Goal: Transaction & Acquisition: Purchase product/service

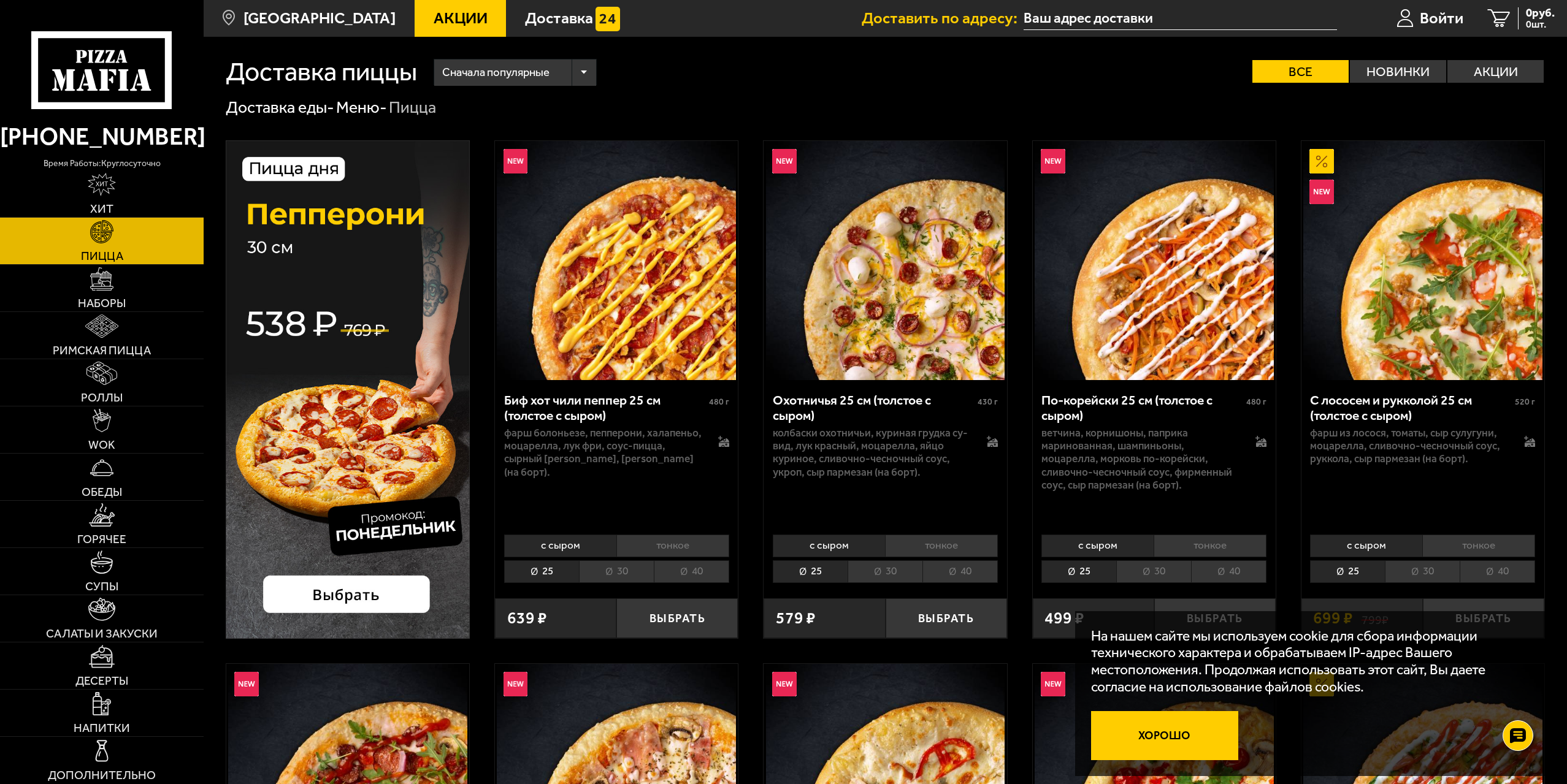
click at [1176, 741] on button "Хорошо" at bounding box center [1165, 735] width 147 height 49
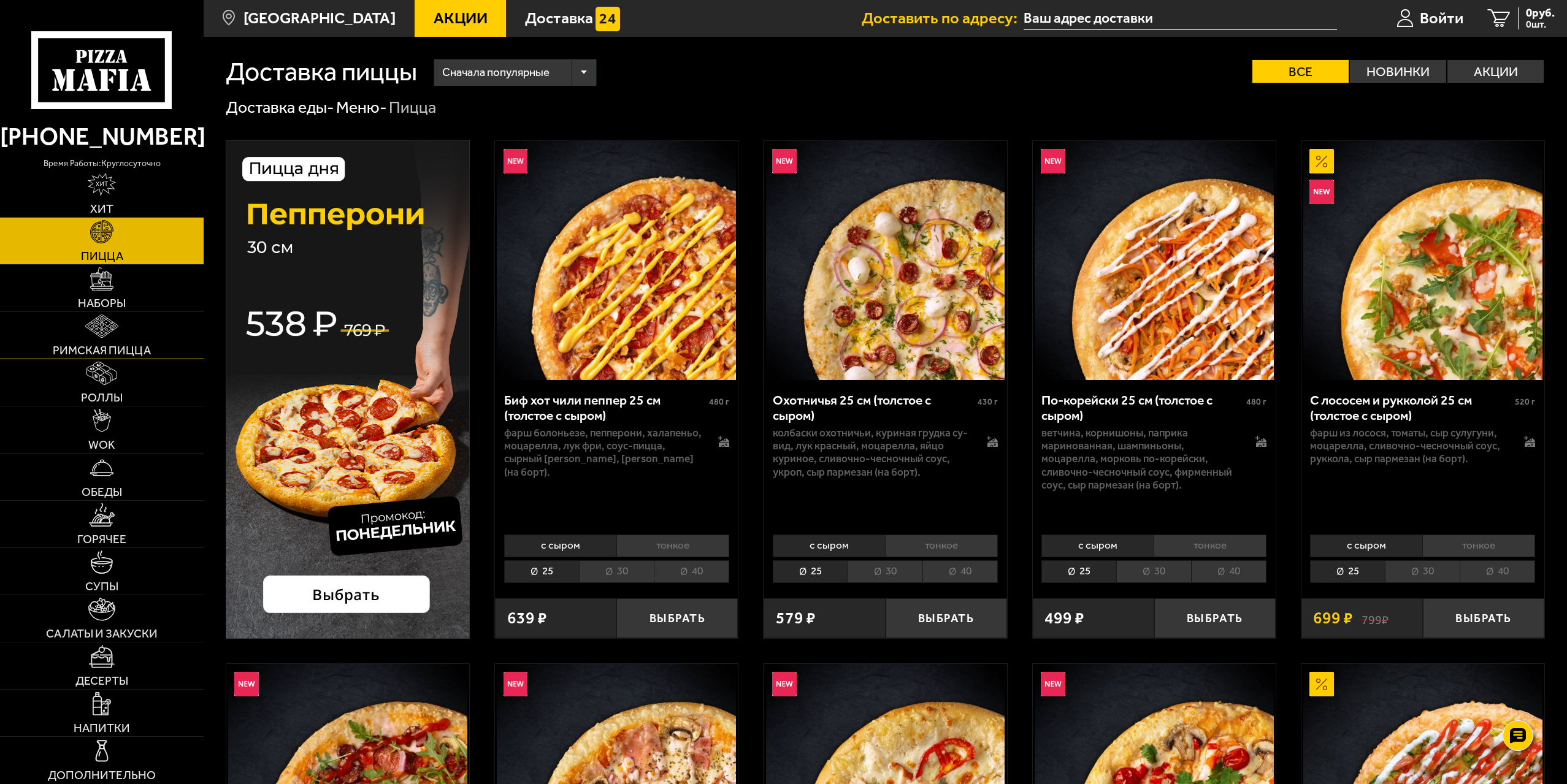
click at [138, 344] on span "Римская пицца" at bounding box center [102, 350] width 98 height 11
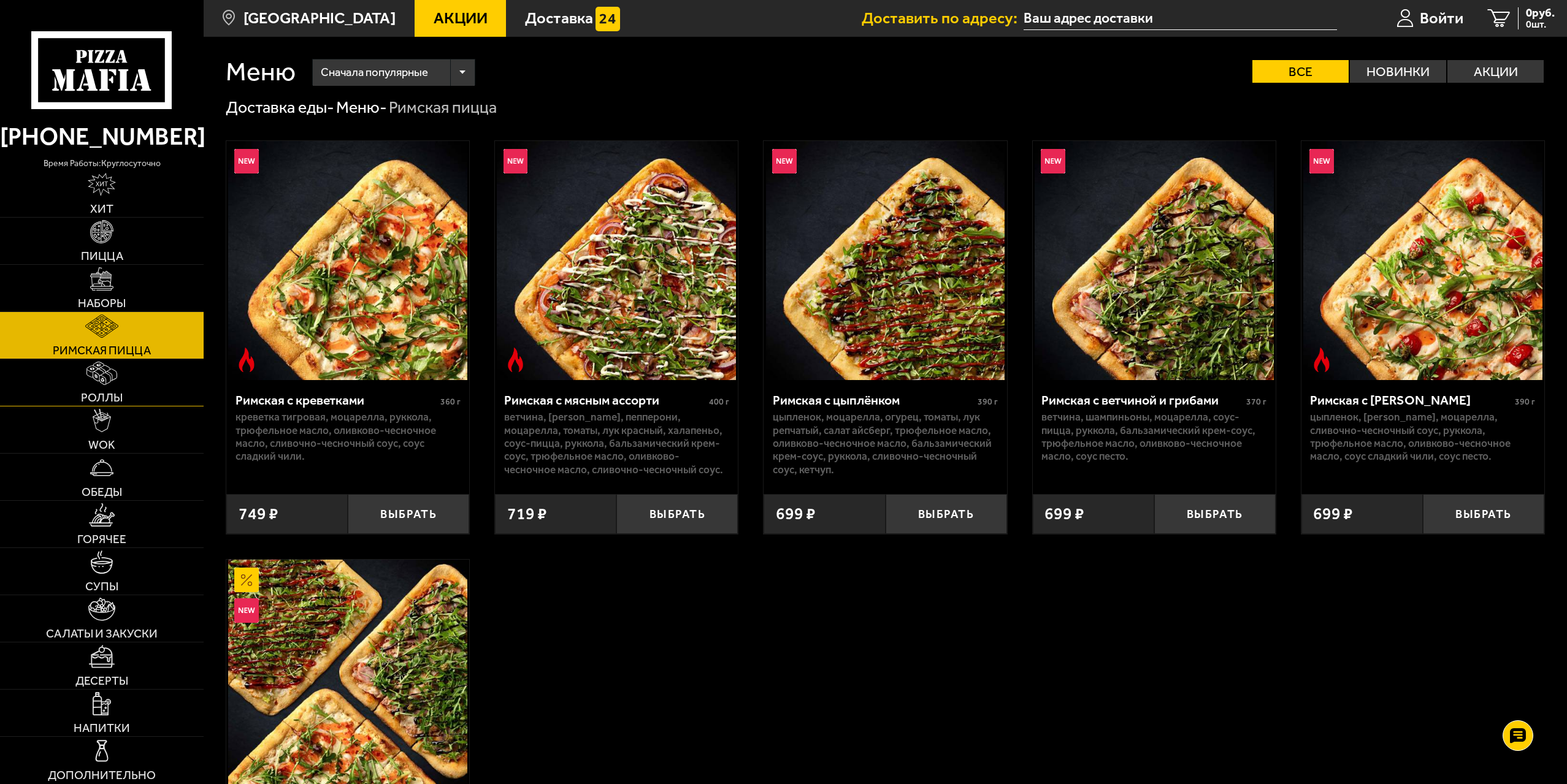
click at [134, 386] on link "Роллы" at bounding box center [102, 382] width 203 height 46
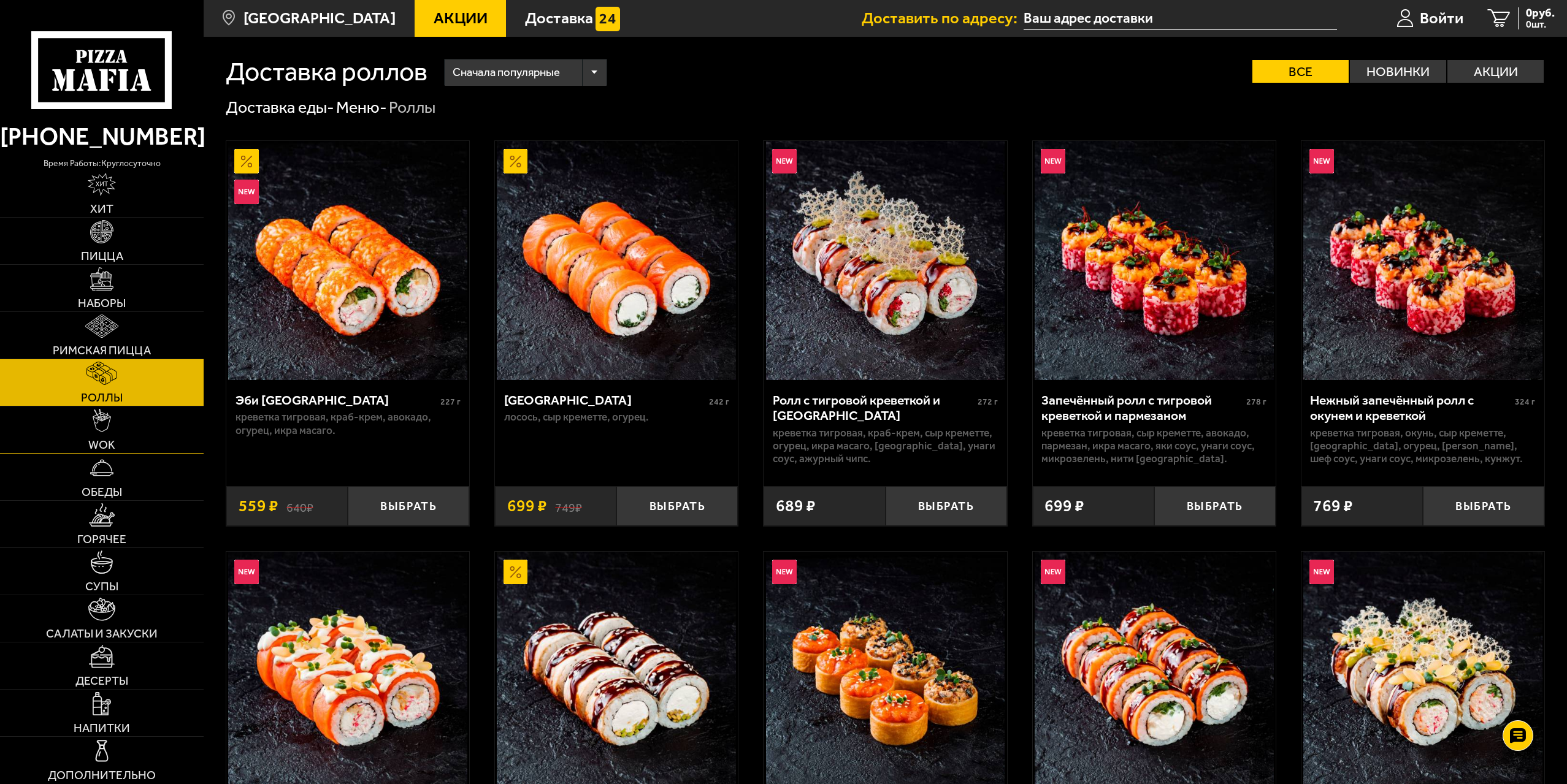
click at [134, 430] on link "WOK" at bounding box center [102, 429] width 203 height 46
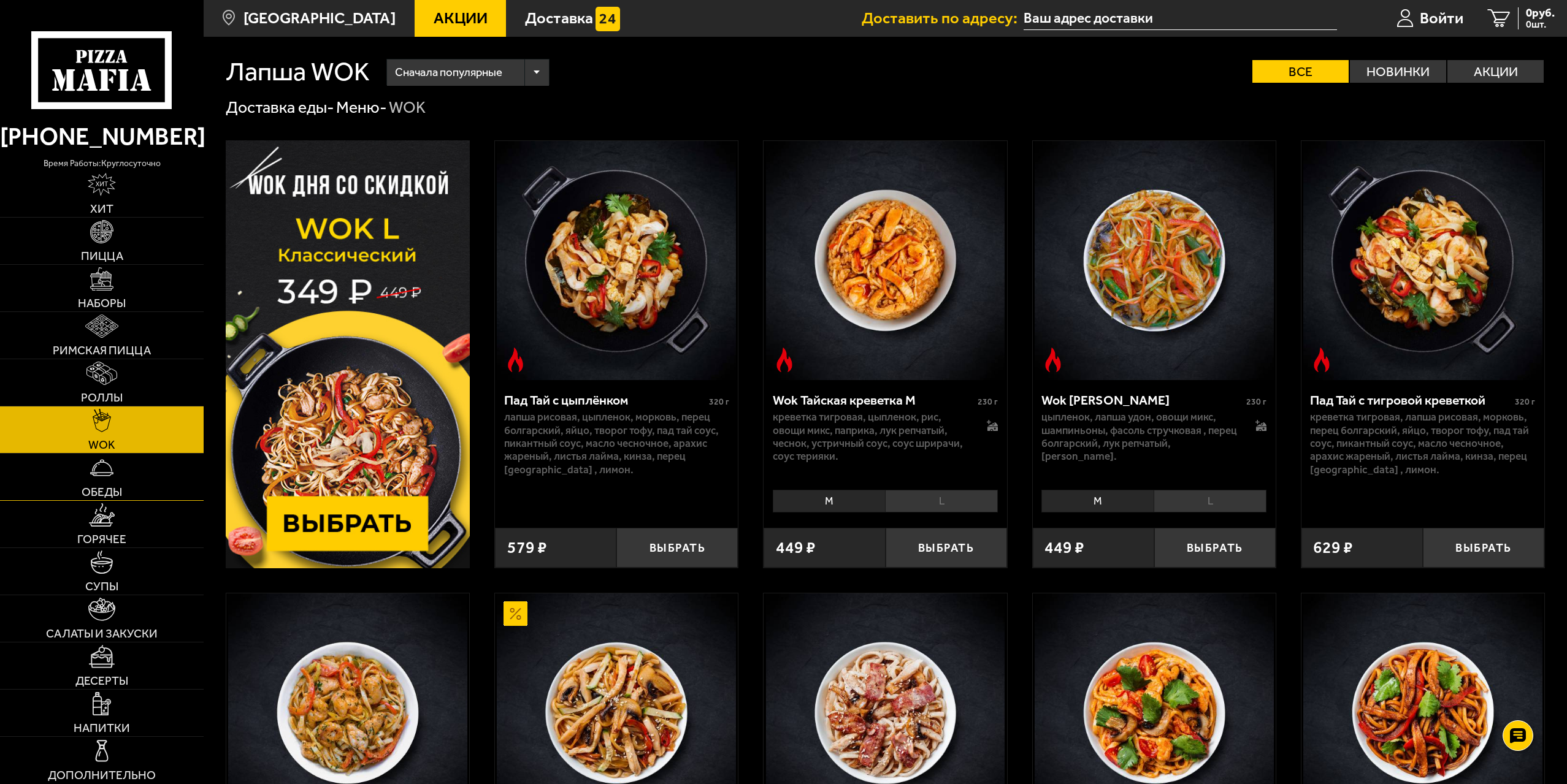
click at [137, 484] on link "Обеды" at bounding box center [102, 476] width 203 height 46
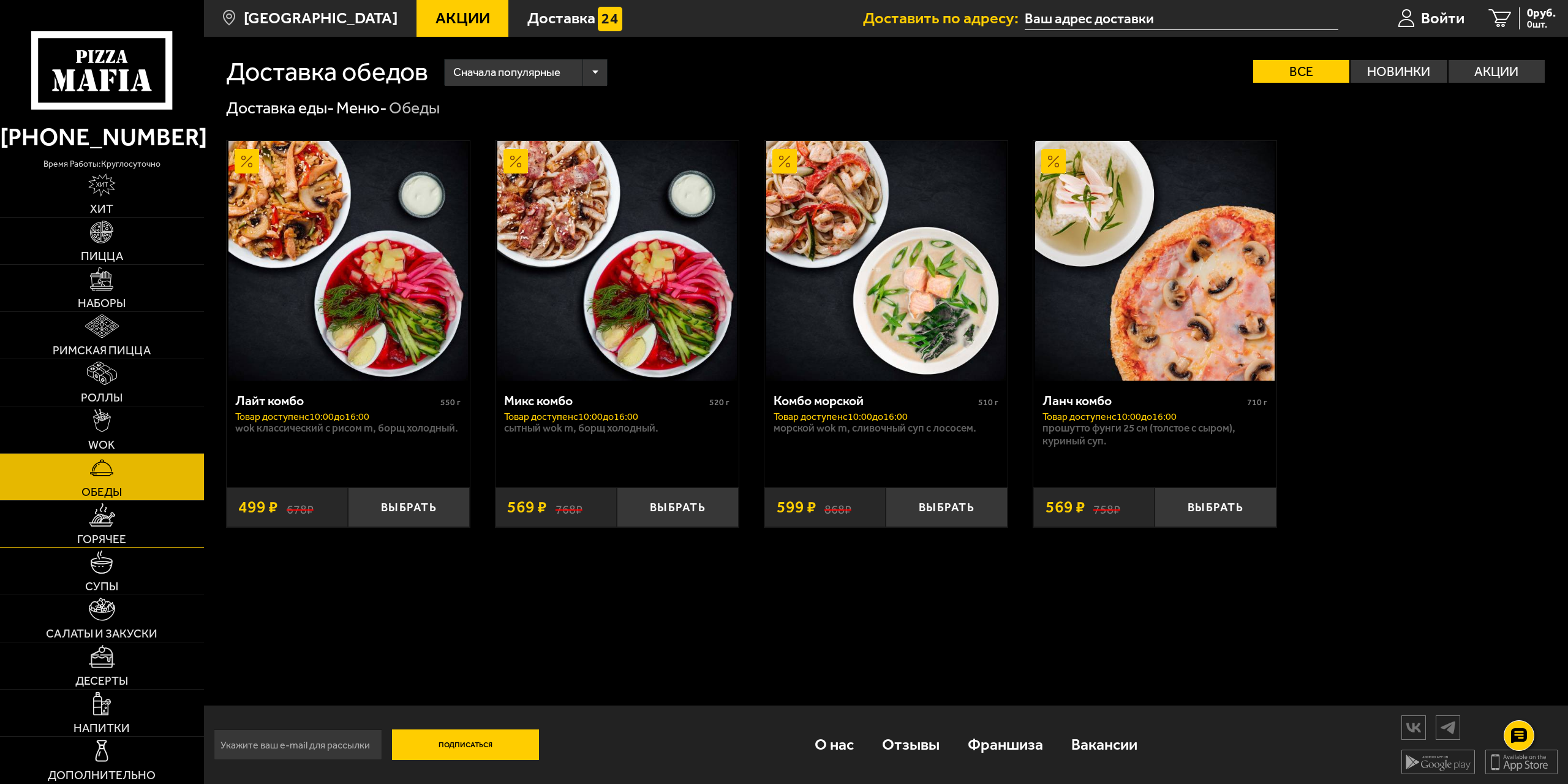
click at [135, 513] on link "Горячее" at bounding box center [102, 523] width 204 height 46
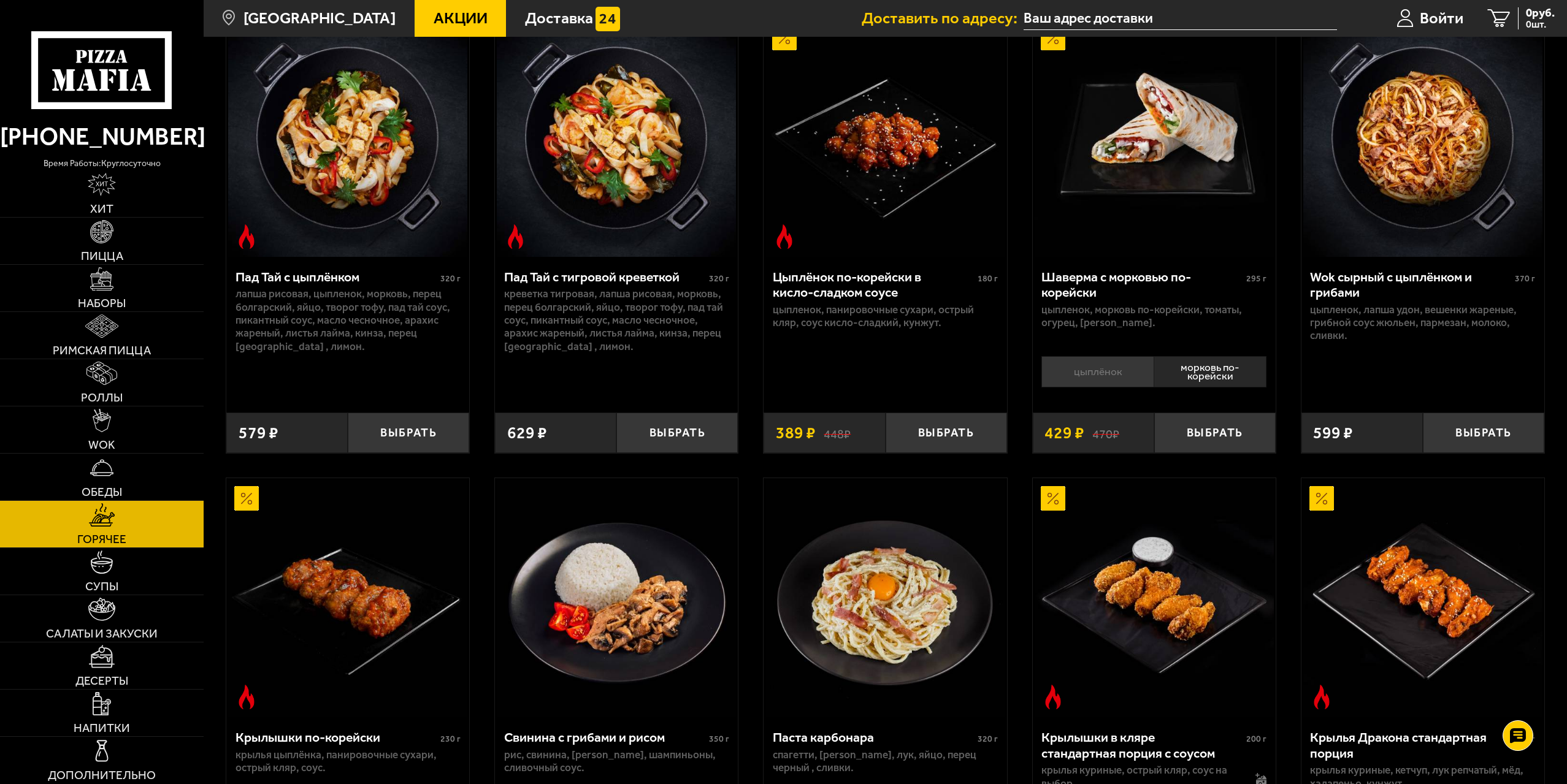
scroll to position [122, 0]
click at [130, 577] on link "Супы" at bounding box center [102, 570] width 203 height 46
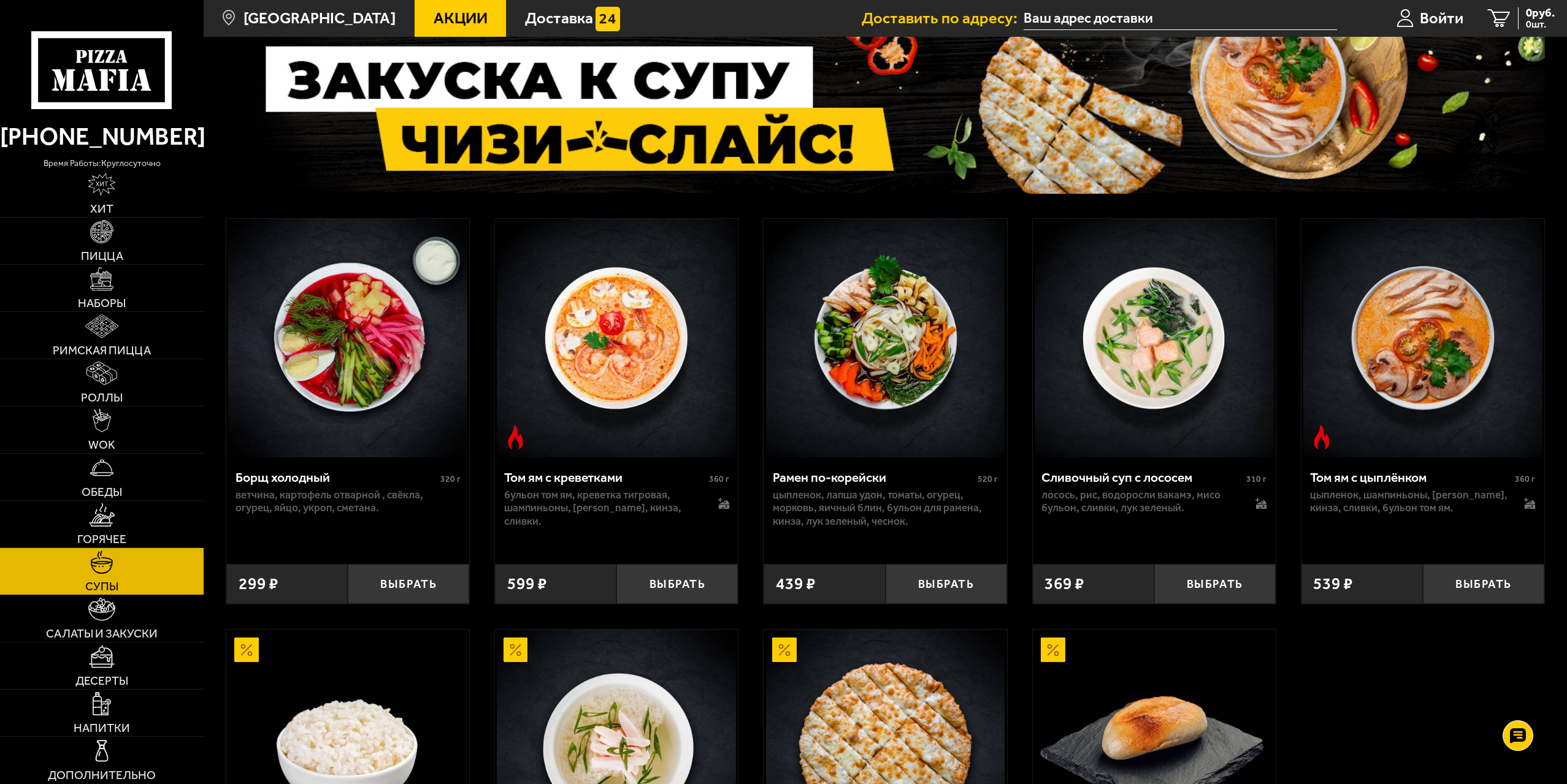
scroll to position [490, 0]
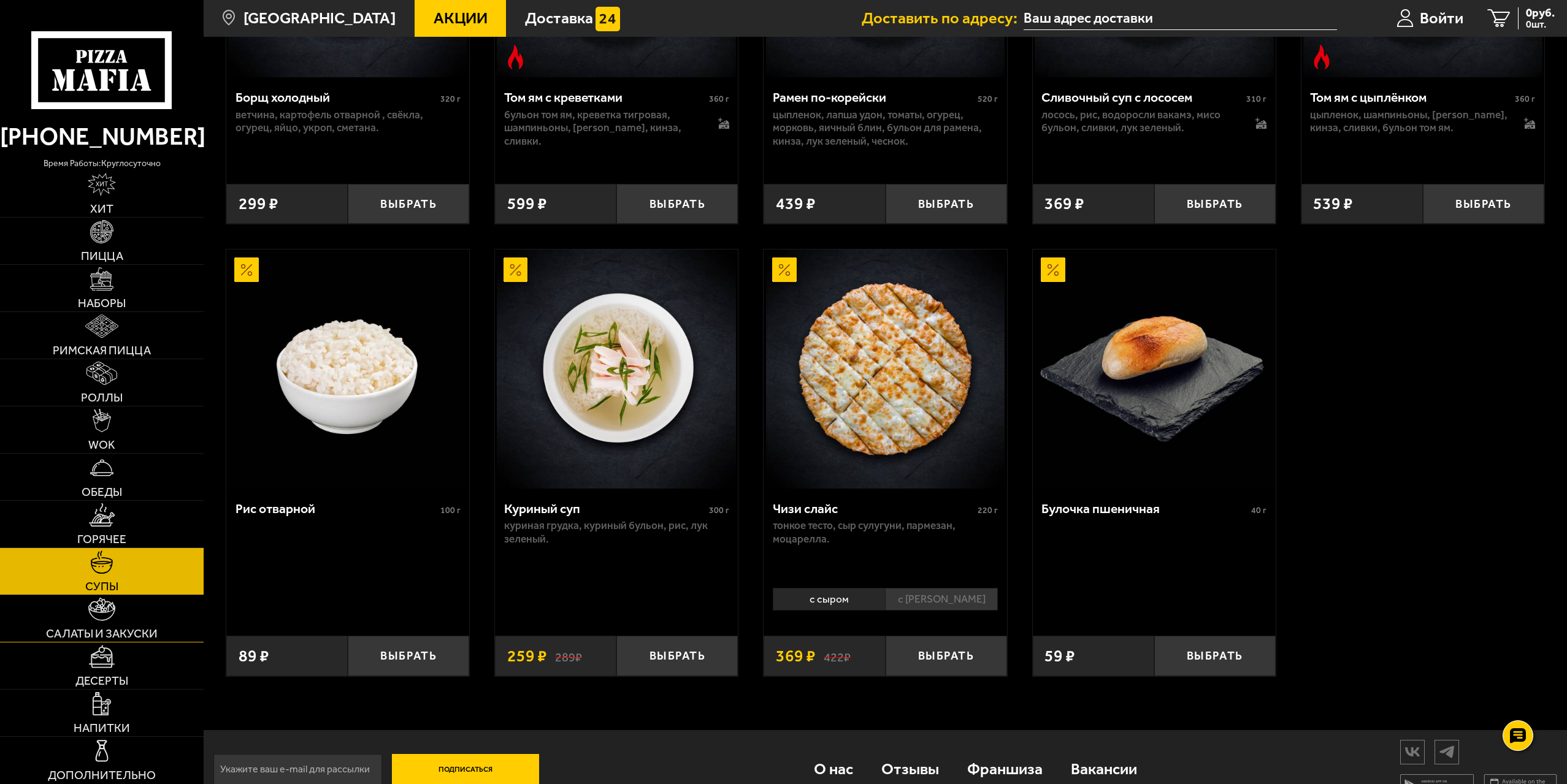
click at [118, 614] on link "Салаты и закуски" at bounding box center [102, 617] width 203 height 46
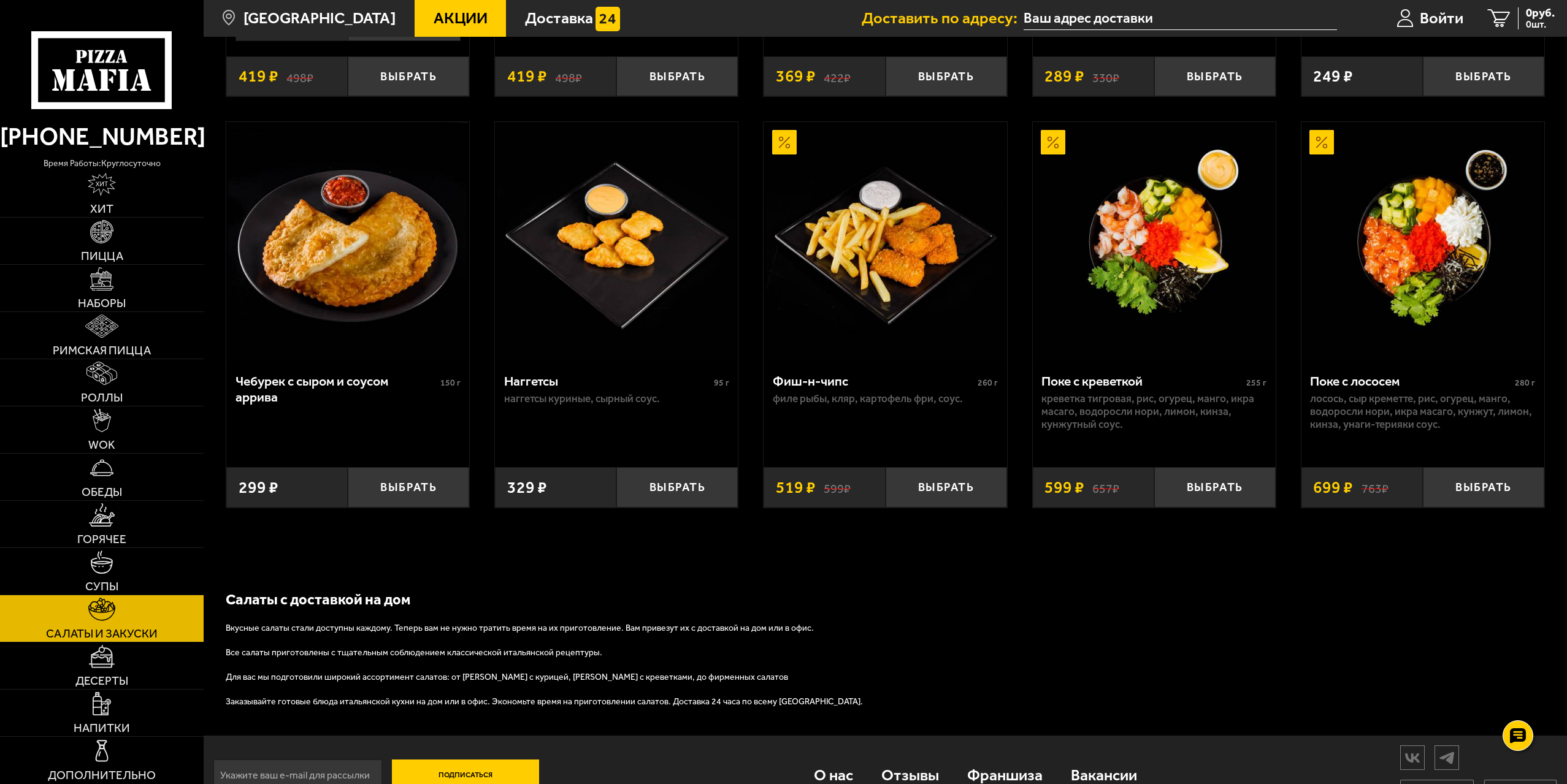
scroll to position [956, 0]
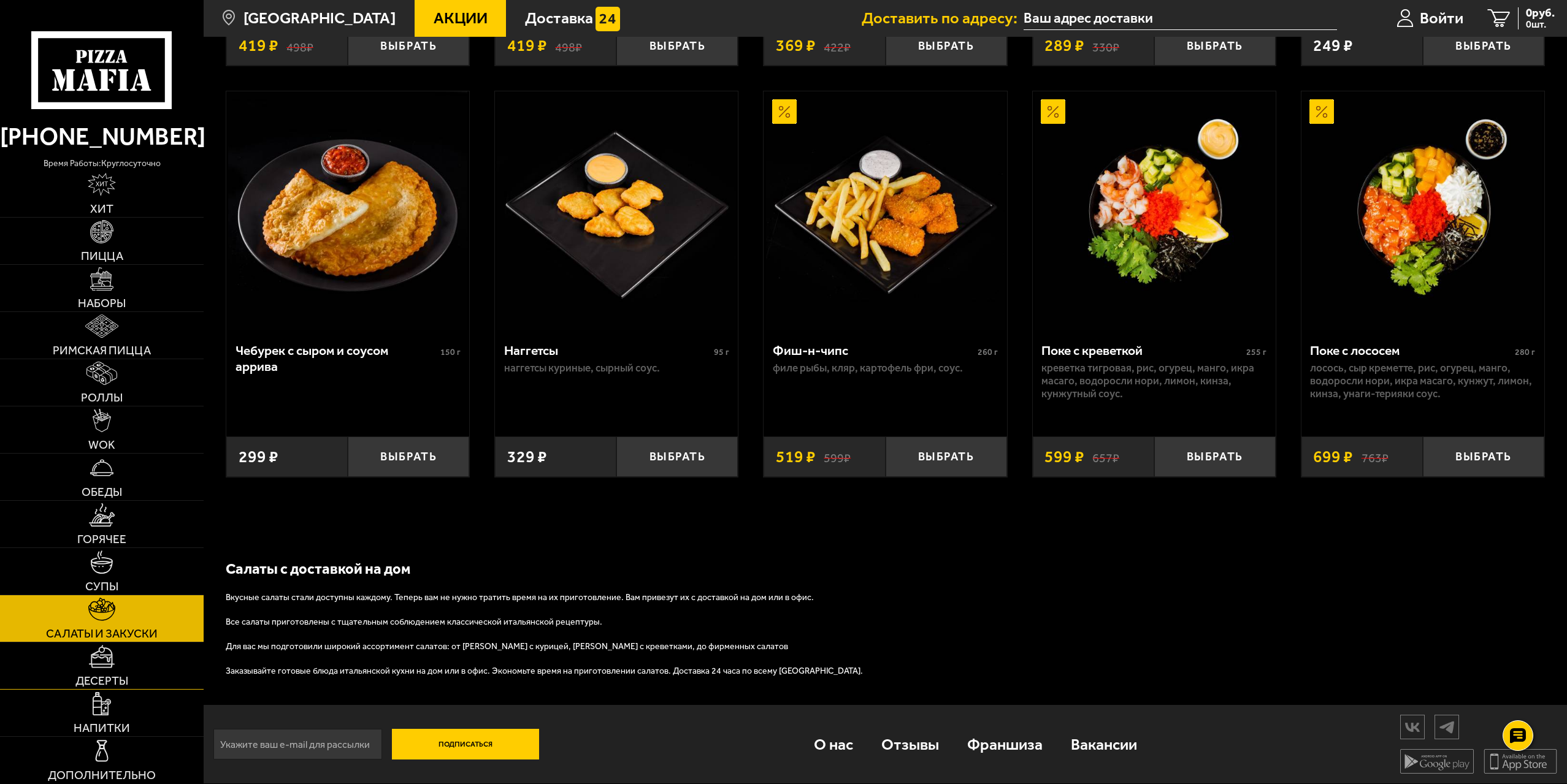
click at [139, 683] on link "Десерты" at bounding box center [102, 665] width 203 height 46
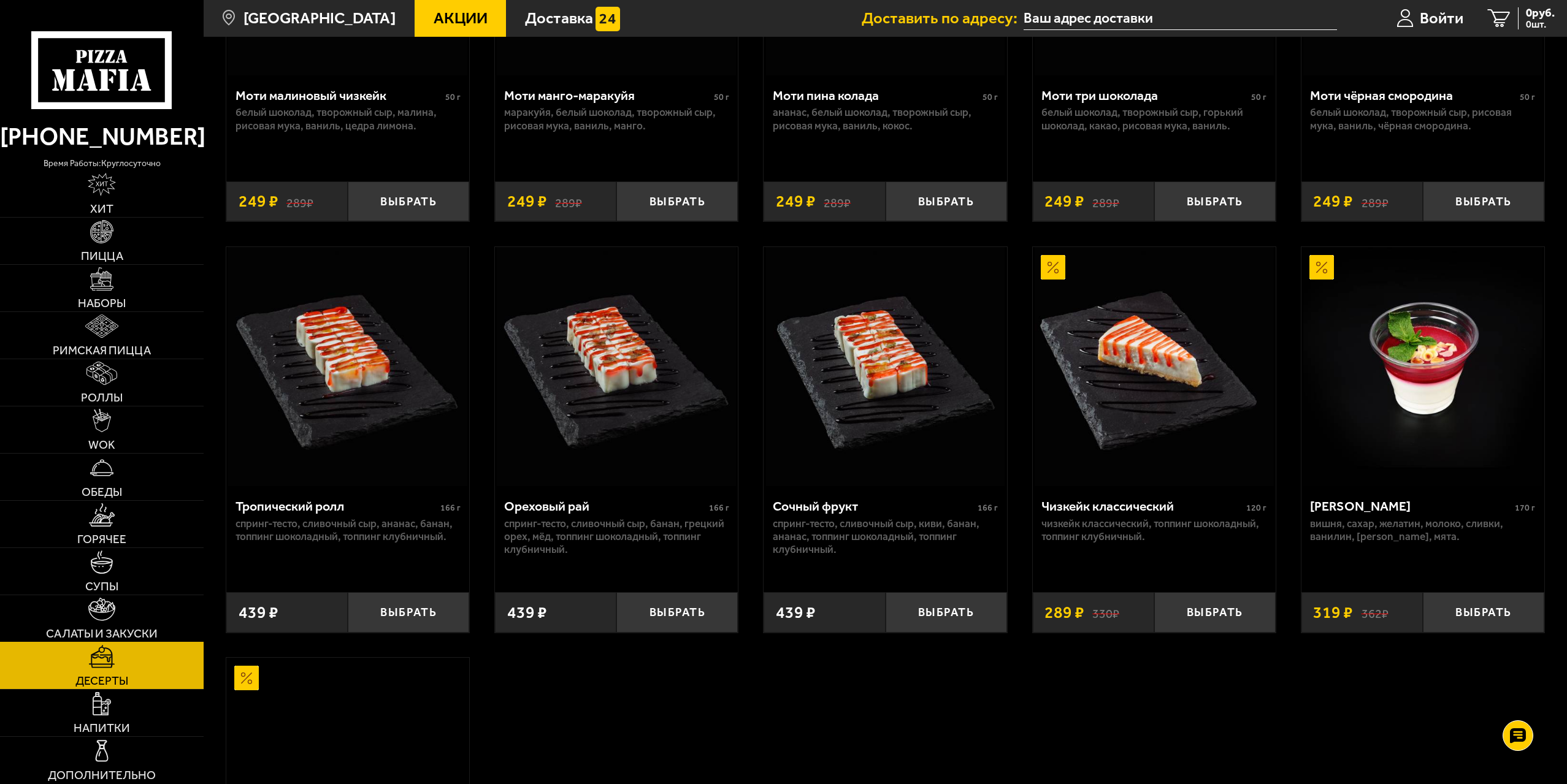
scroll to position [368, 0]
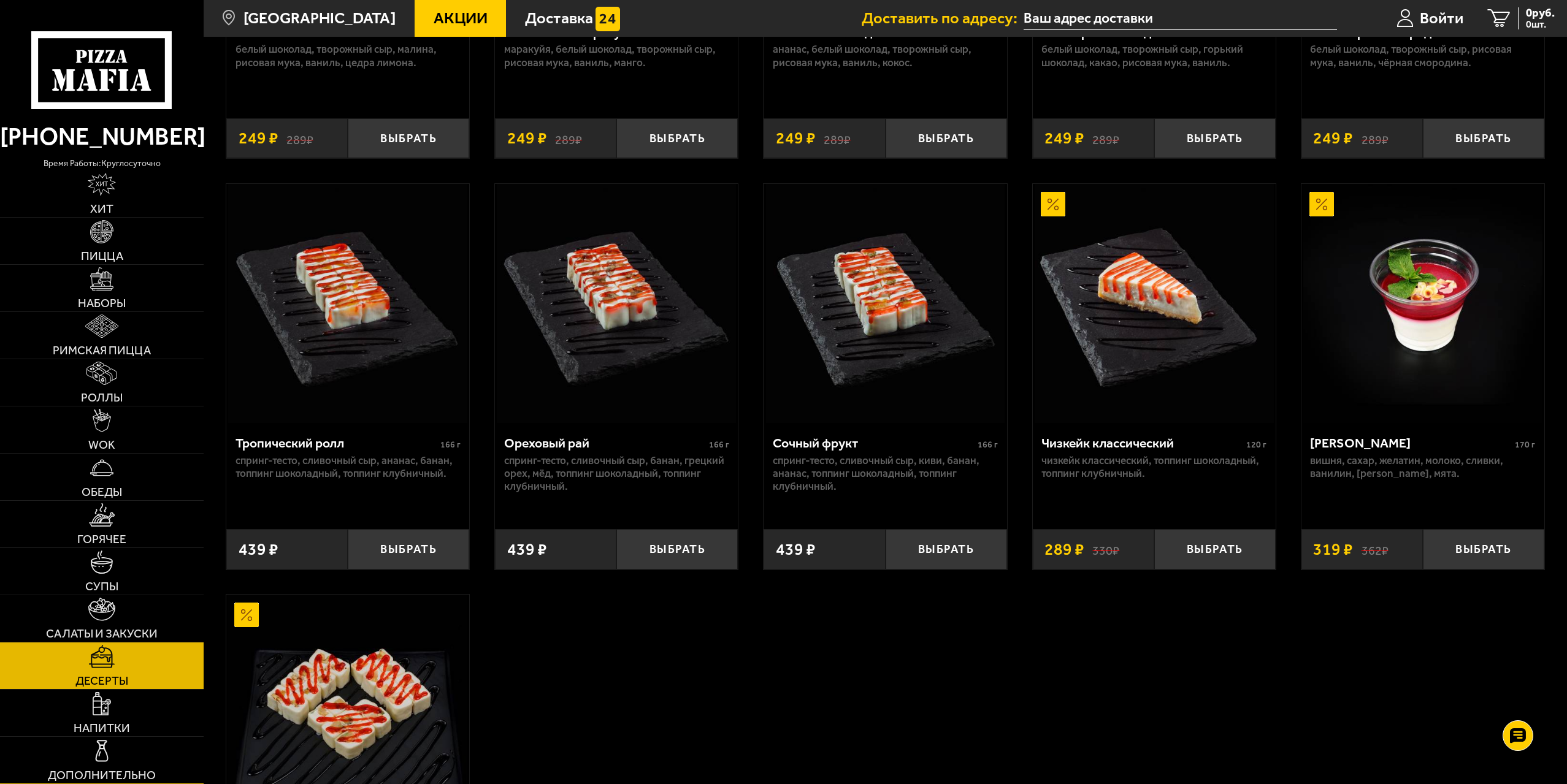
click at [181, 749] on link "Дополнительно" at bounding box center [102, 760] width 203 height 46
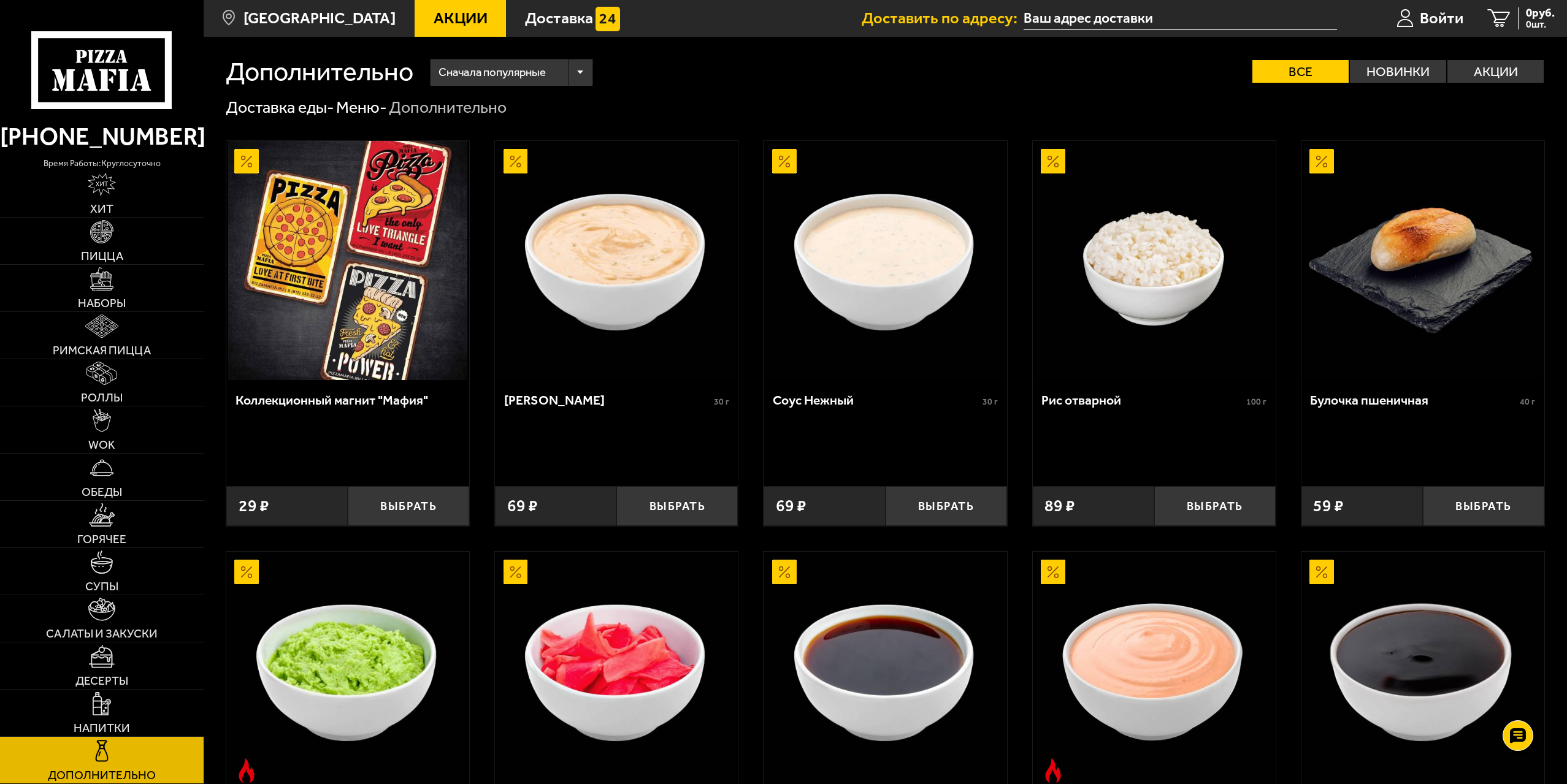
click at [691, 279] on img at bounding box center [617, 261] width 239 height 239
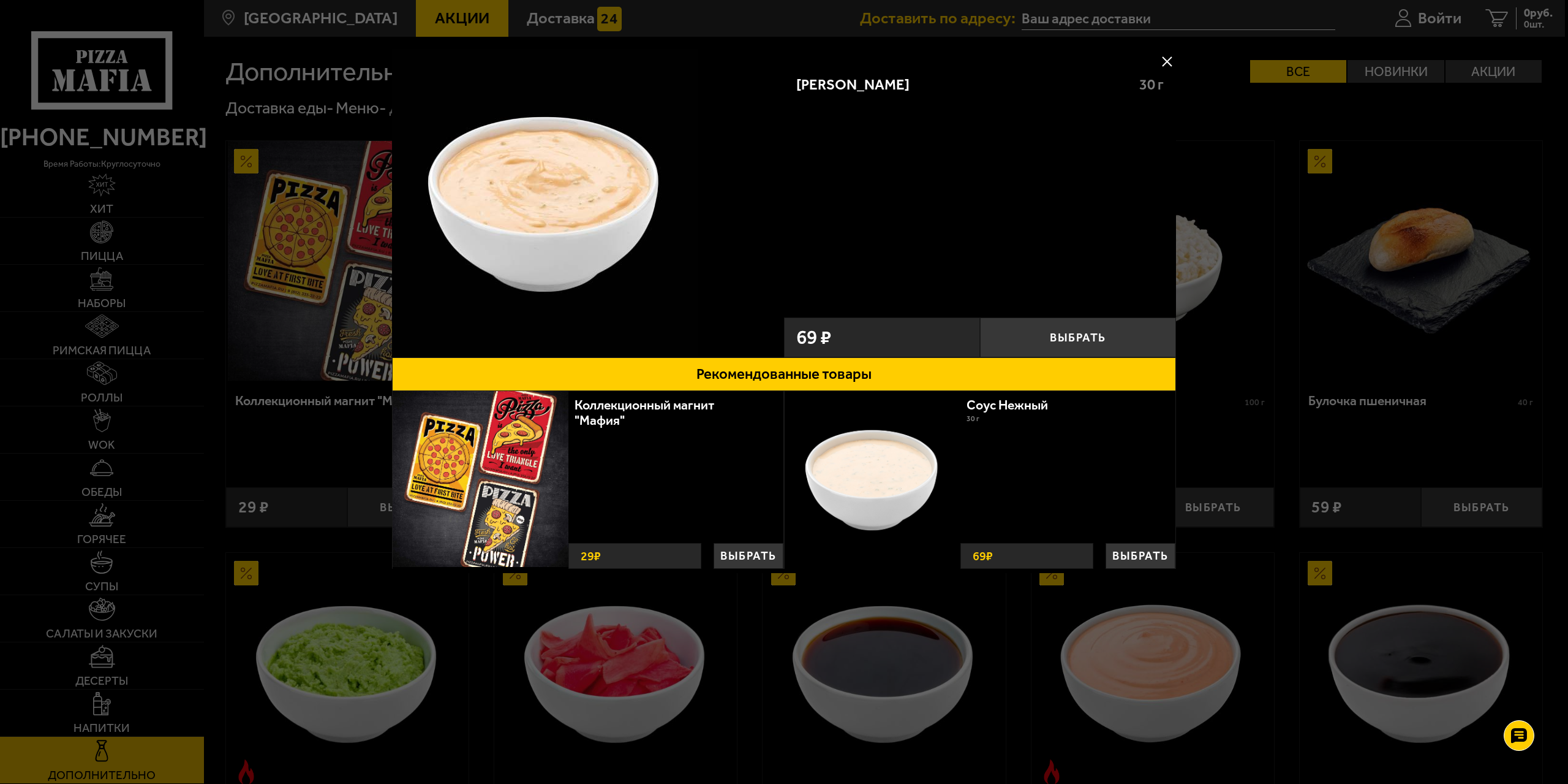
click at [1293, 368] on div at bounding box center [784, 392] width 1568 height 784
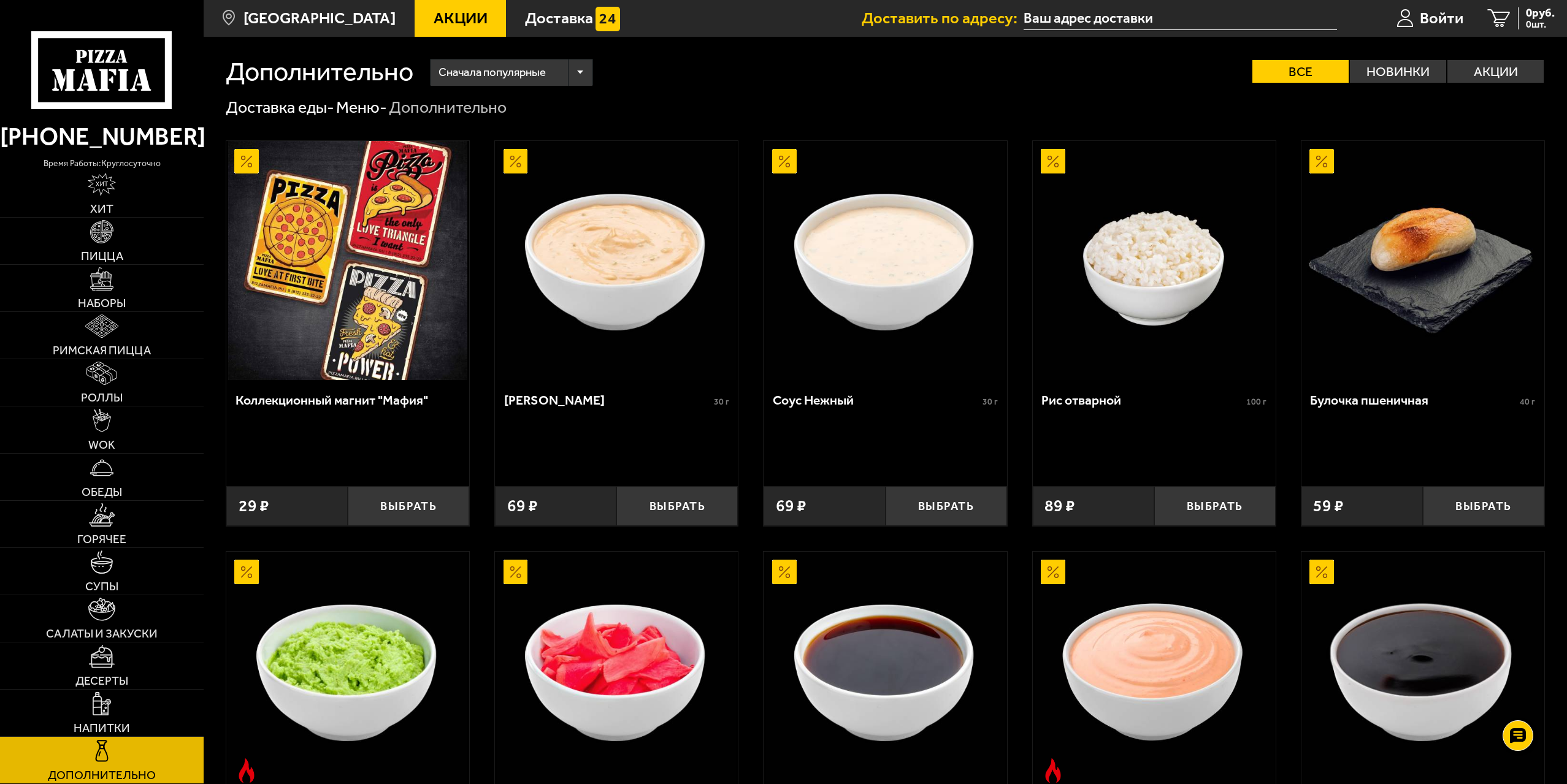
click at [904, 224] on img at bounding box center [885, 261] width 239 height 239
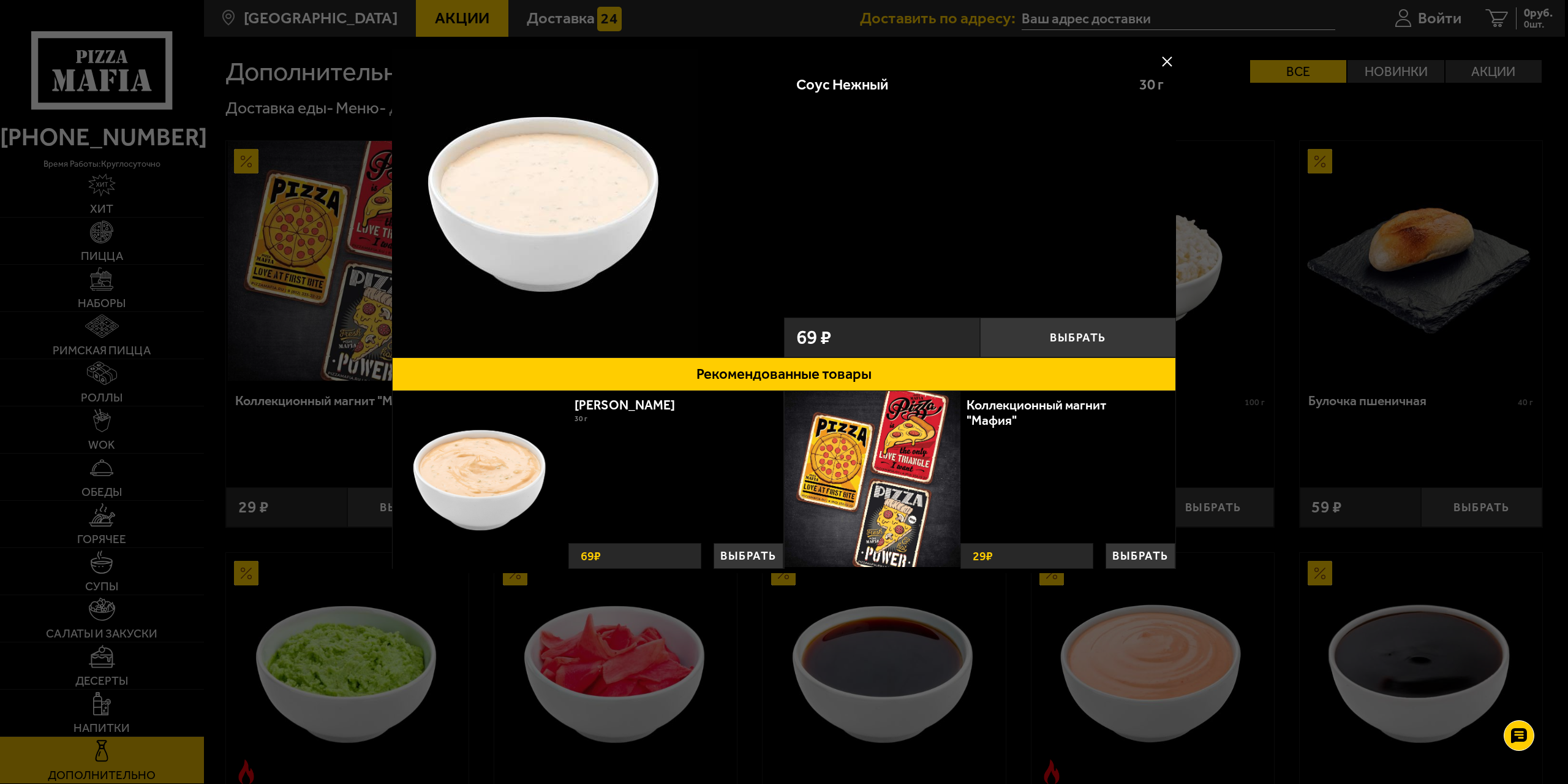
click at [1264, 440] on div at bounding box center [784, 392] width 1568 height 784
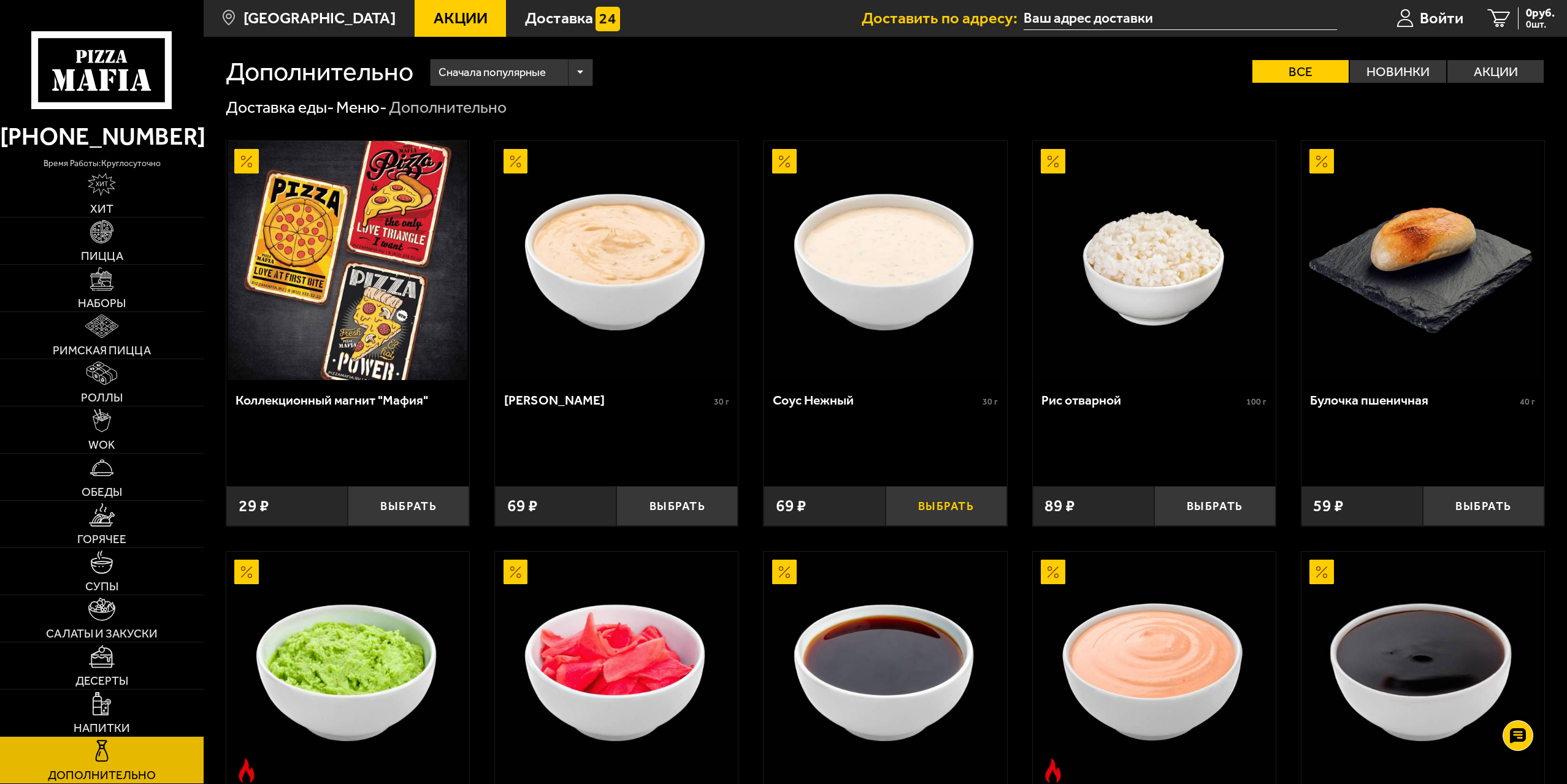
click at [956, 512] on button "Выбрать" at bounding box center [945, 505] width 121 height 40
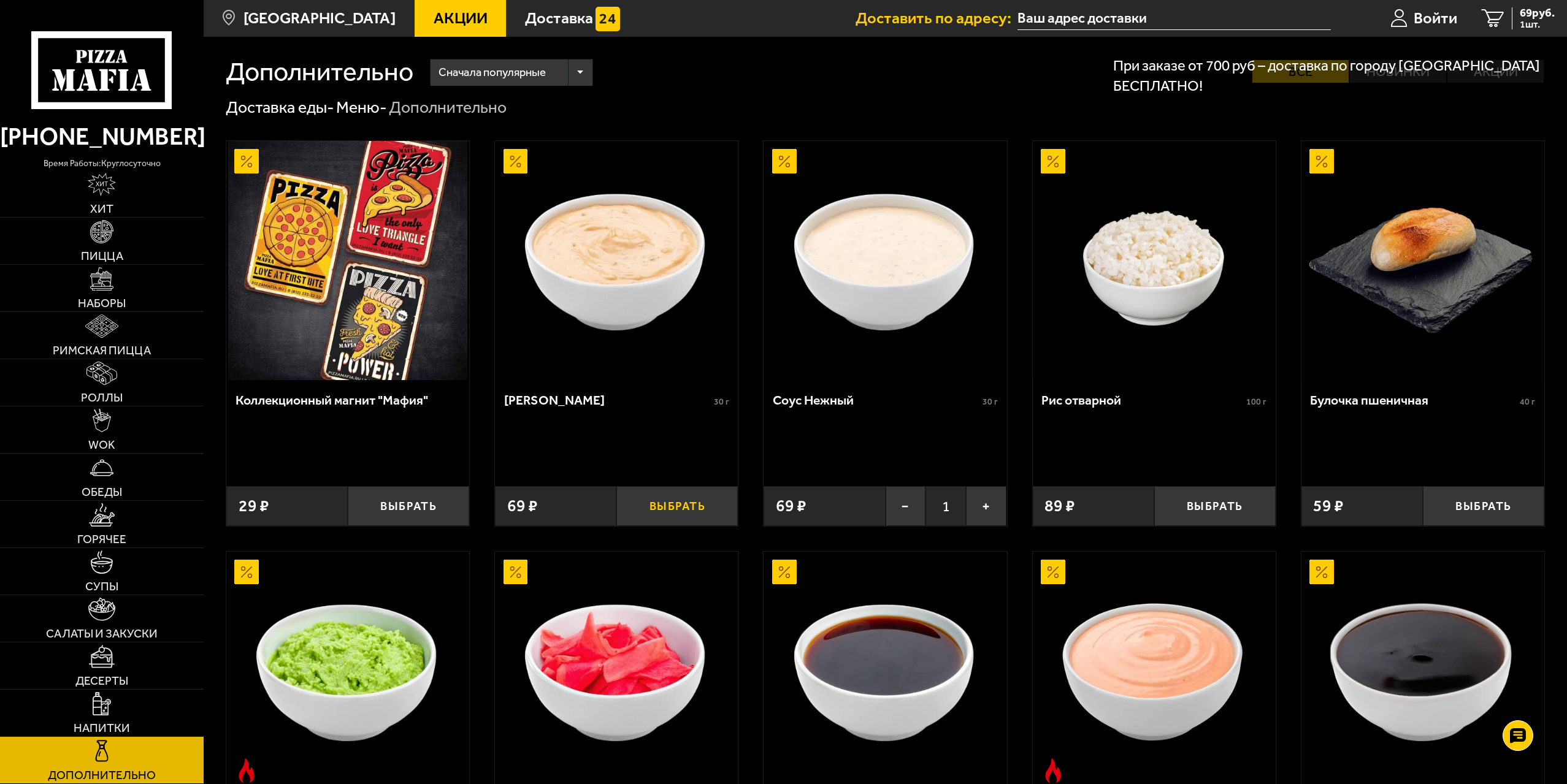
click at [703, 507] on button "Выбрать" at bounding box center [677, 505] width 121 height 40
click at [106, 254] on span "Пицца" at bounding box center [102, 256] width 42 height 11
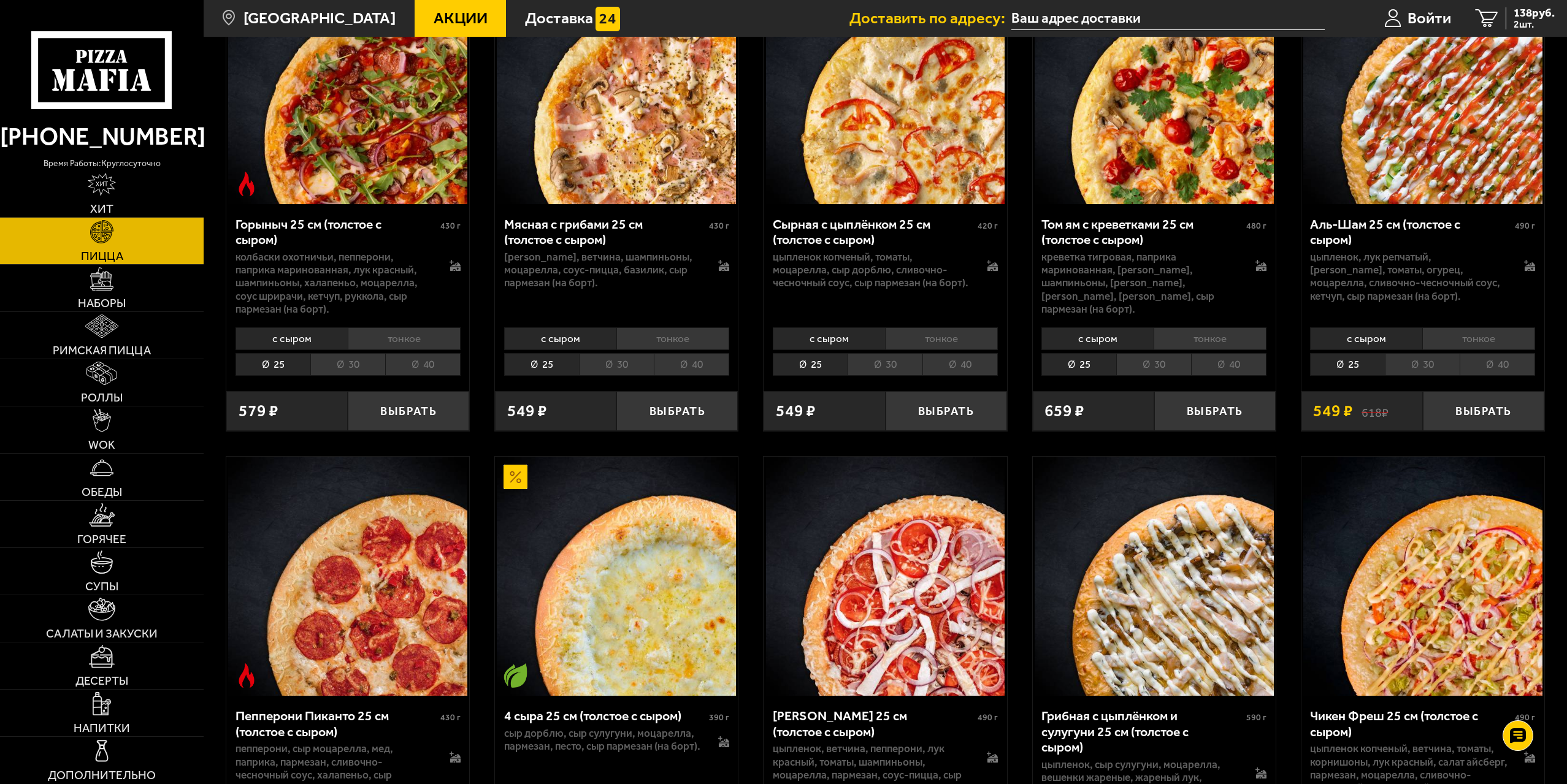
scroll to position [736, 0]
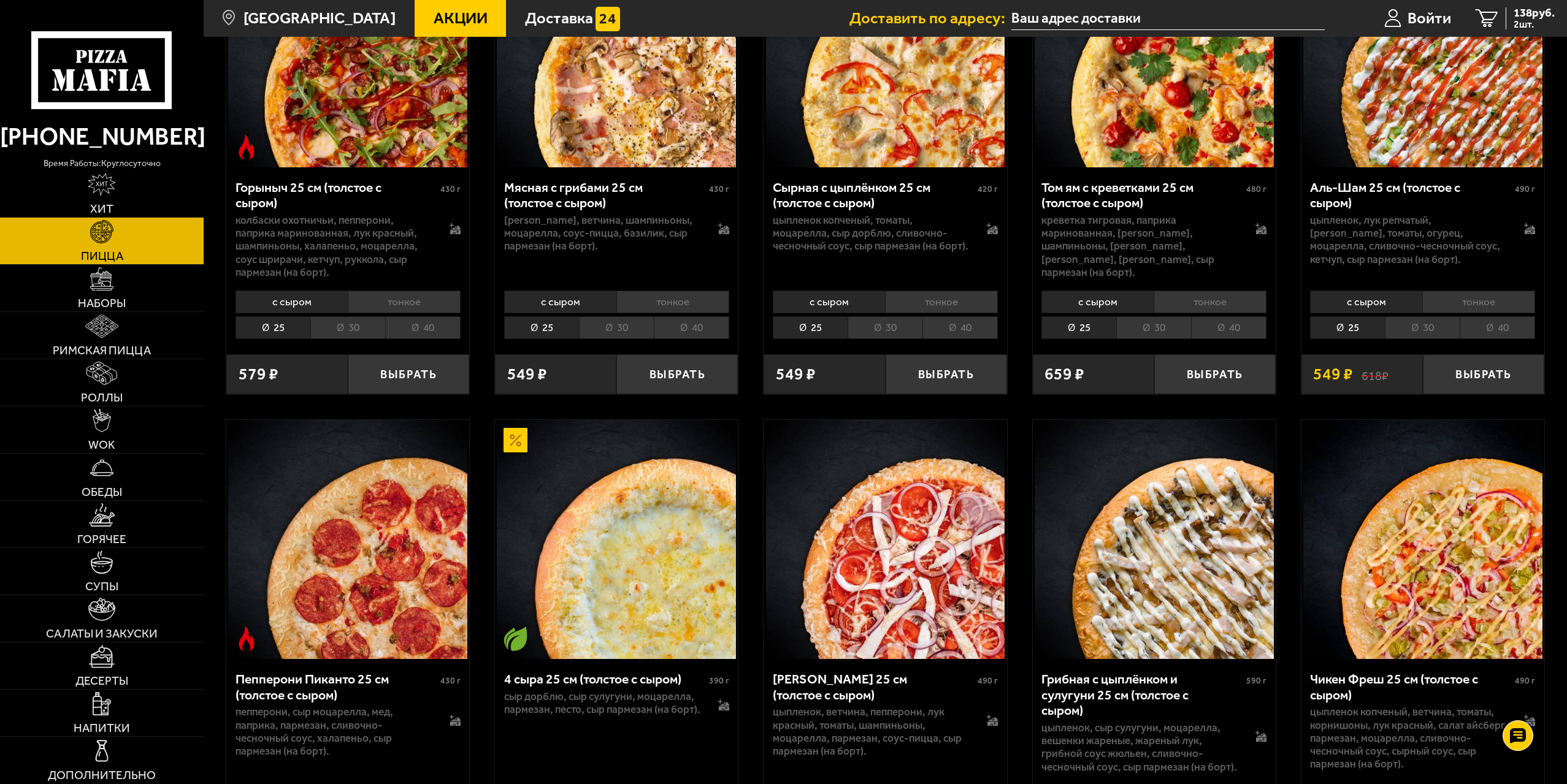
click at [1425, 324] on li "30" at bounding box center [1422, 328] width 74 height 23
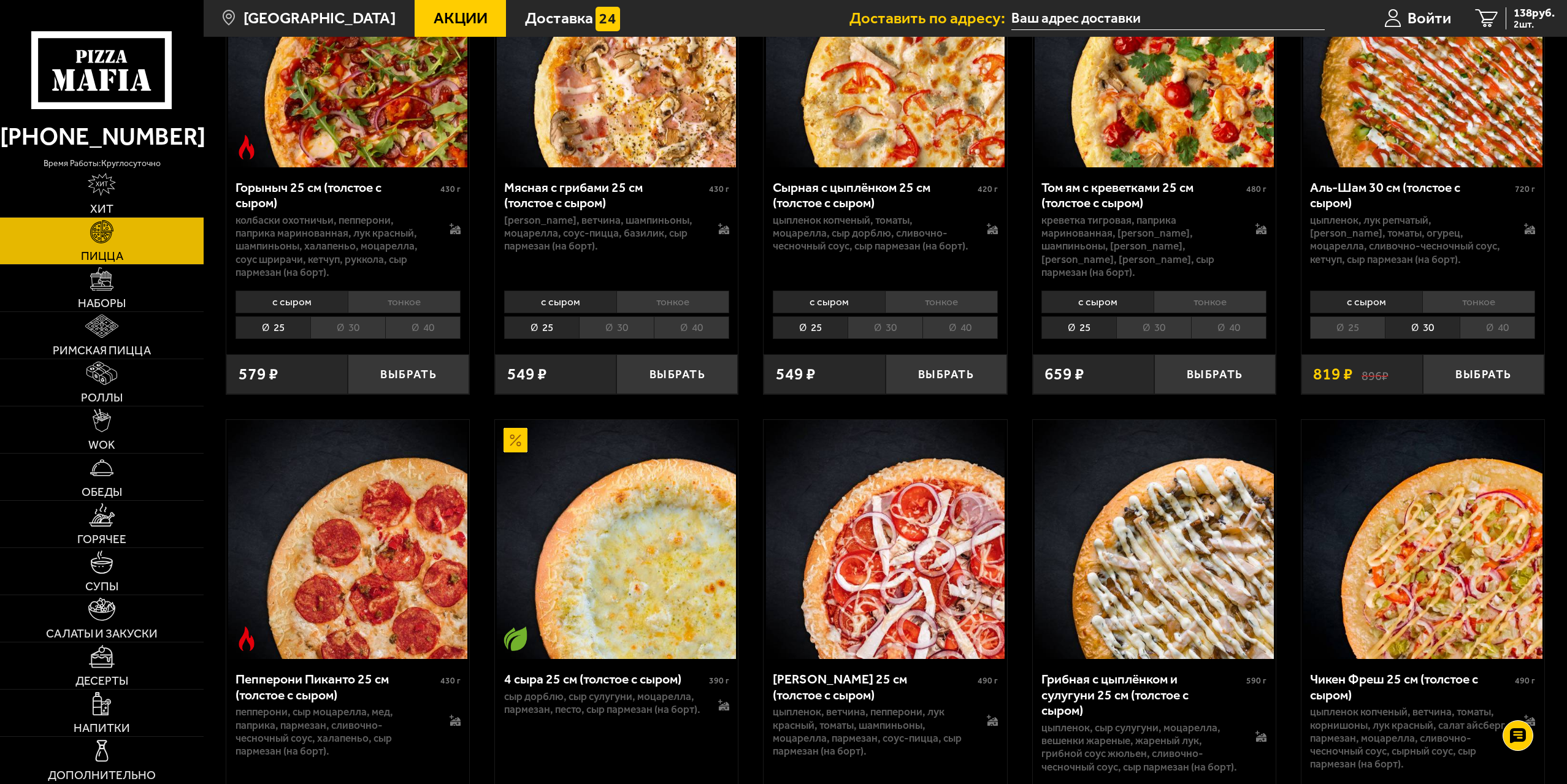
click at [1351, 323] on li "25" at bounding box center [1347, 328] width 74 height 23
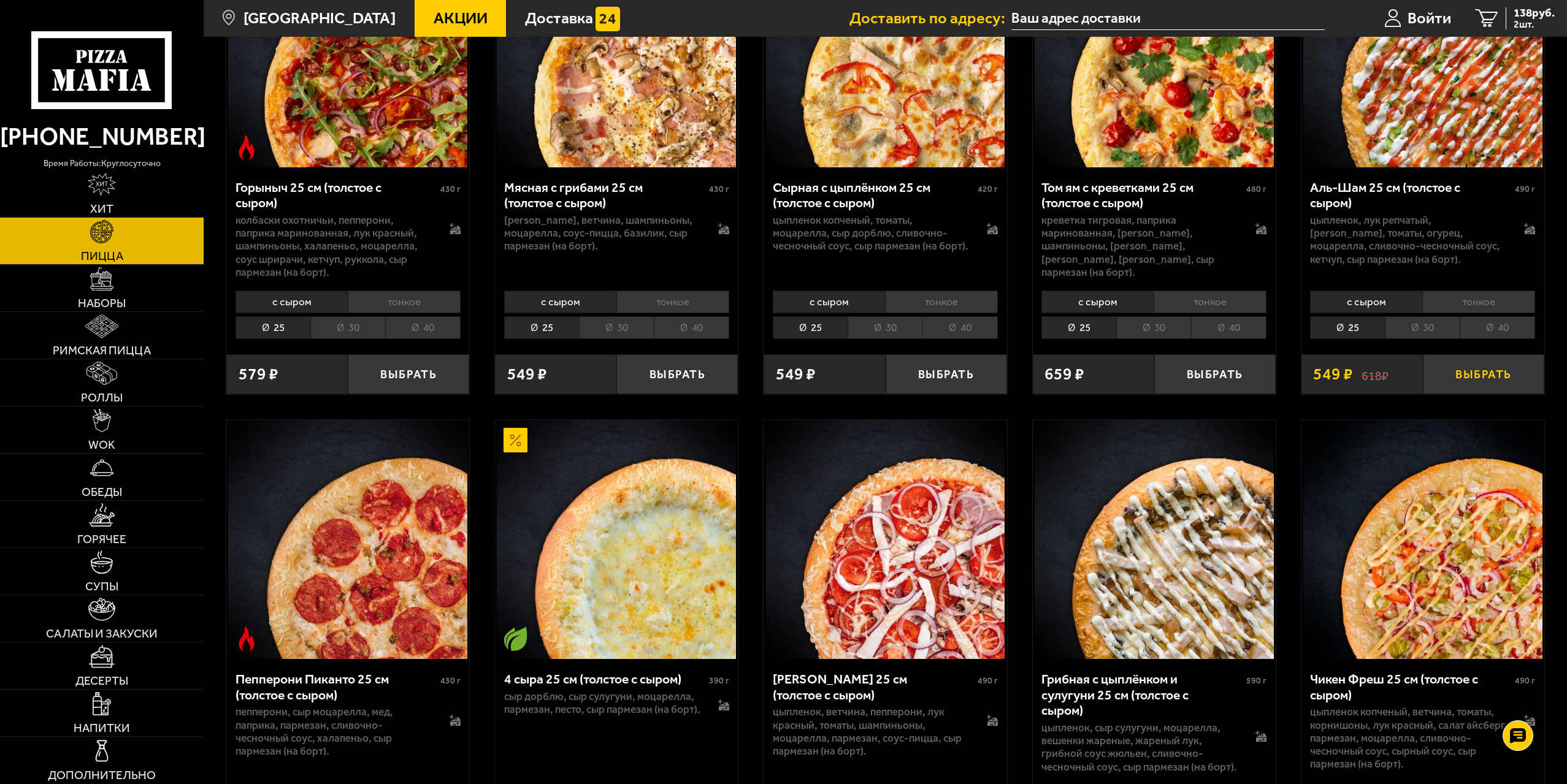
click at [1485, 387] on button "Выбрать" at bounding box center [1483, 374] width 121 height 40
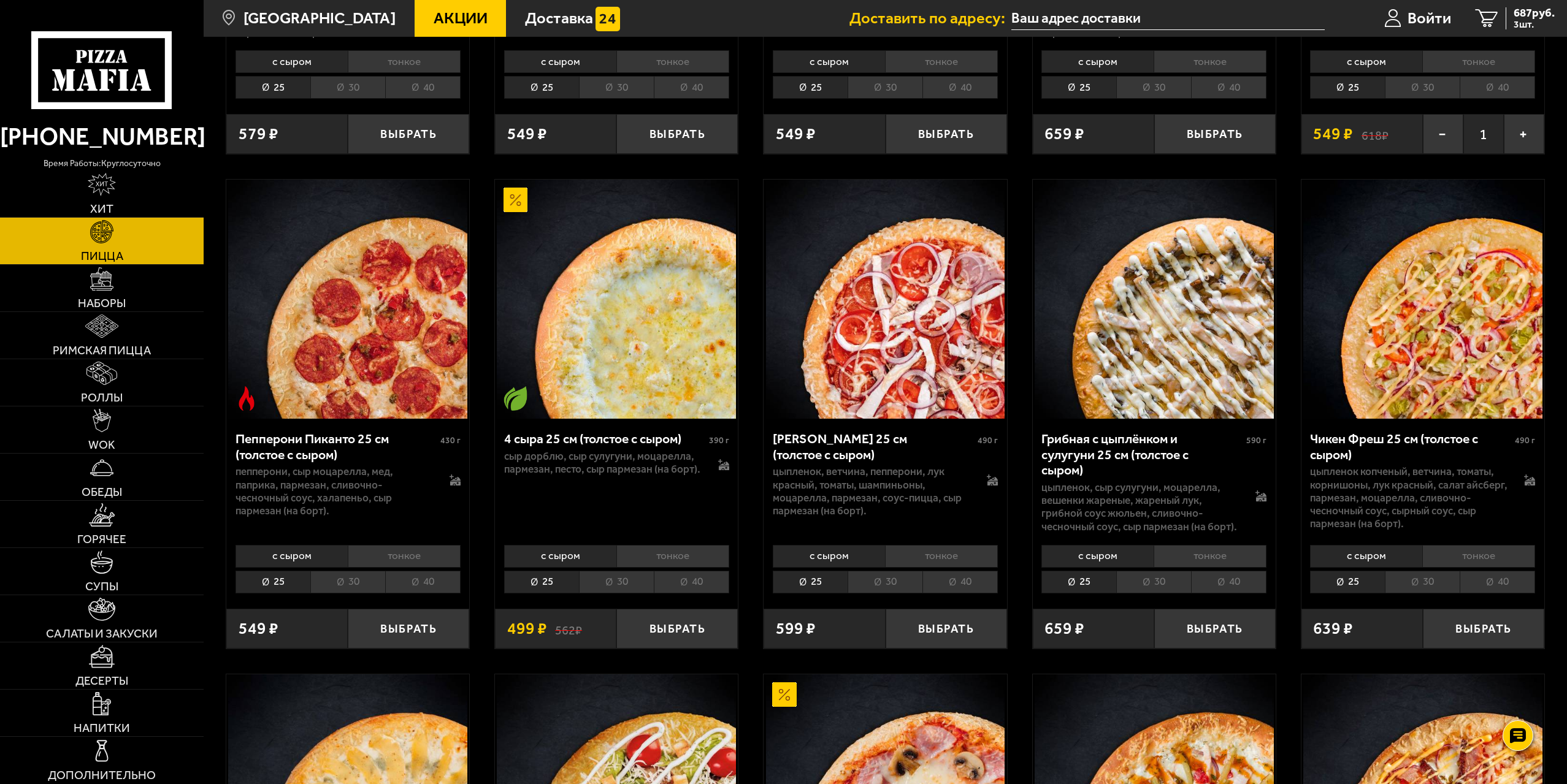
scroll to position [981, 0]
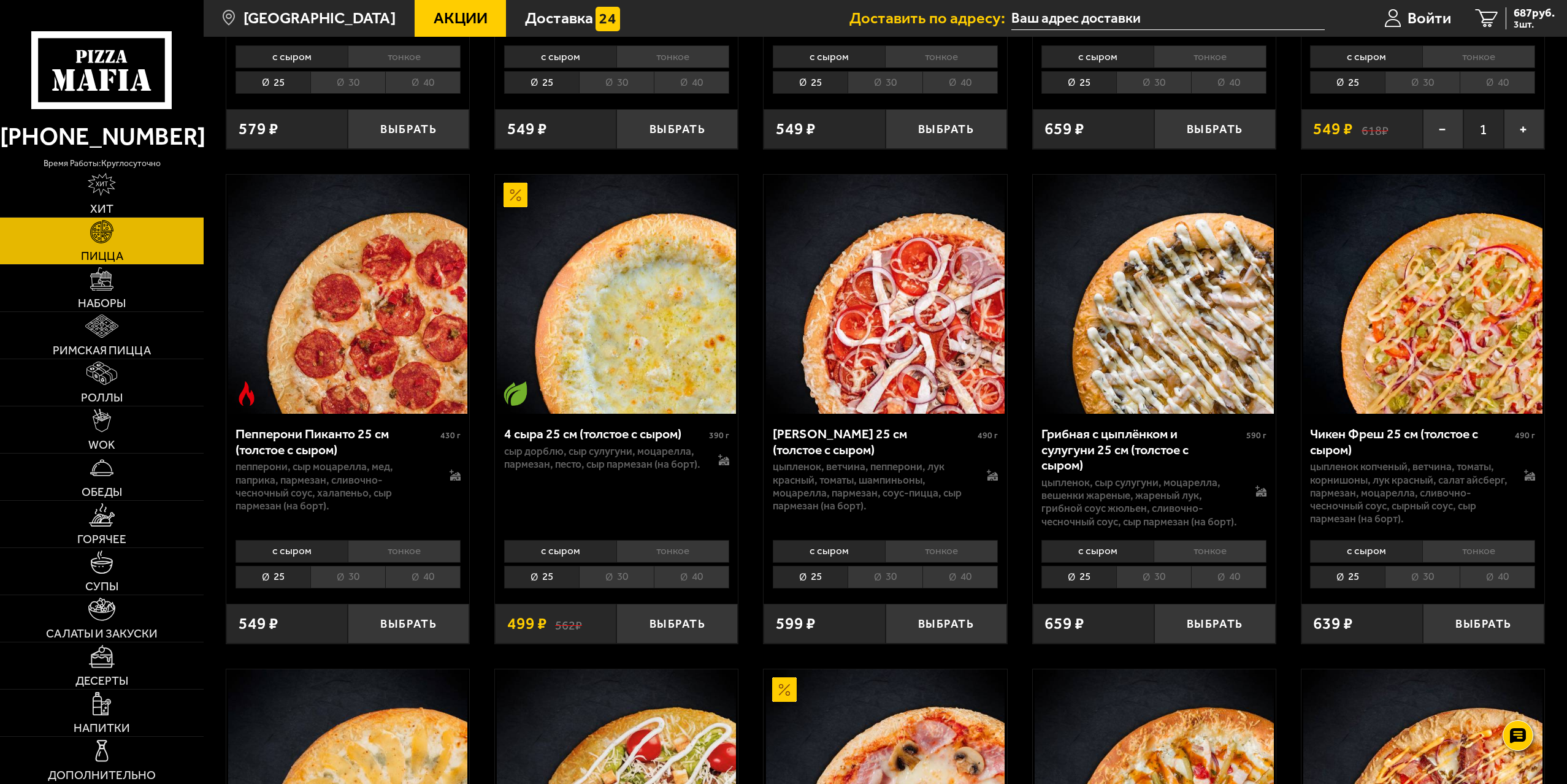
click at [891, 577] on li "30" at bounding box center [884, 577] width 74 height 23
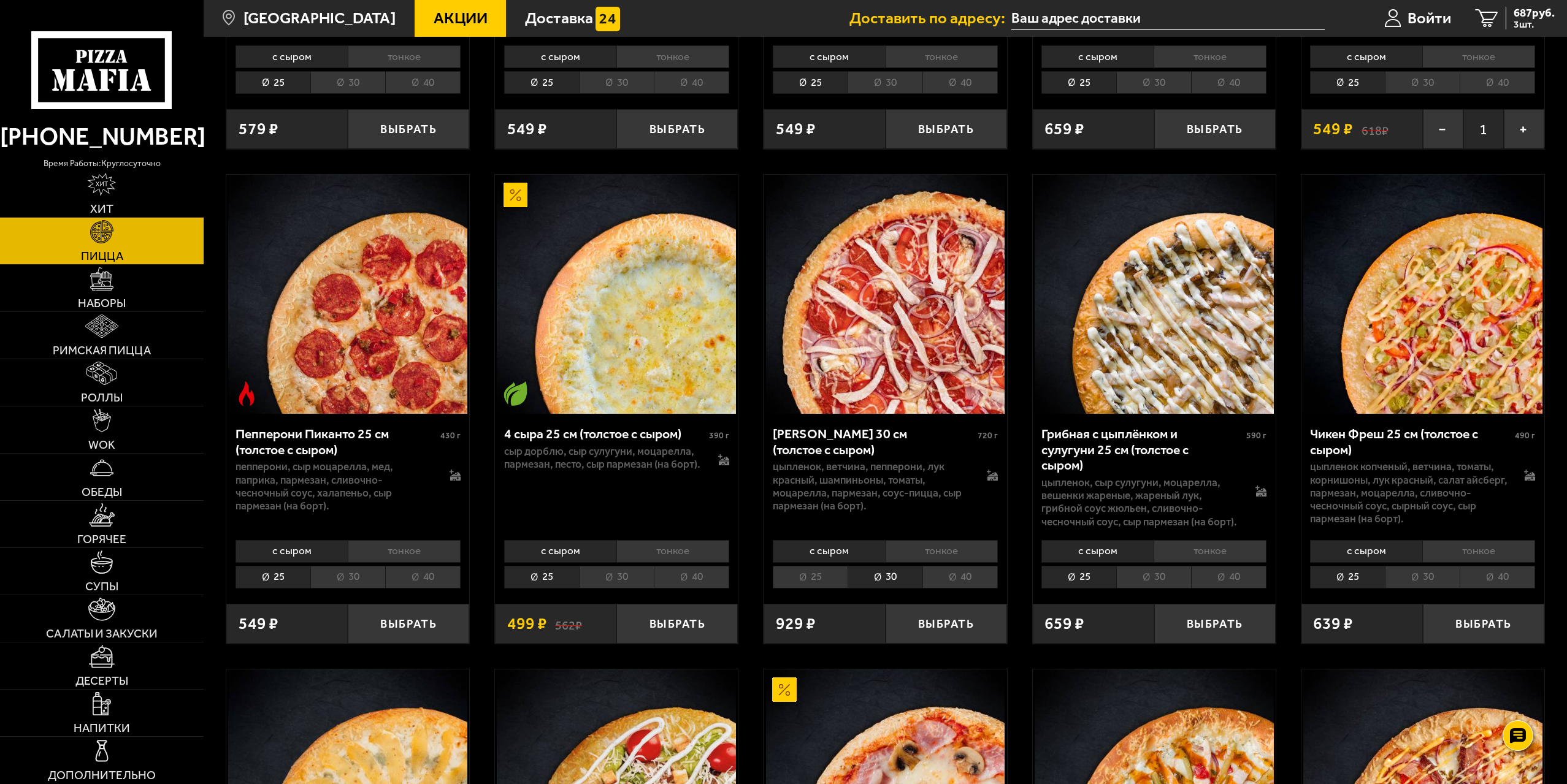
click at [811, 575] on li "25" at bounding box center [810, 577] width 74 height 23
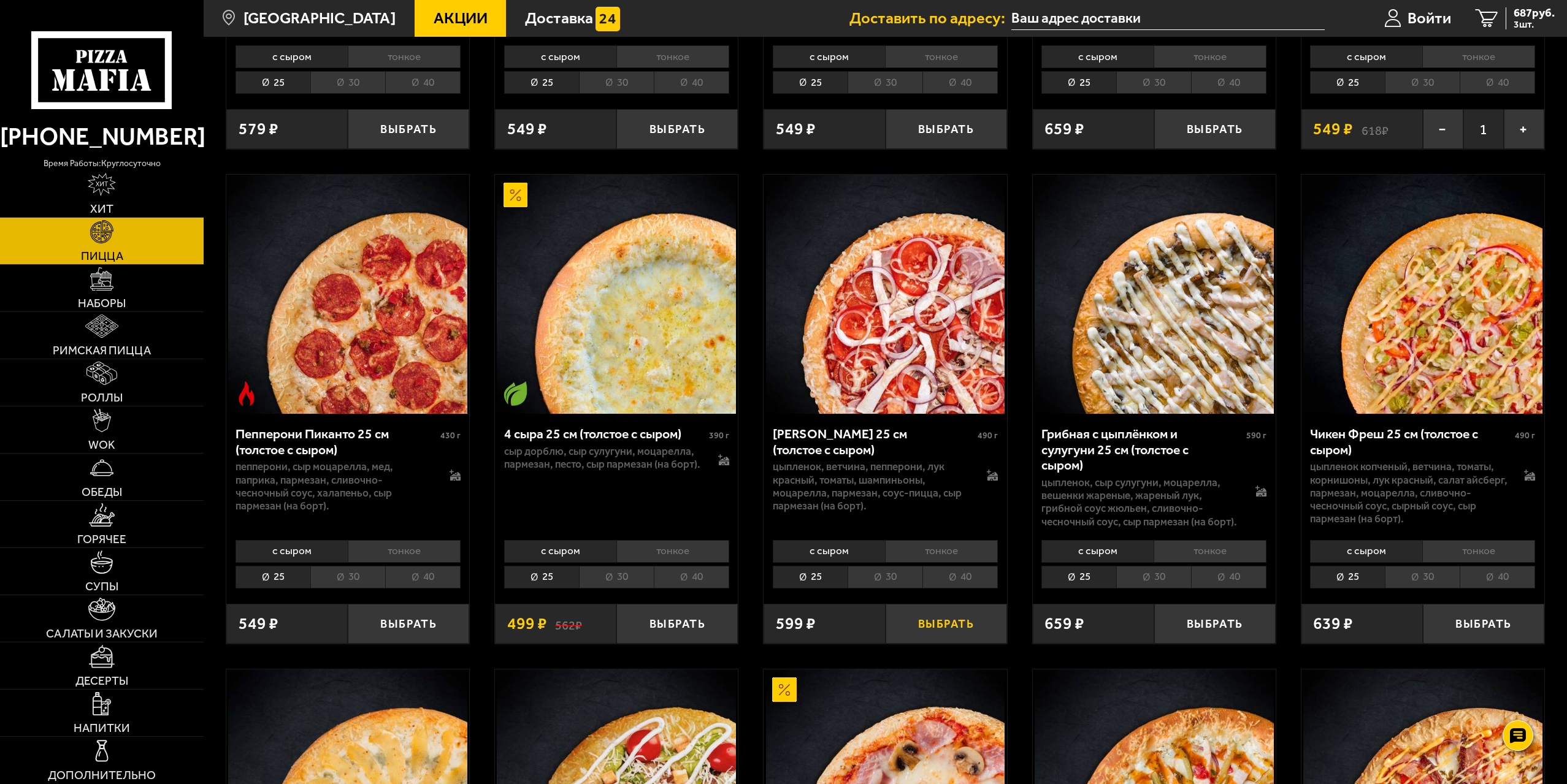
click at [935, 626] on button "Выбрать" at bounding box center [945, 623] width 121 height 40
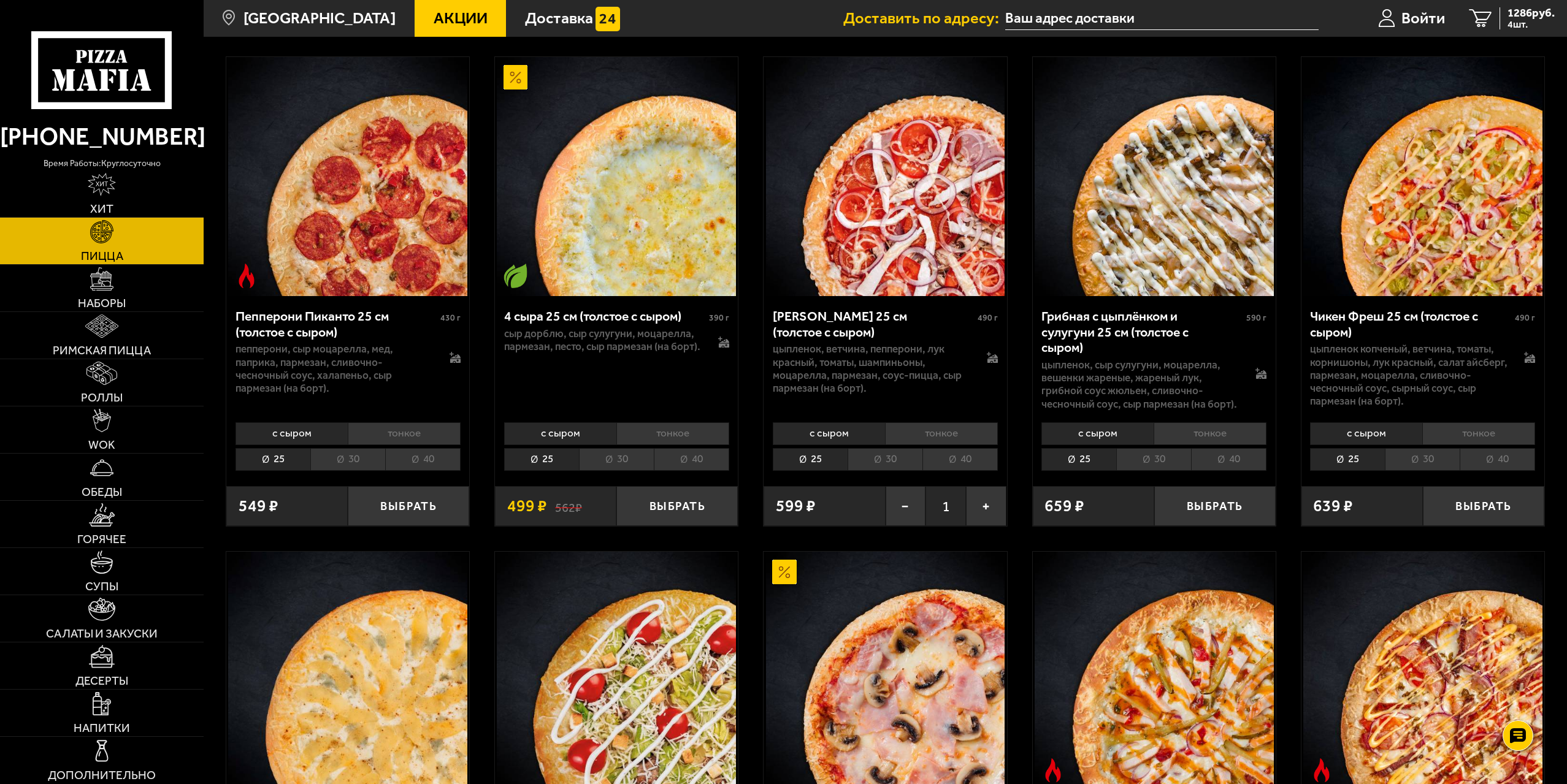
scroll to position [1103, 0]
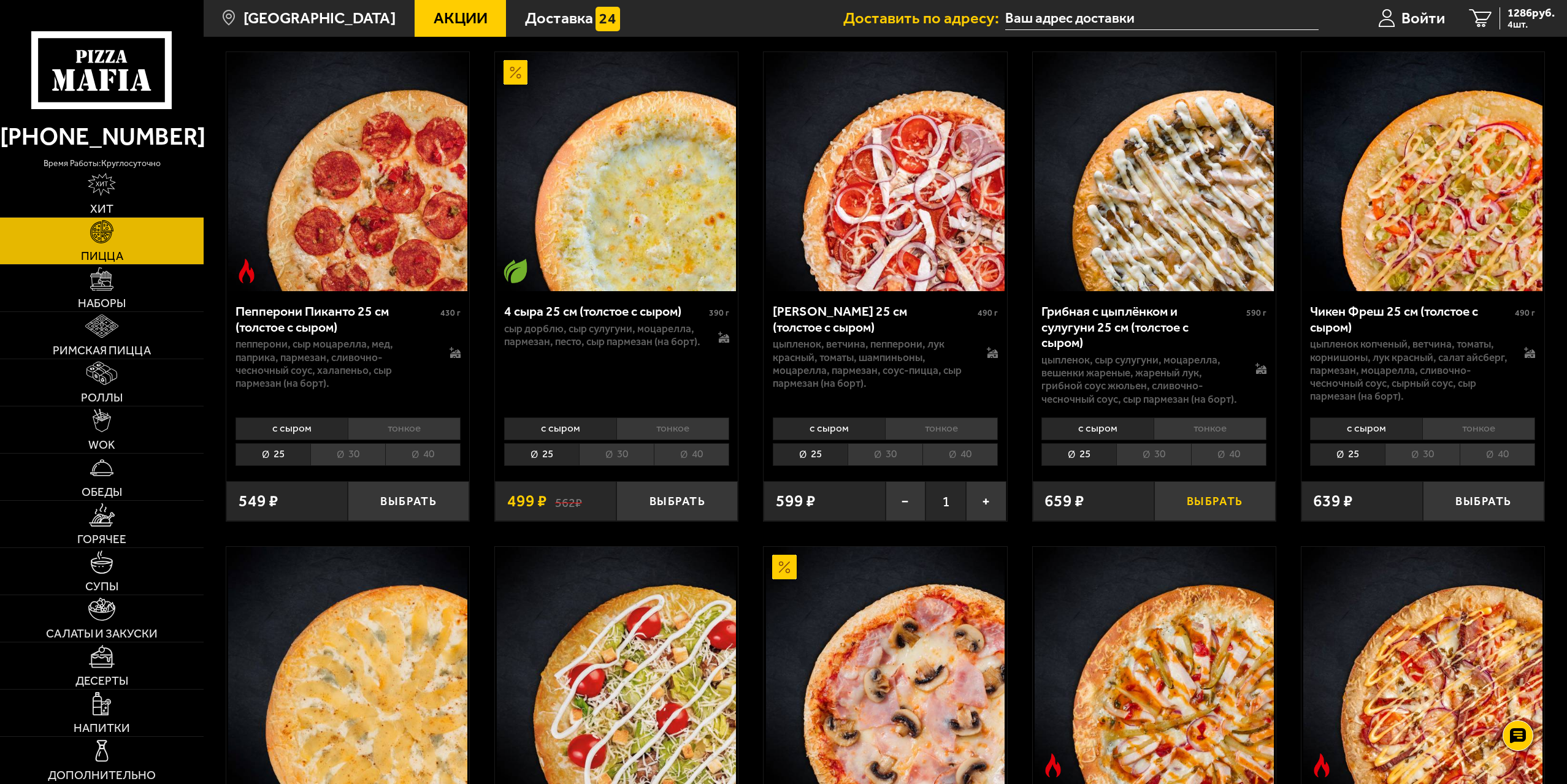
drag, startPoint x: 1261, startPoint y: 497, endPoint x: 1267, endPoint y: 491, distance: 8.5
click at [1261, 497] on button "Выбрать" at bounding box center [1215, 501] width 121 height 40
click at [1522, 23] on span "5 шт." at bounding box center [1531, 24] width 47 height 9
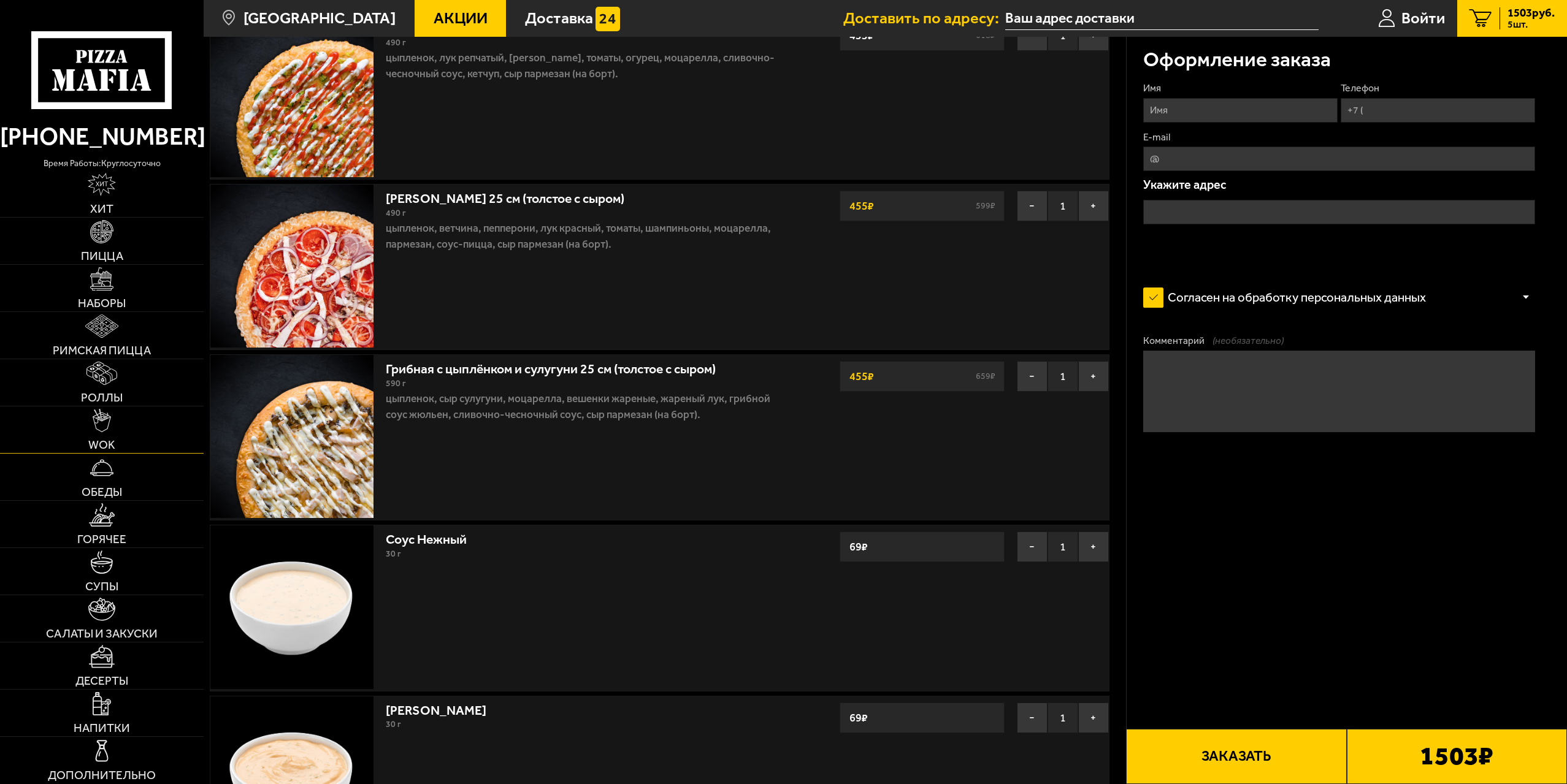
scroll to position [122, 0]
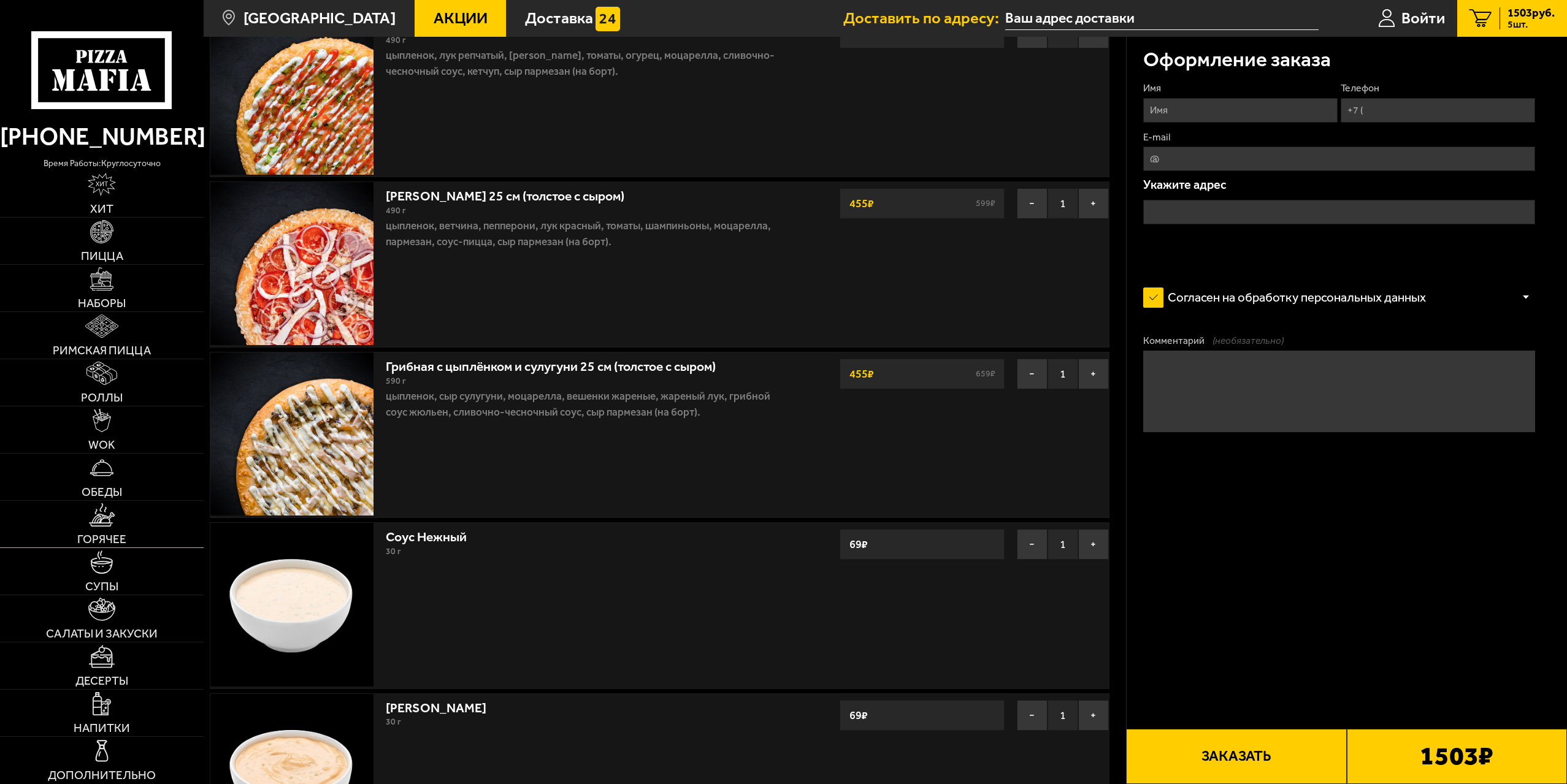
click at [145, 540] on link "Горячее" at bounding box center [102, 523] width 203 height 46
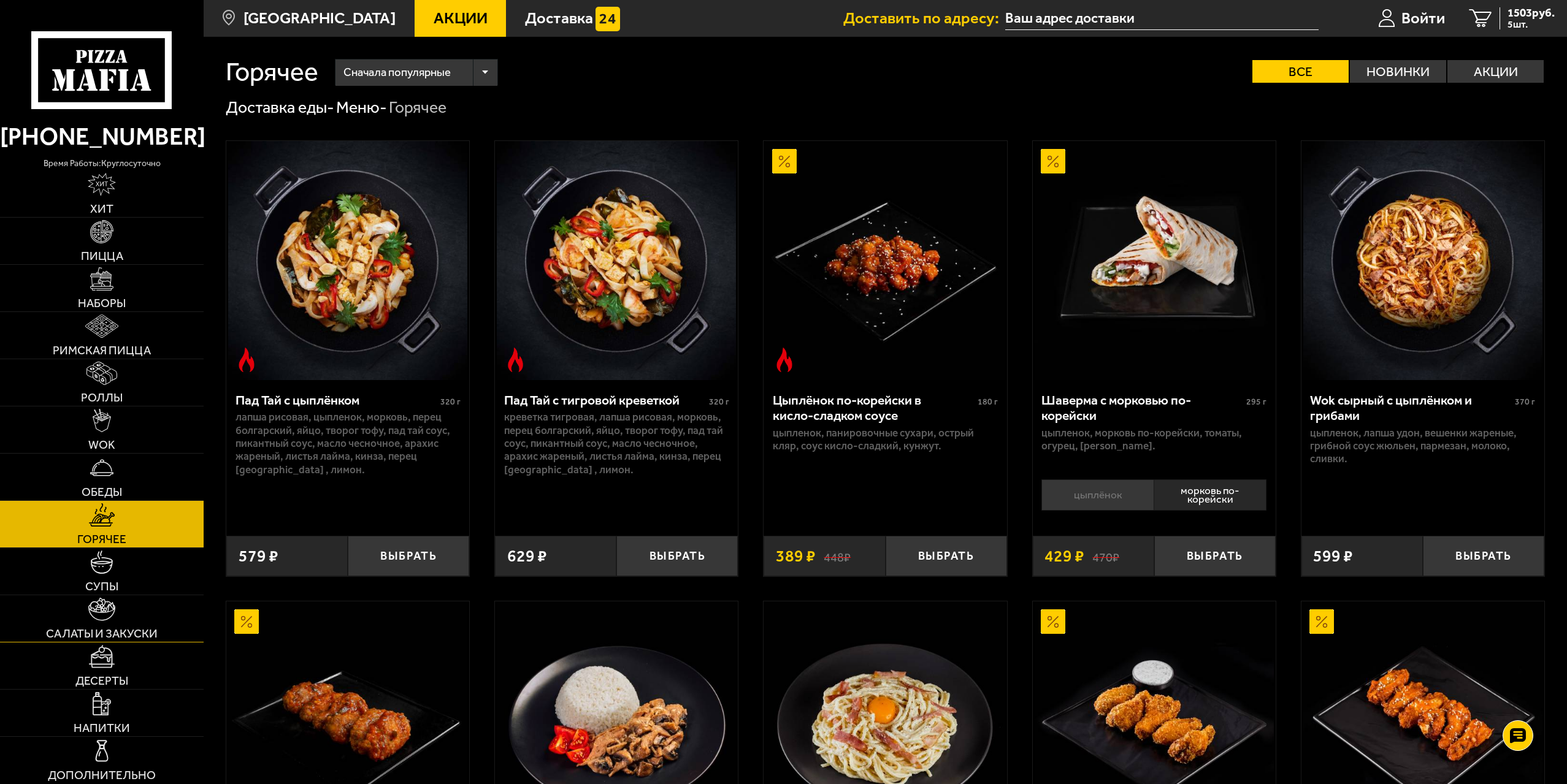
click at [154, 625] on link "Салаты и закуски" at bounding box center [102, 617] width 203 height 46
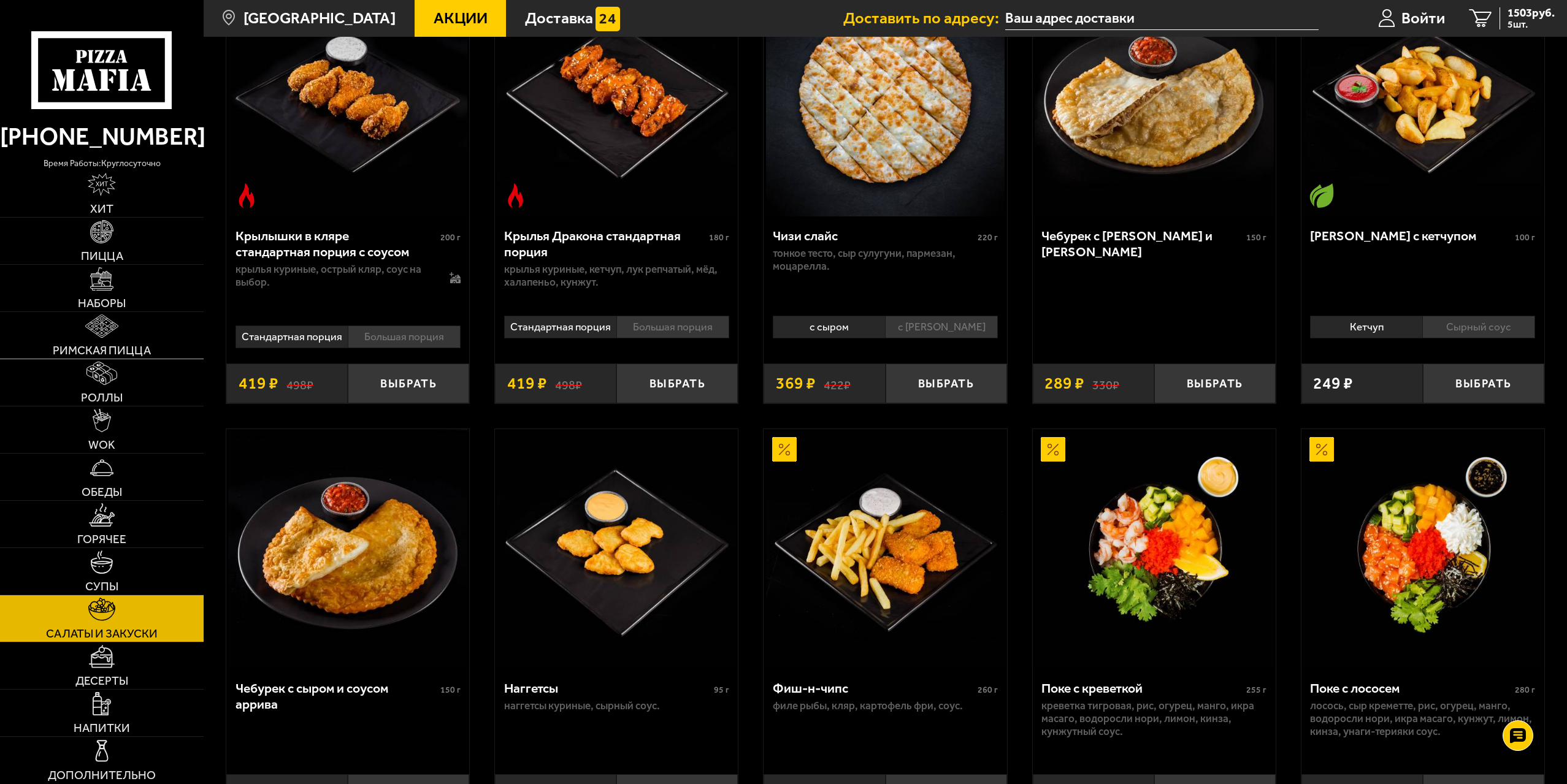
scroll to position [246, 0]
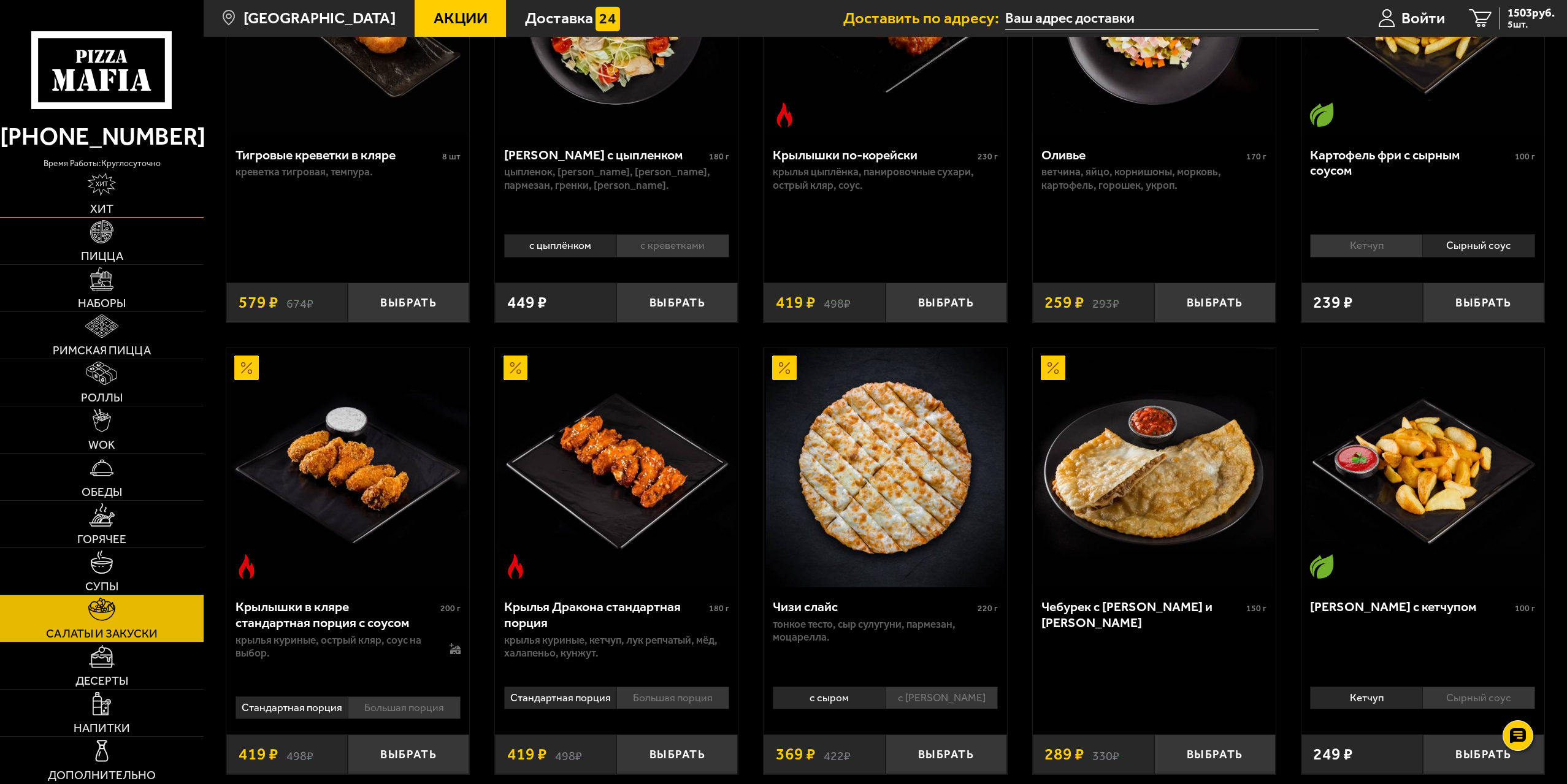
click at [138, 199] on link "Хит" at bounding box center [102, 193] width 203 height 46
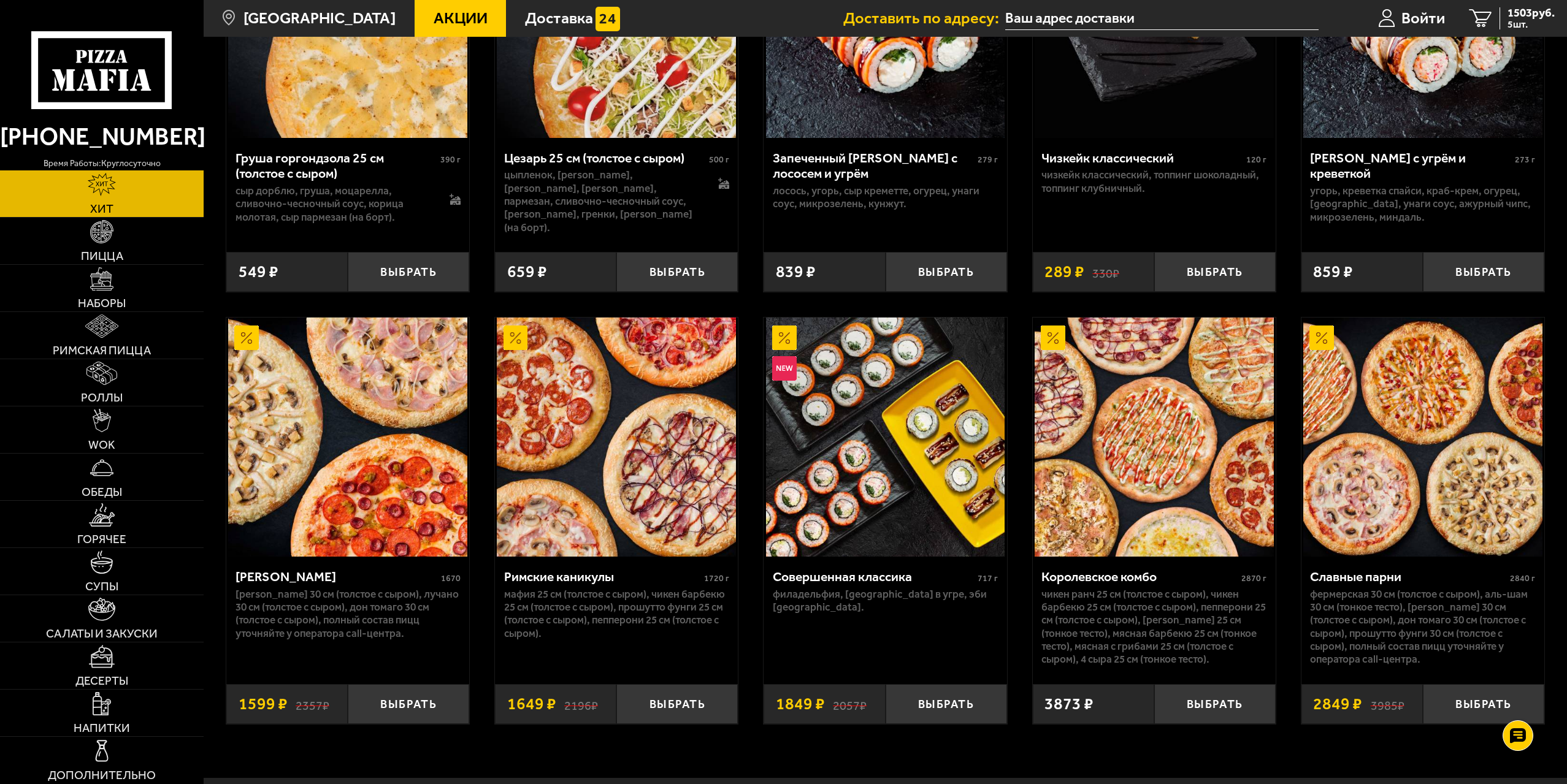
scroll to position [736, 0]
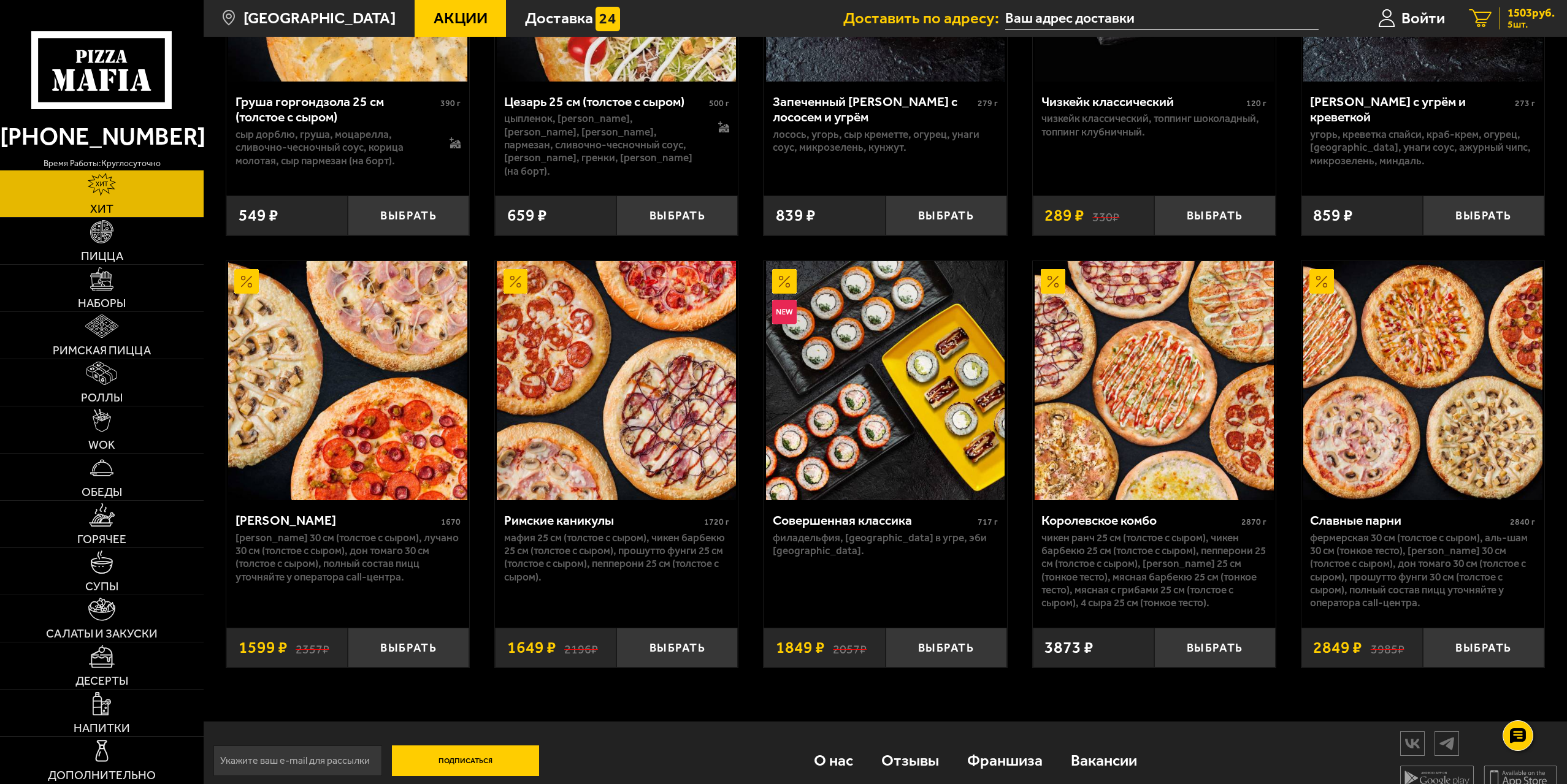
click at [1522, 20] on span "5 шт." at bounding box center [1531, 24] width 47 height 9
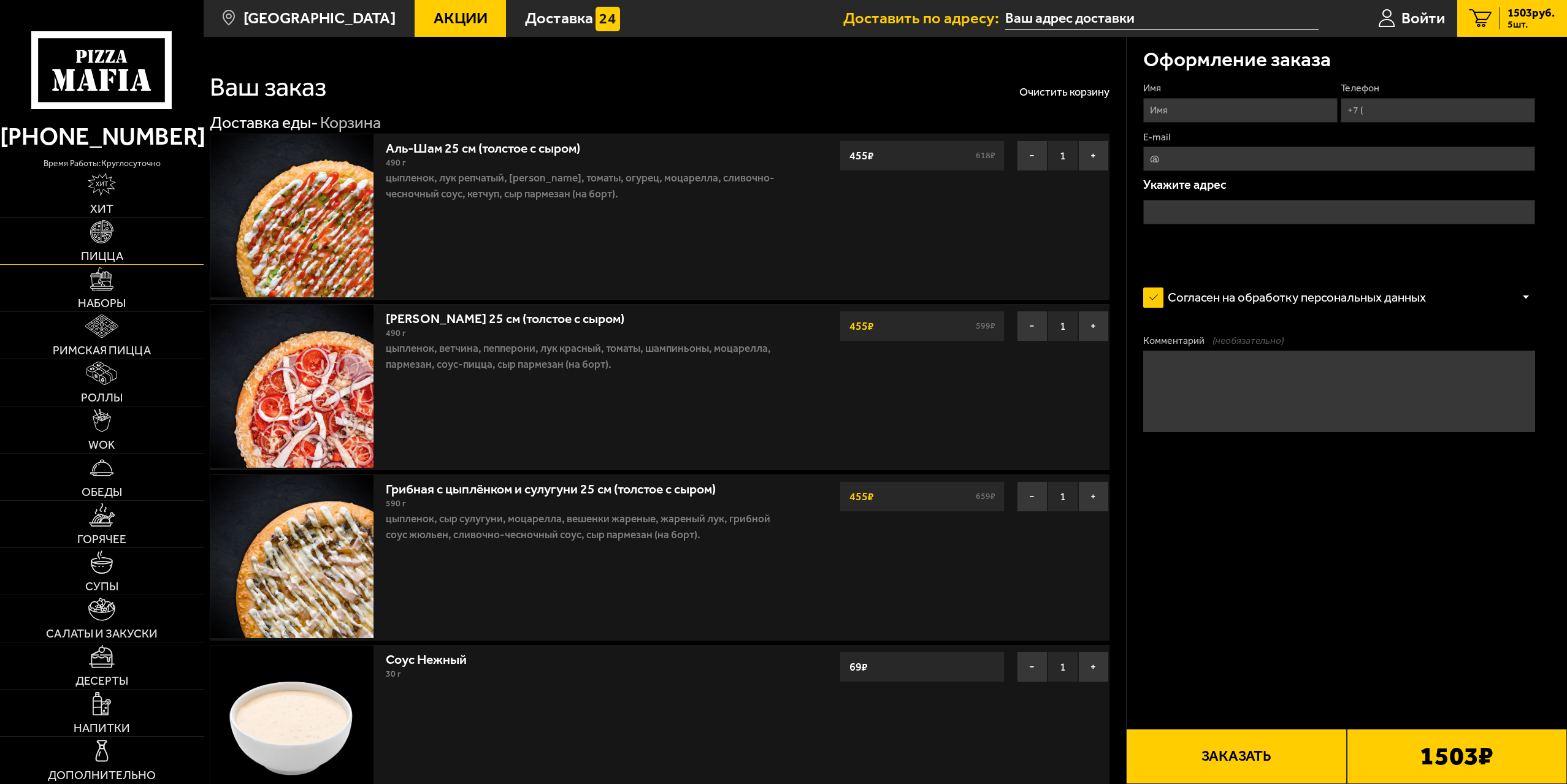
click at [91, 261] on span "Пицца" at bounding box center [102, 256] width 42 height 11
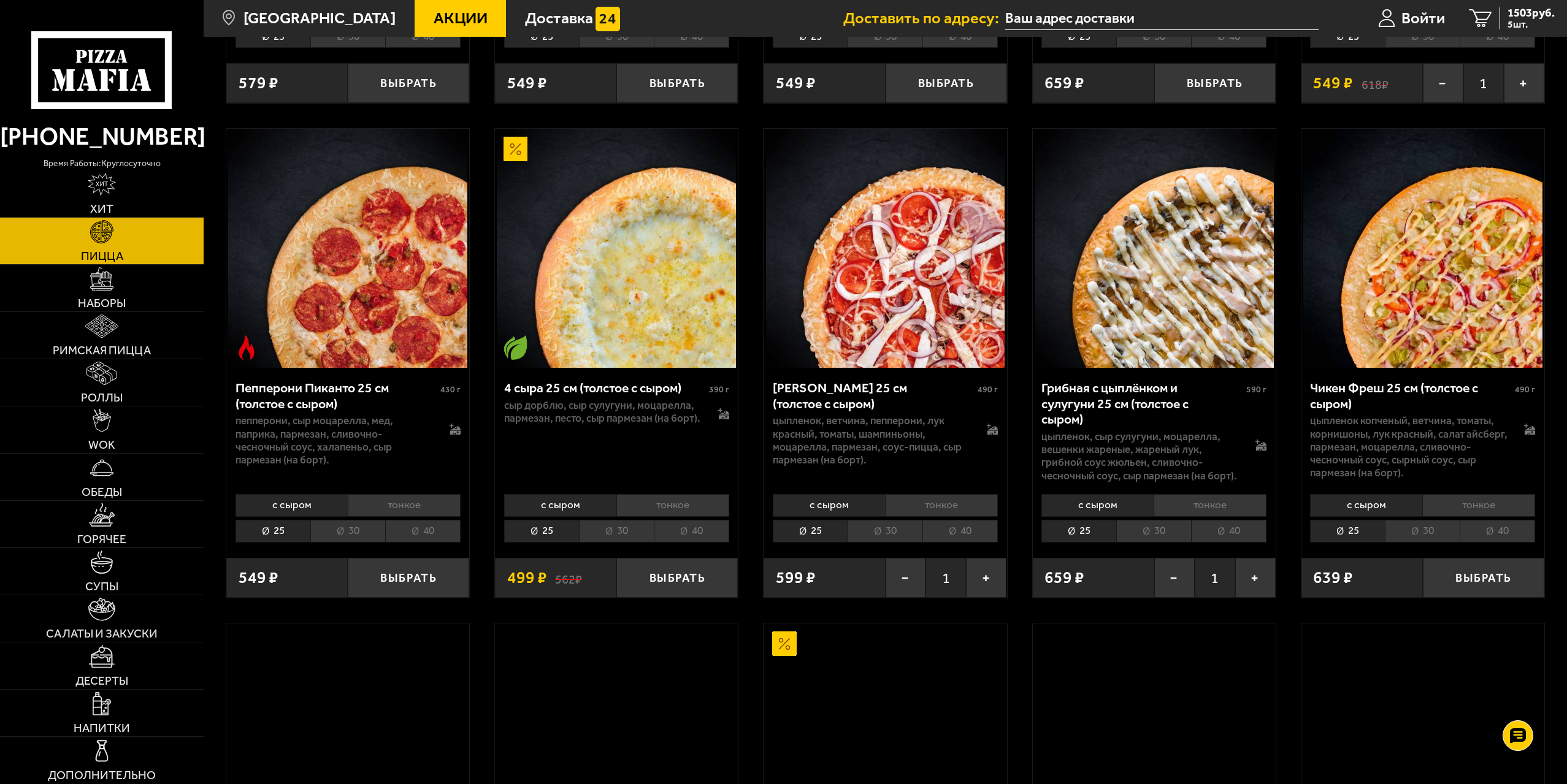
scroll to position [1103, 0]
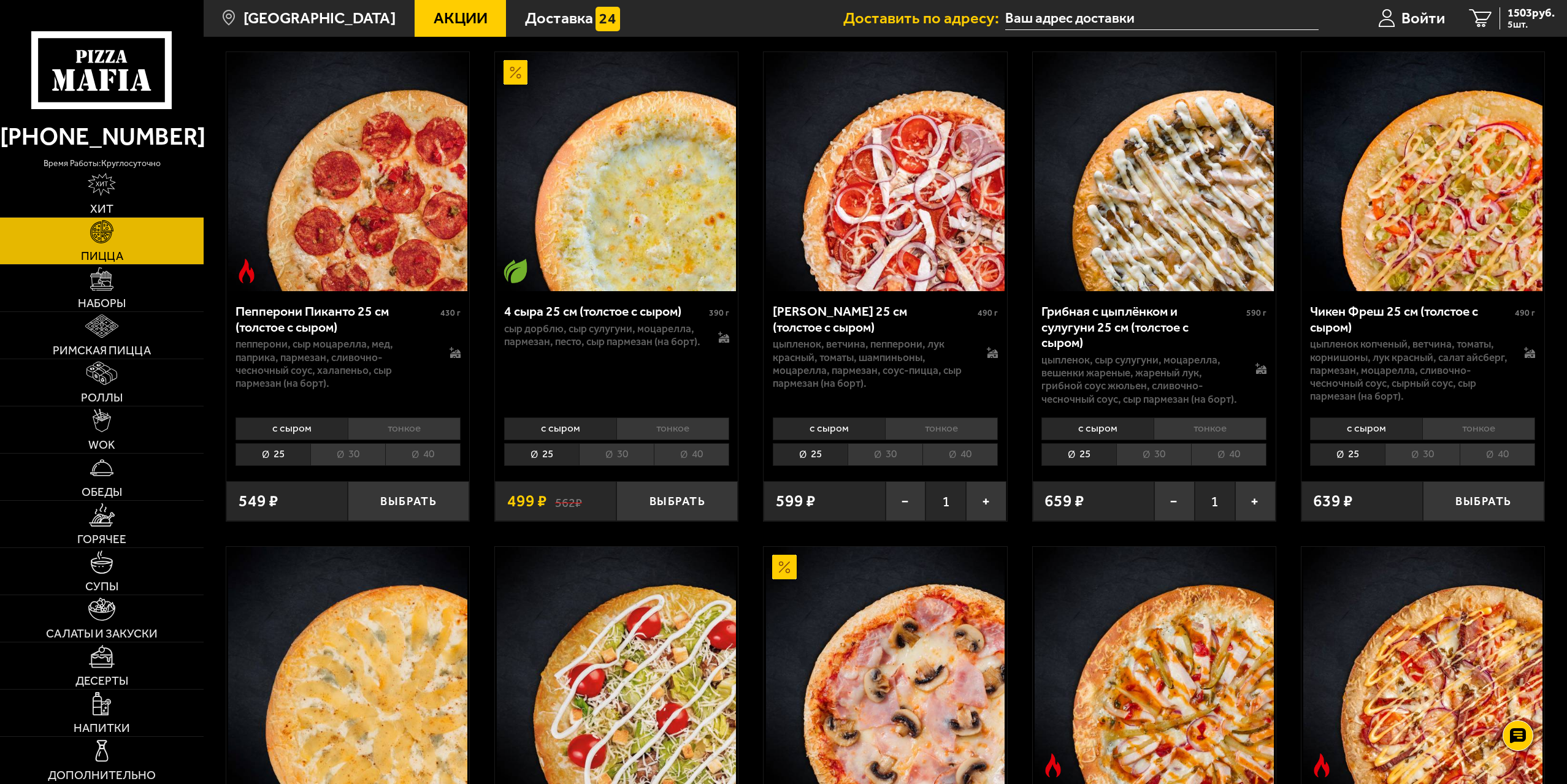
click at [366, 446] on li "30" at bounding box center [347, 455] width 74 height 23
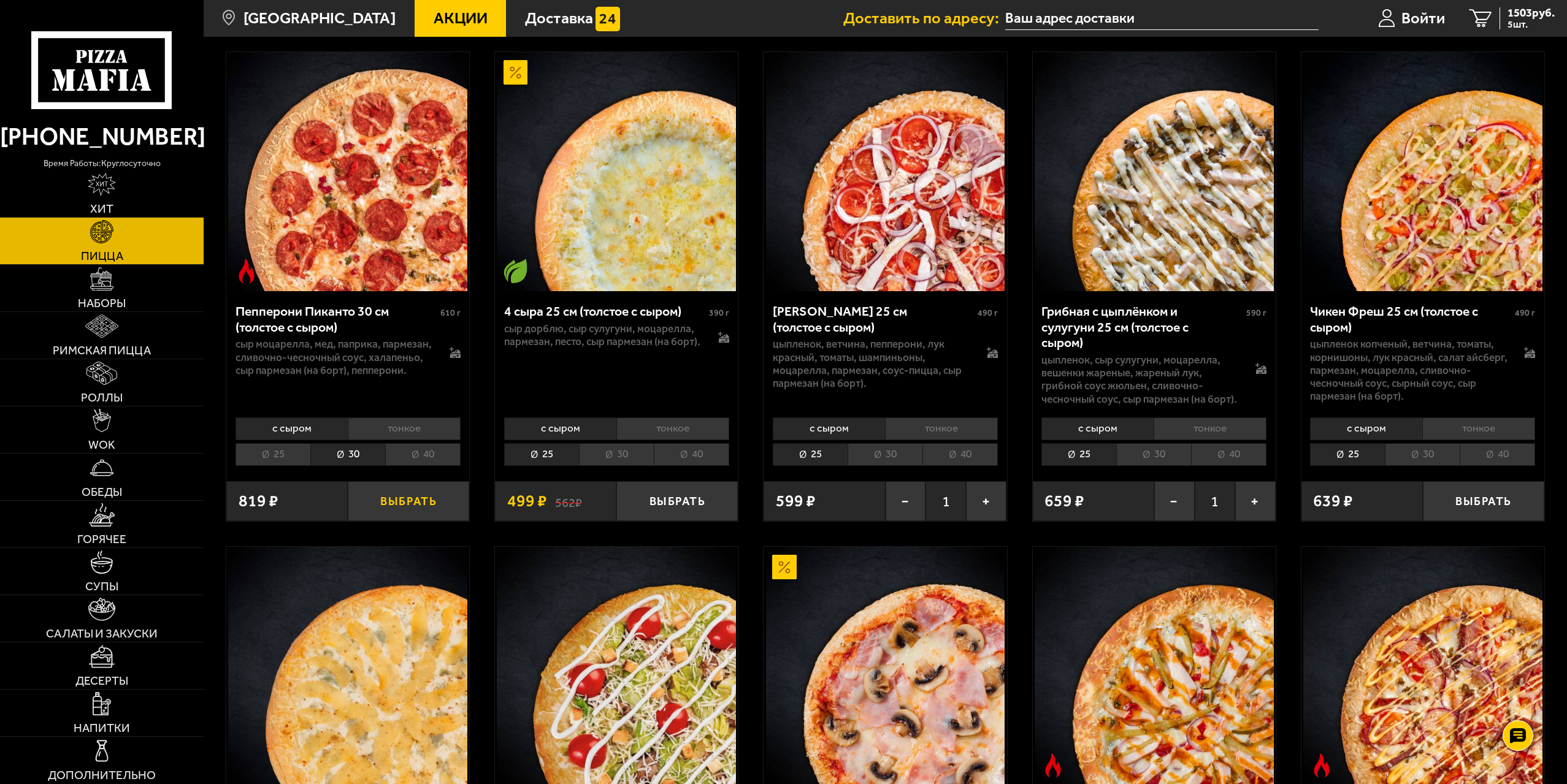
click at [412, 505] on button "Выбрать" at bounding box center [408, 501] width 121 height 40
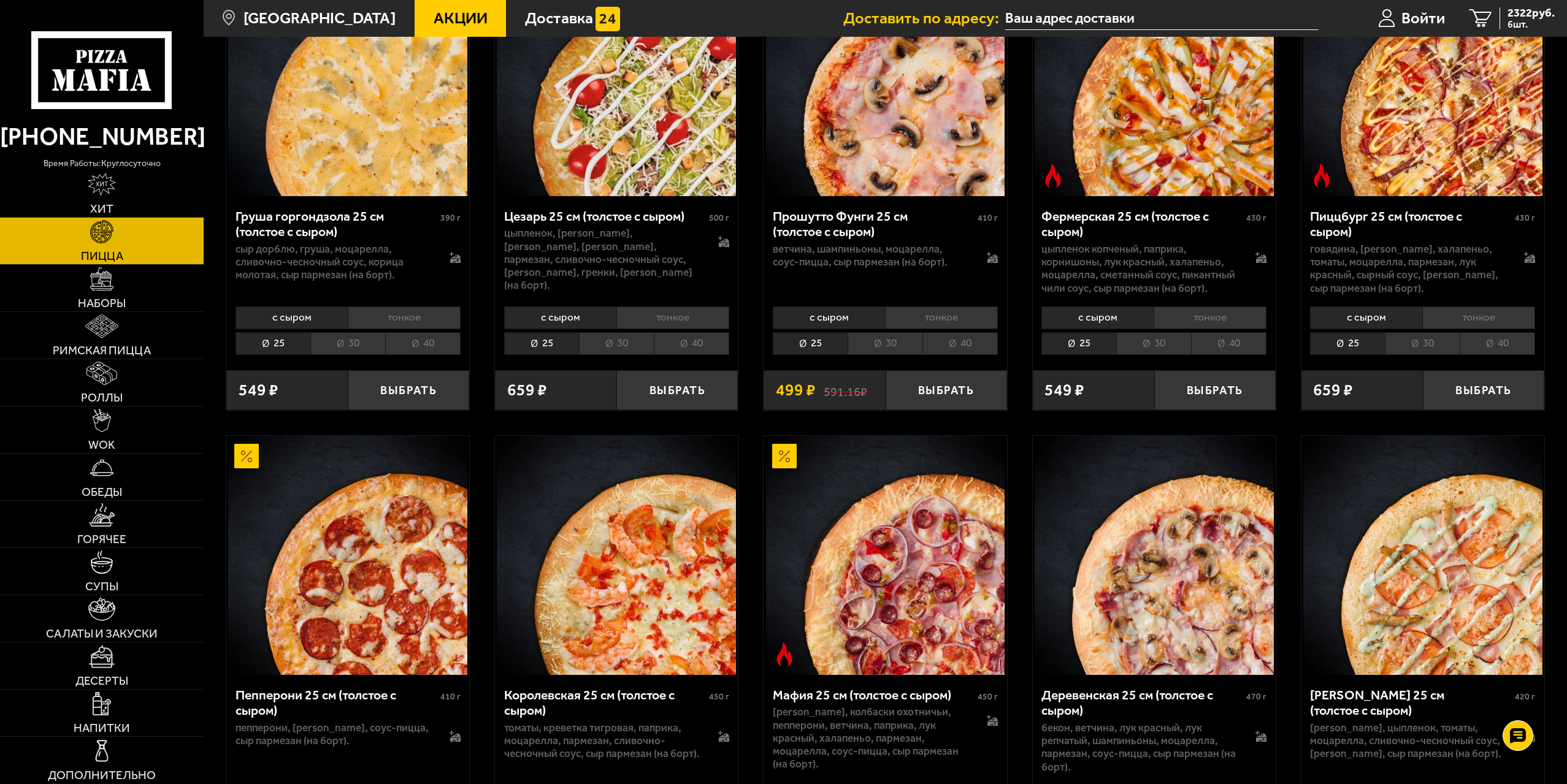
scroll to position [1961, 0]
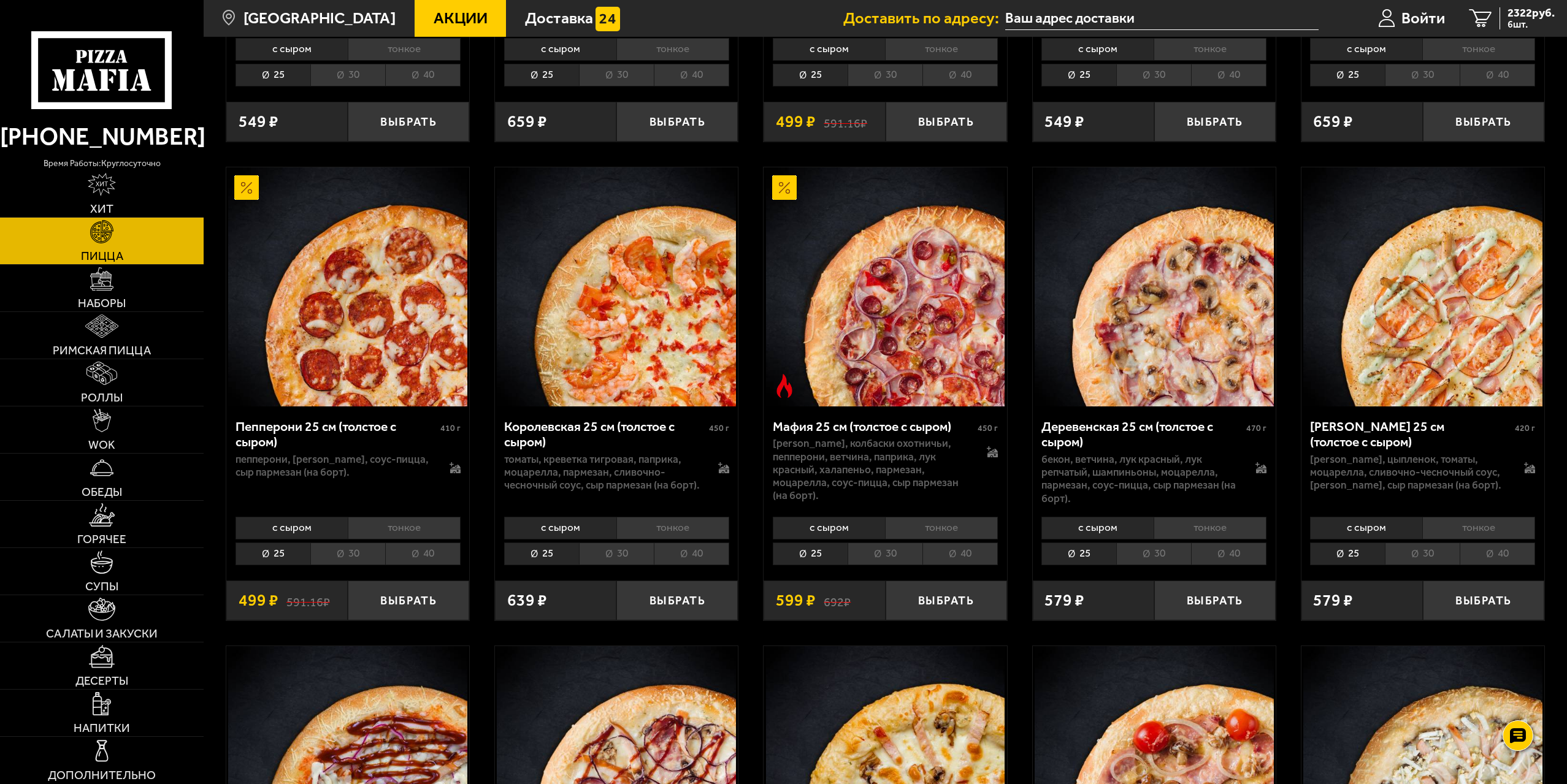
click at [338, 550] on li "30" at bounding box center [347, 553] width 74 height 23
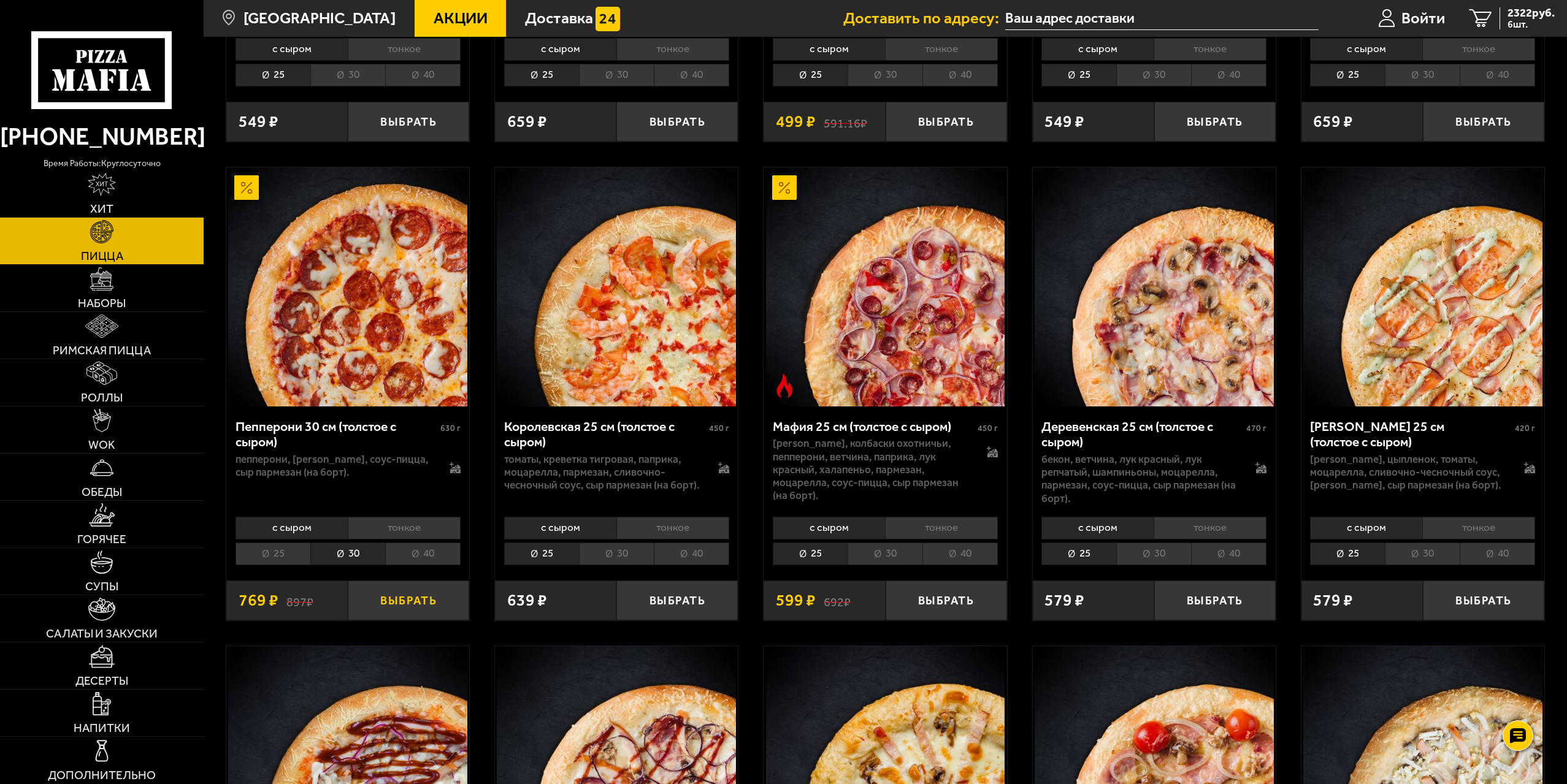
click at [395, 600] on button "Выбрать" at bounding box center [408, 600] width 121 height 40
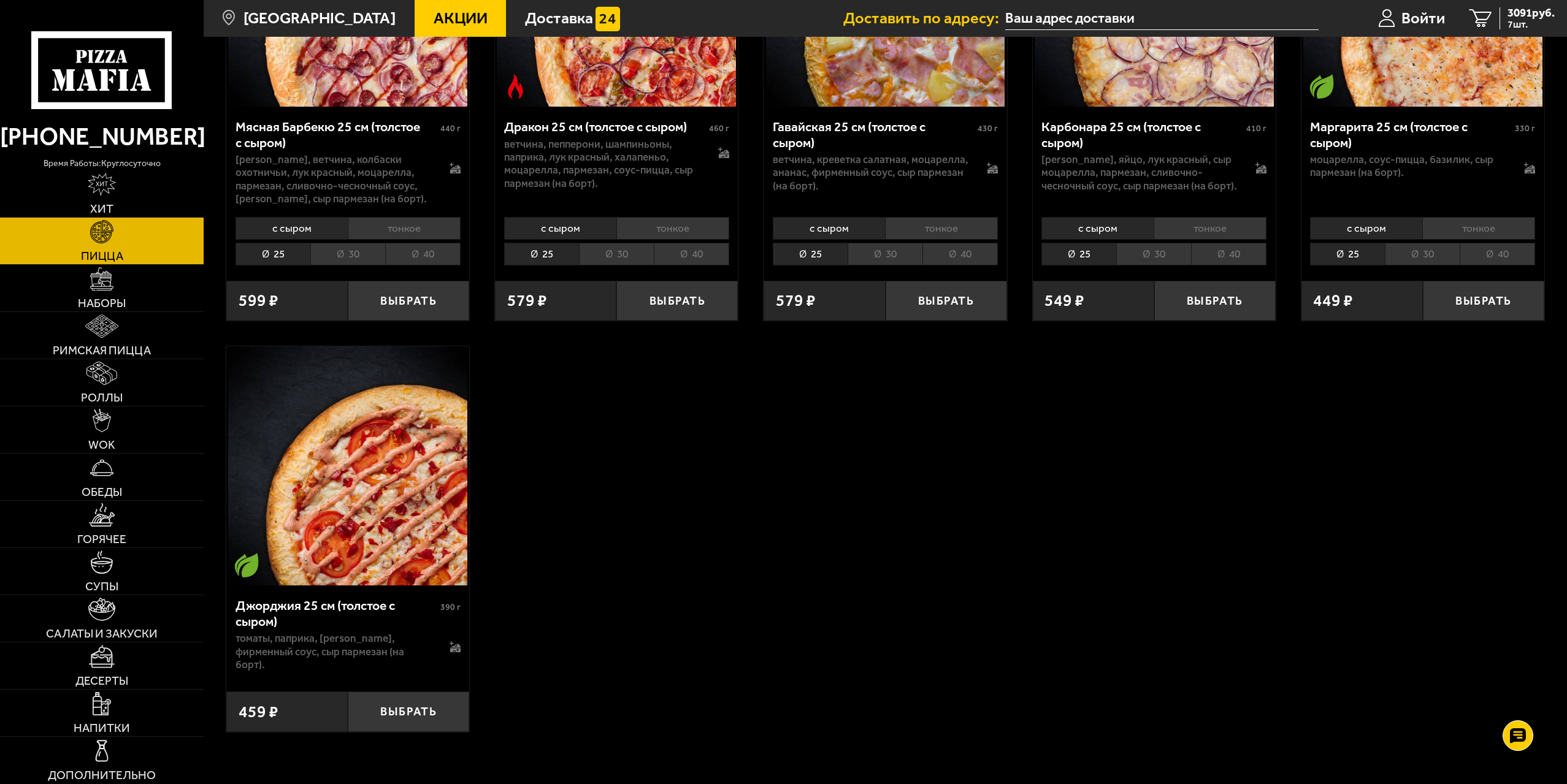
scroll to position [3555, 0]
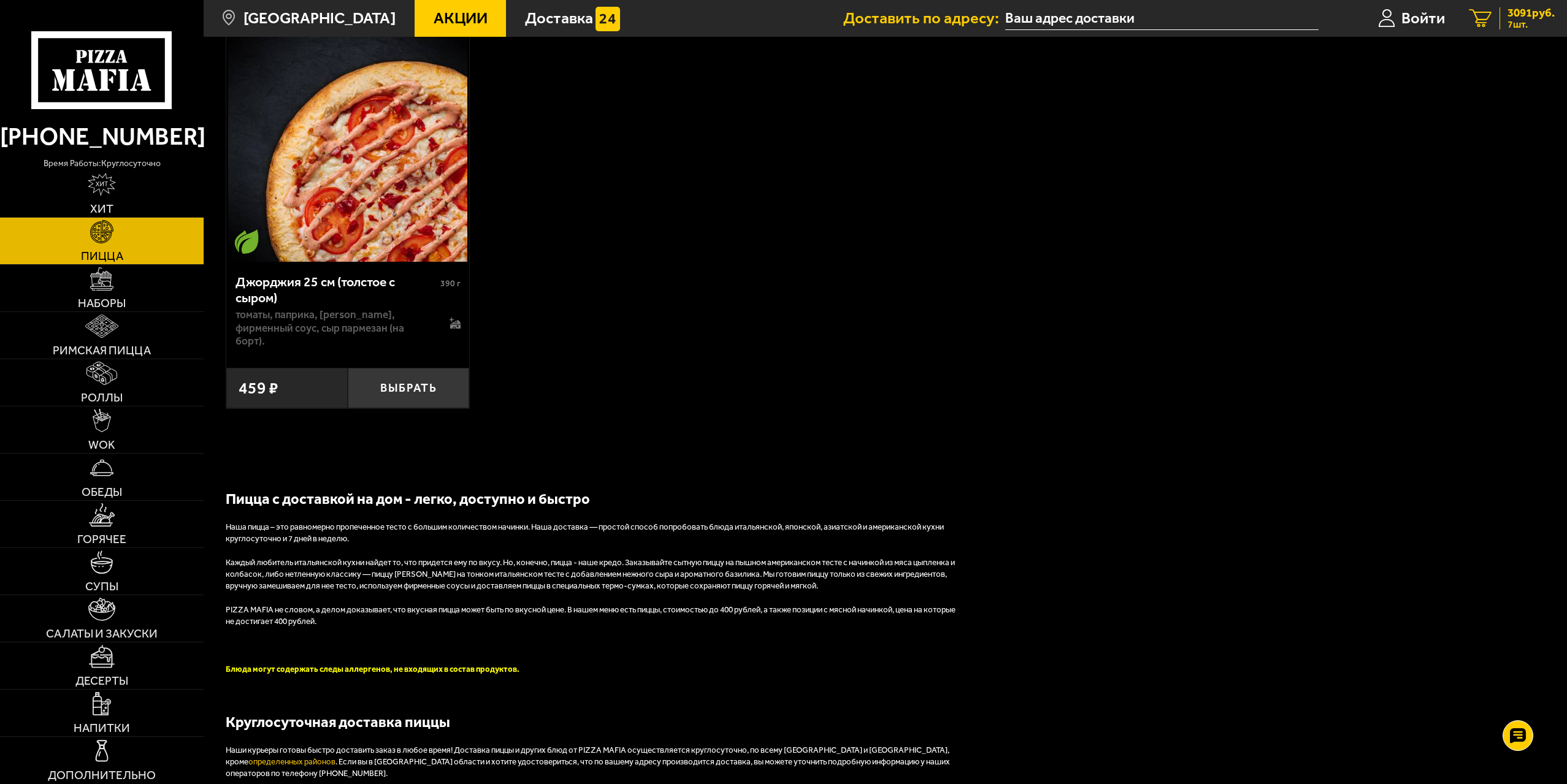
click at [1524, 20] on span "7 шт." at bounding box center [1531, 24] width 47 height 9
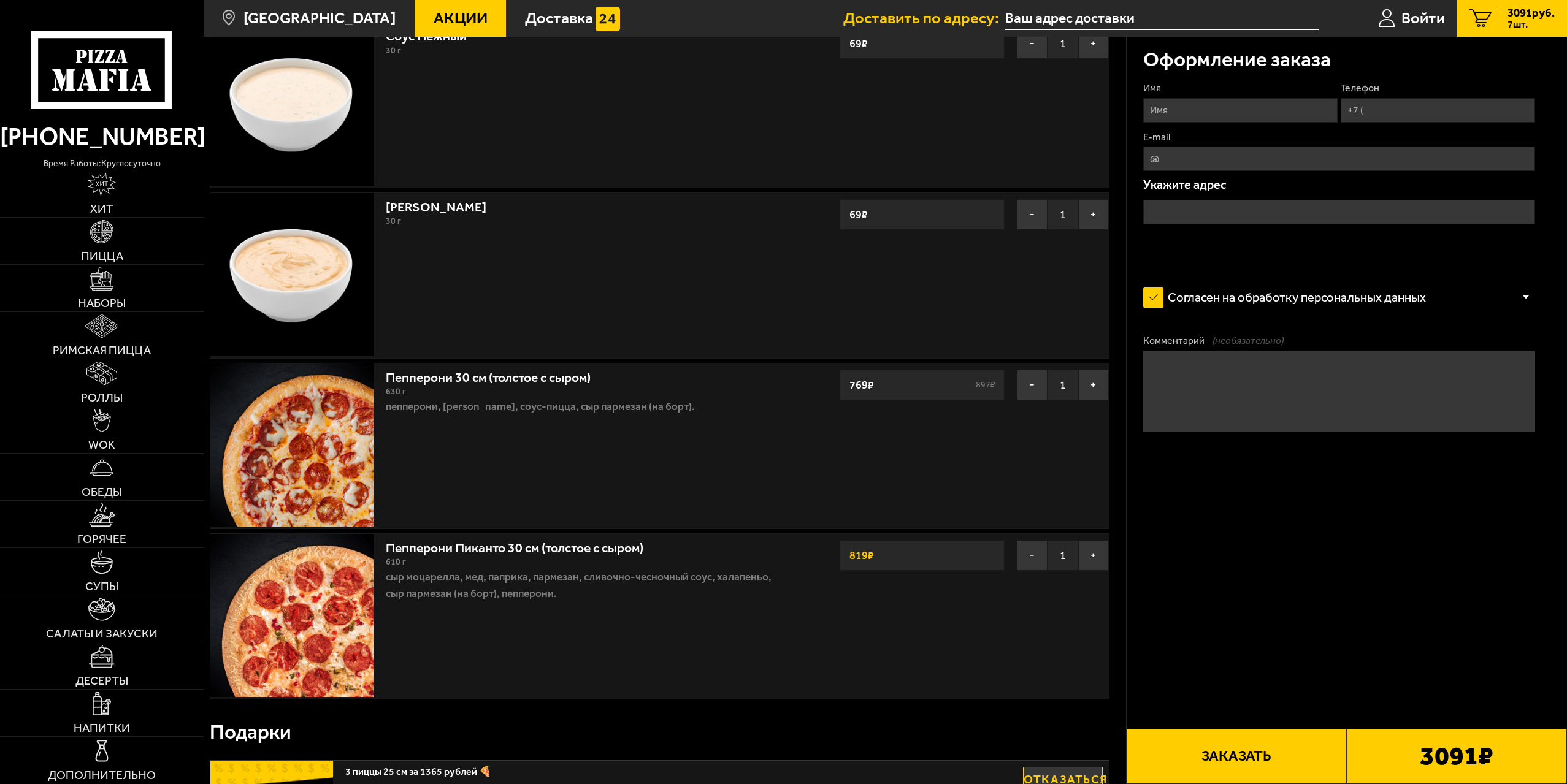
scroll to position [858, 0]
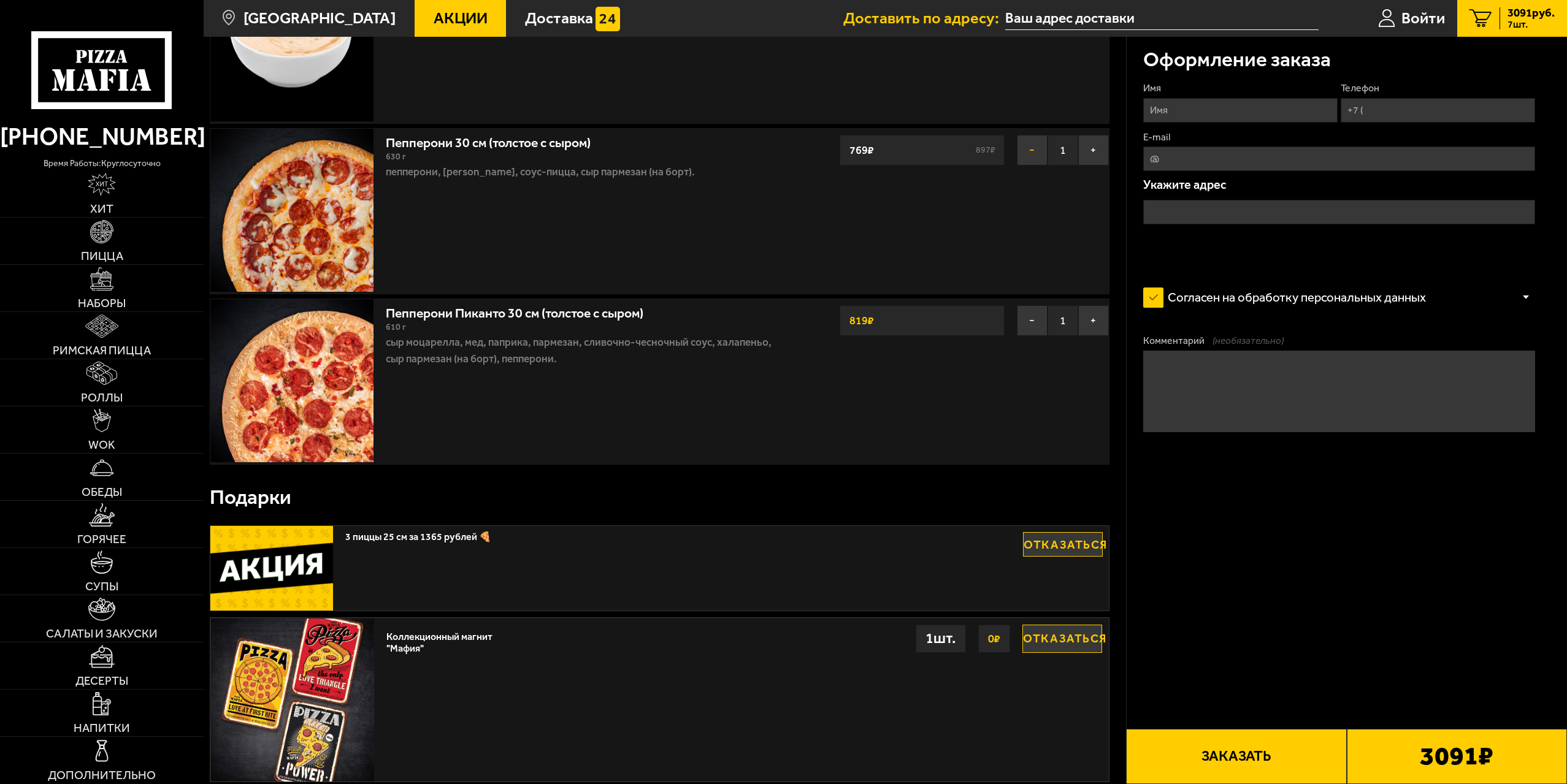
click at [1033, 152] on button "−" at bounding box center [1032, 150] width 31 height 31
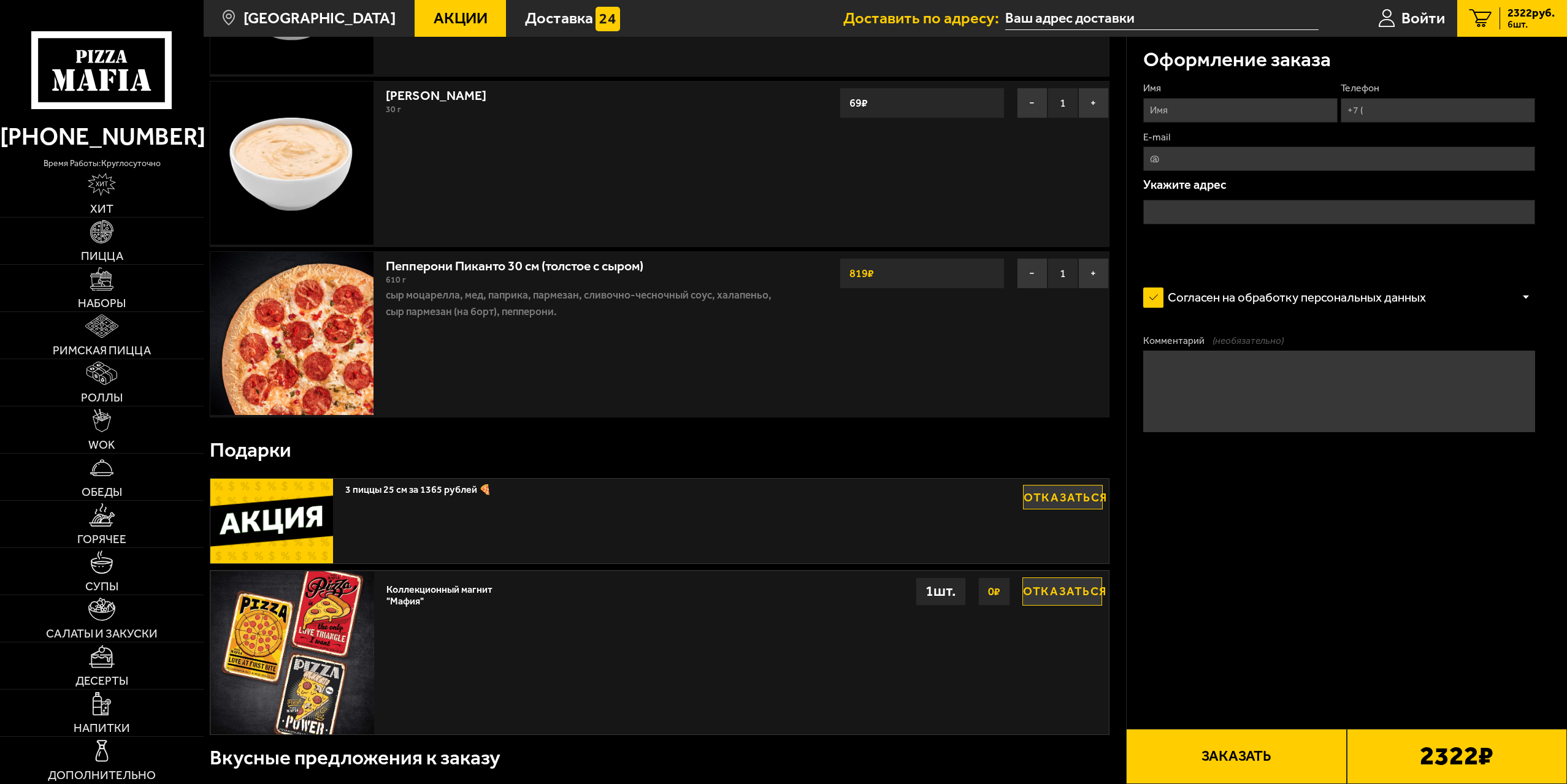
scroll to position [736, 0]
click at [1057, 600] on button "Отказаться" at bounding box center [1062, 591] width 80 height 28
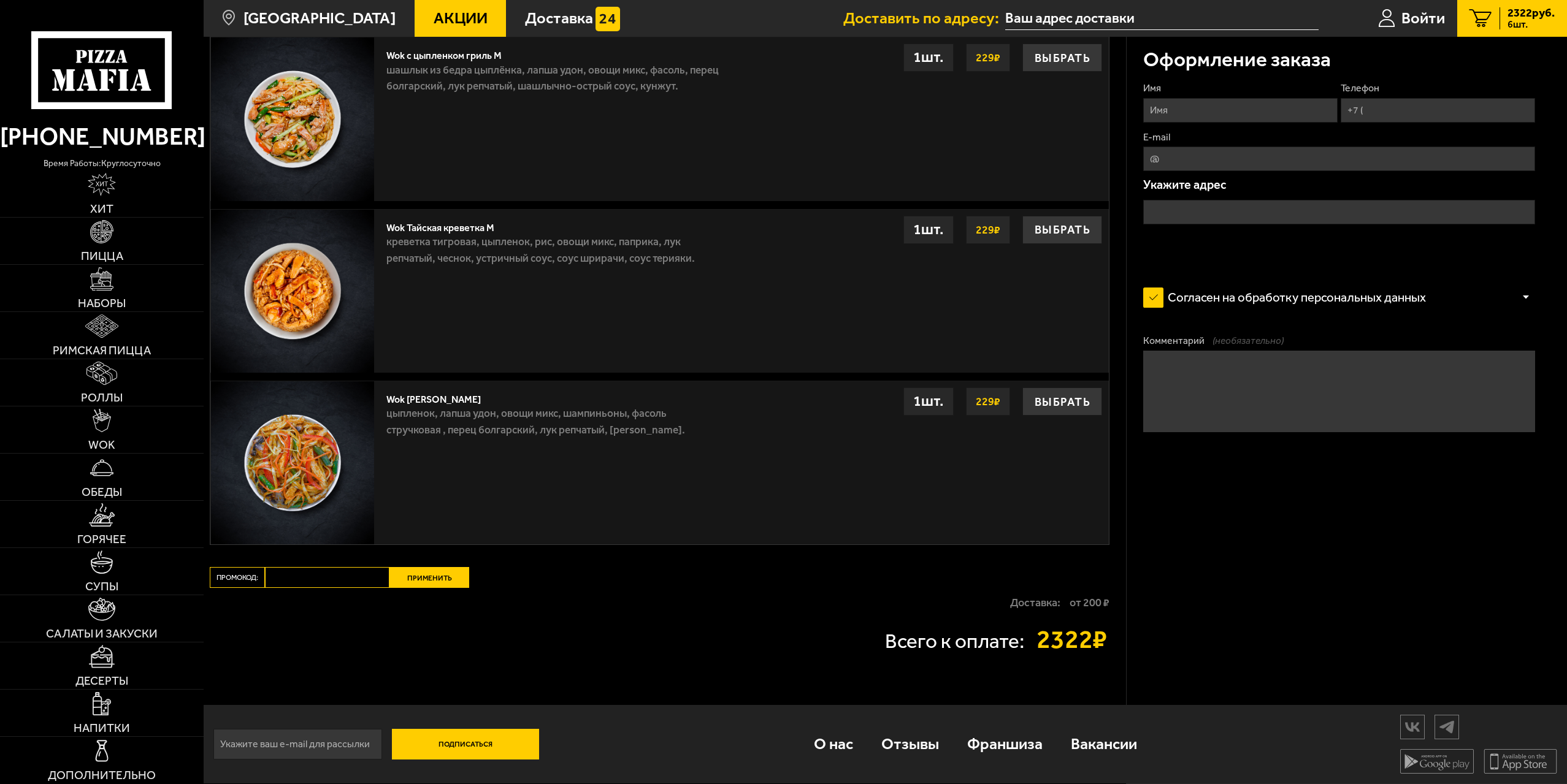
scroll to position [2035, 0]
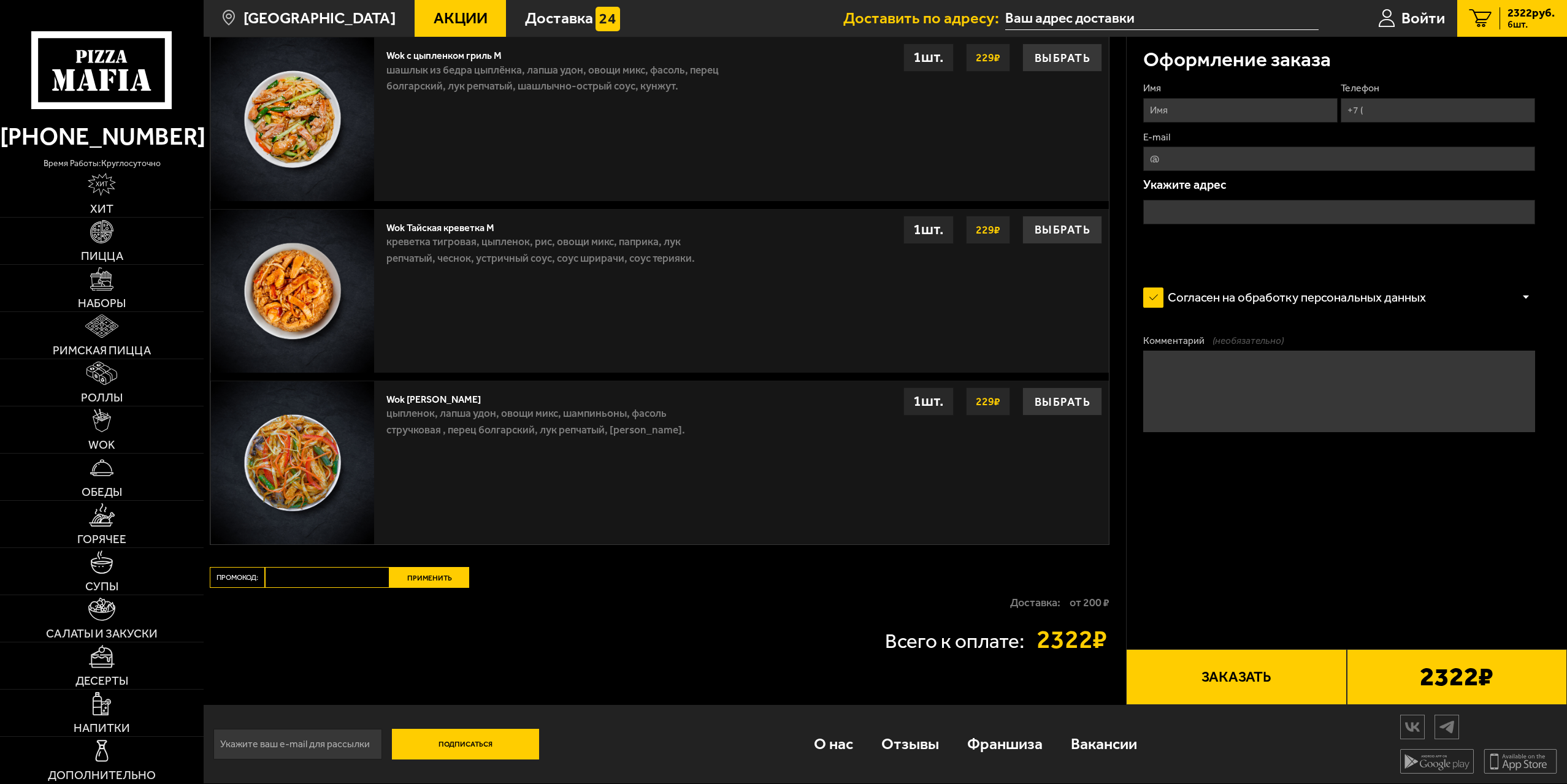
click at [302, 577] on input "Промокод:" at bounding box center [327, 577] width 124 height 21
type input "пОНЕДЕЛЬНИК"
drag, startPoint x: 450, startPoint y: 564, endPoint x: 431, endPoint y: 581, distance: 25.5
click at [431, 581] on button "Применить" at bounding box center [429, 577] width 80 height 21
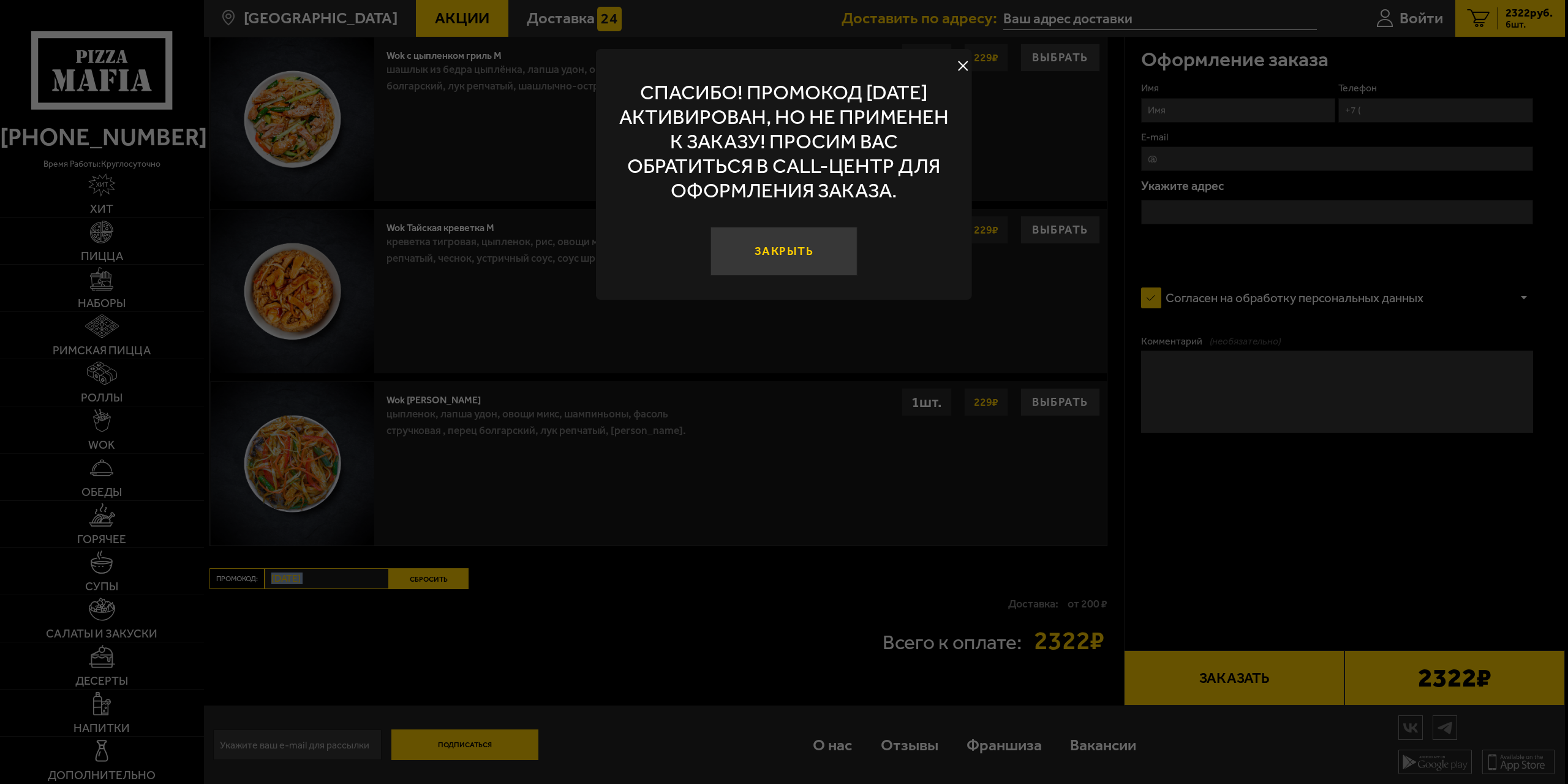
click at [810, 247] on button "Закрыть" at bounding box center [784, 251] width 147 height 49
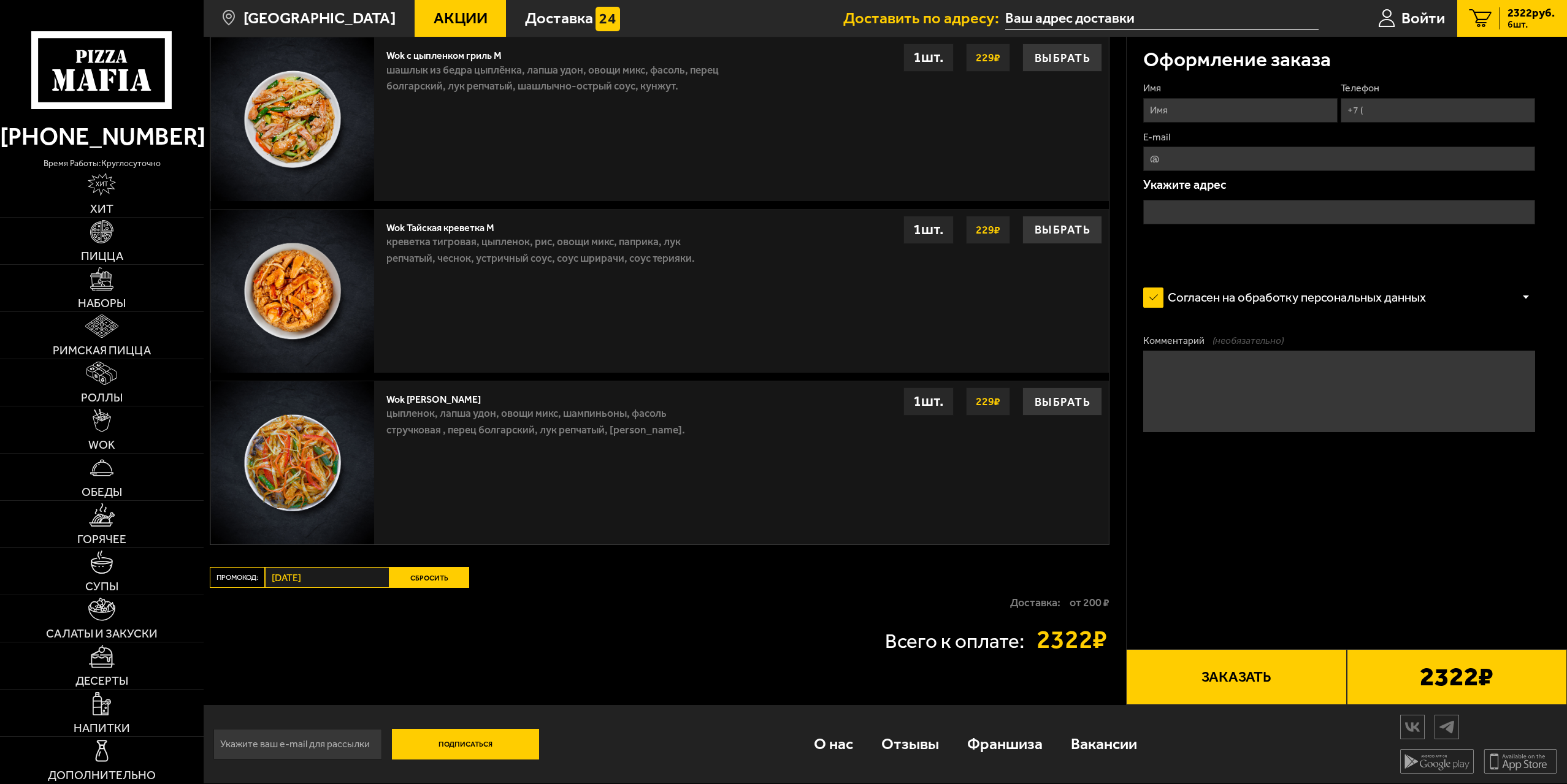
click at [393, 579] on button "Сбросить" at bounding box center [429, 577] width 80 height 21
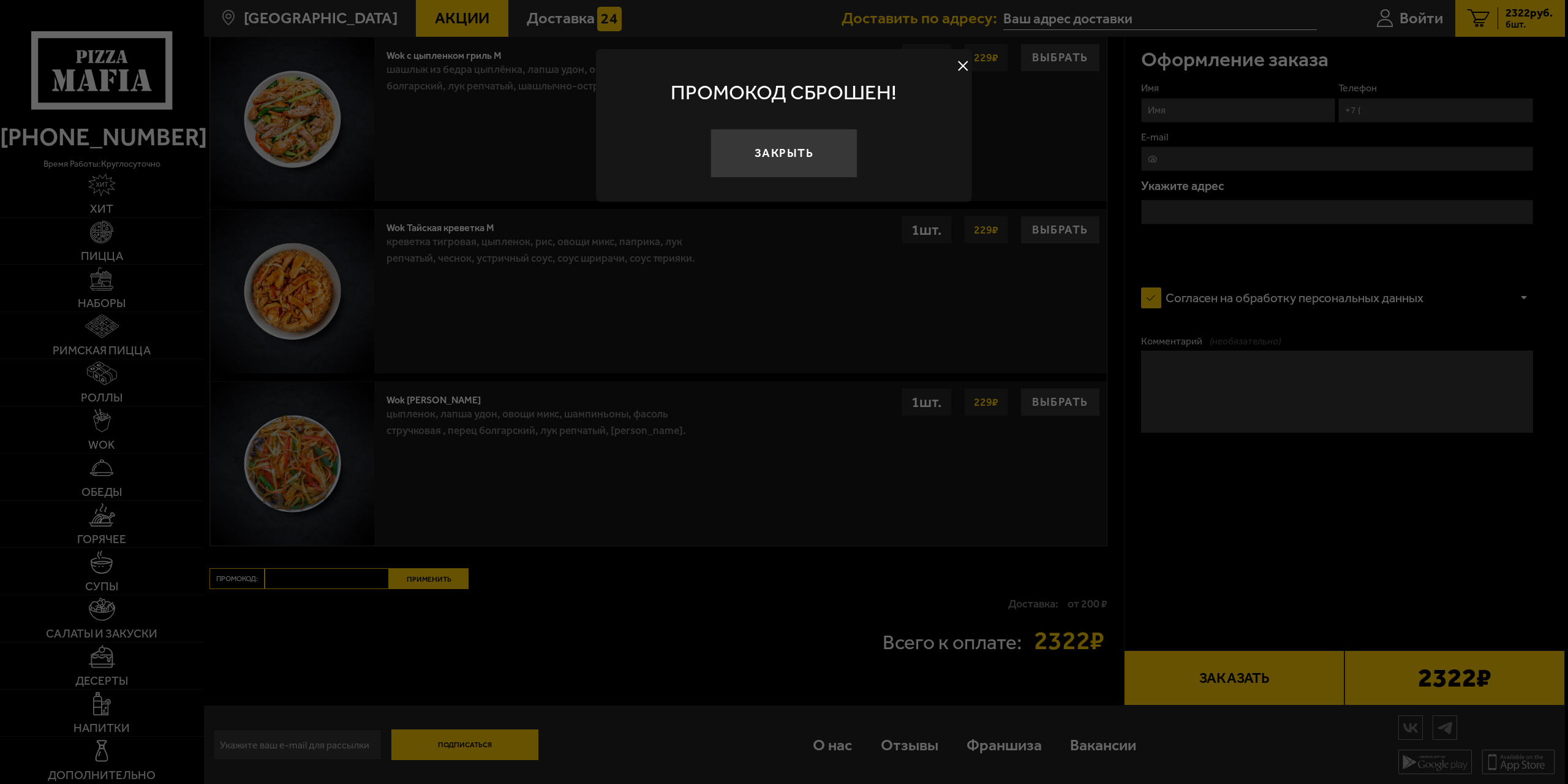
click at [831, 150] on button "Закрыть" at bounding box center [784, 153] width 147 height 49
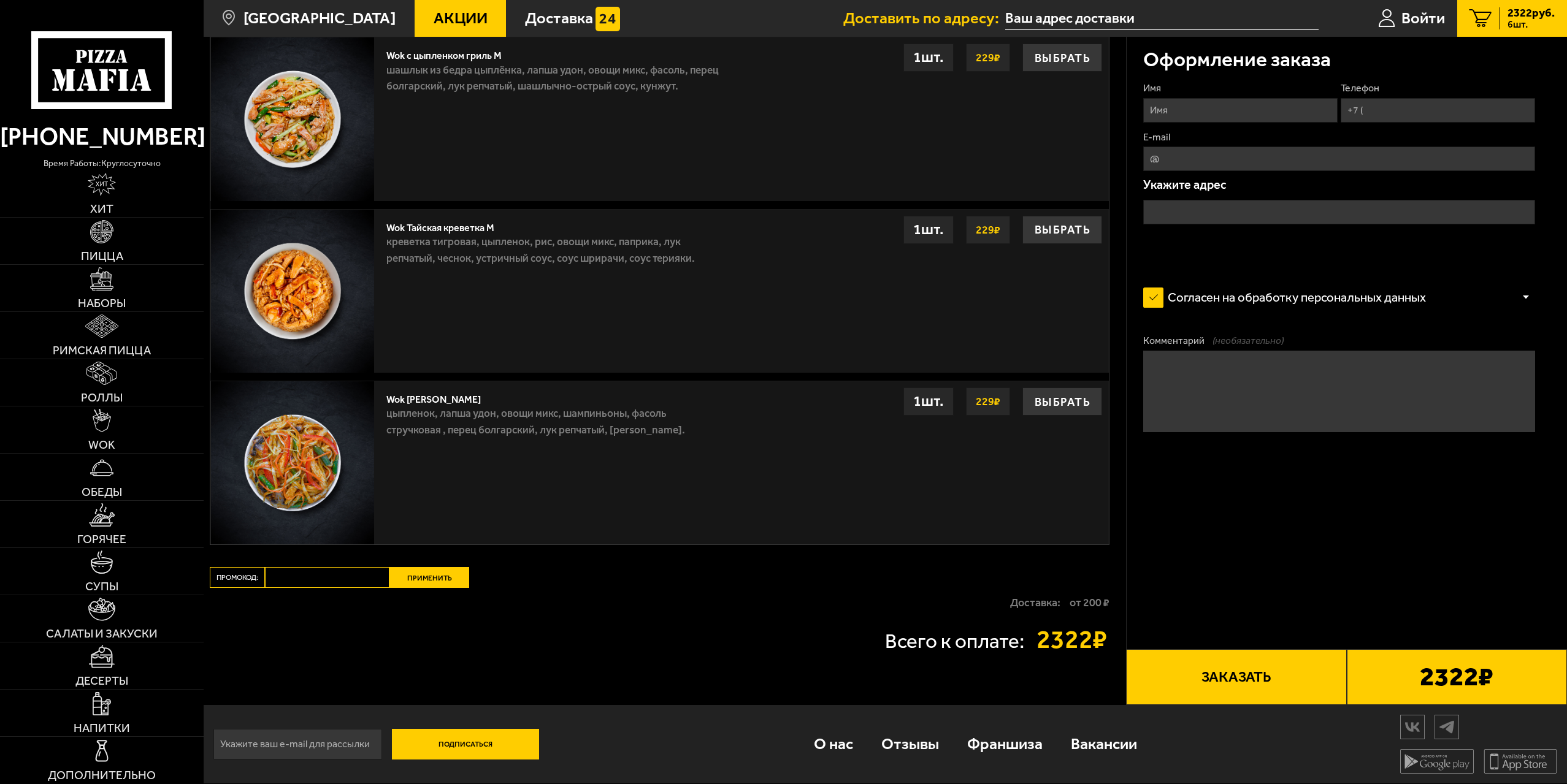
click at [335, 575] on input "Промокод:" at bounding box center [327, 577] width 124 height 21
type input "п"
type input "П"
type input "="
type input "понедельник"
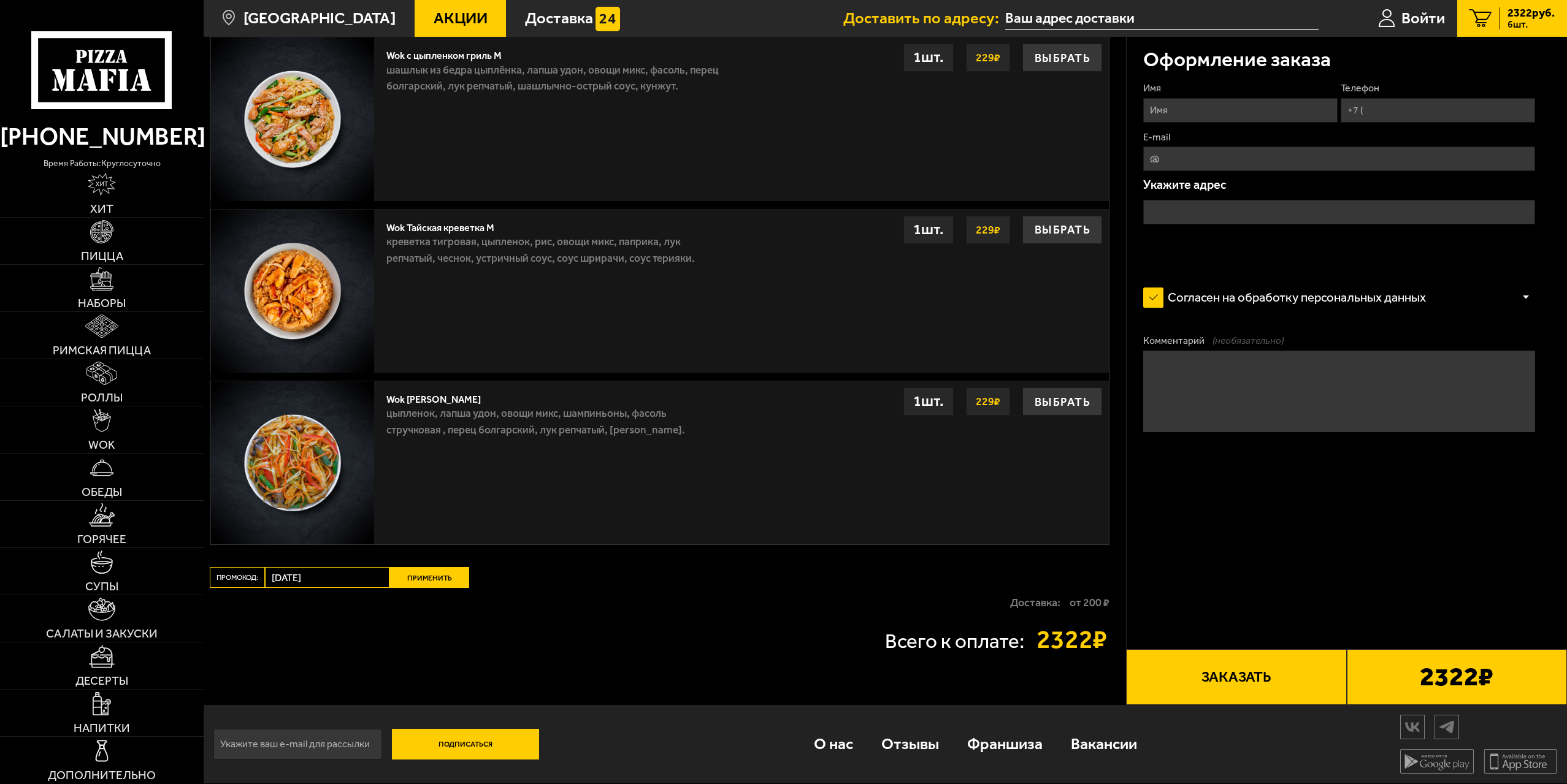
click at [460, 573] on button "Применить" at bounding box center [429, 577] width 80 height 21
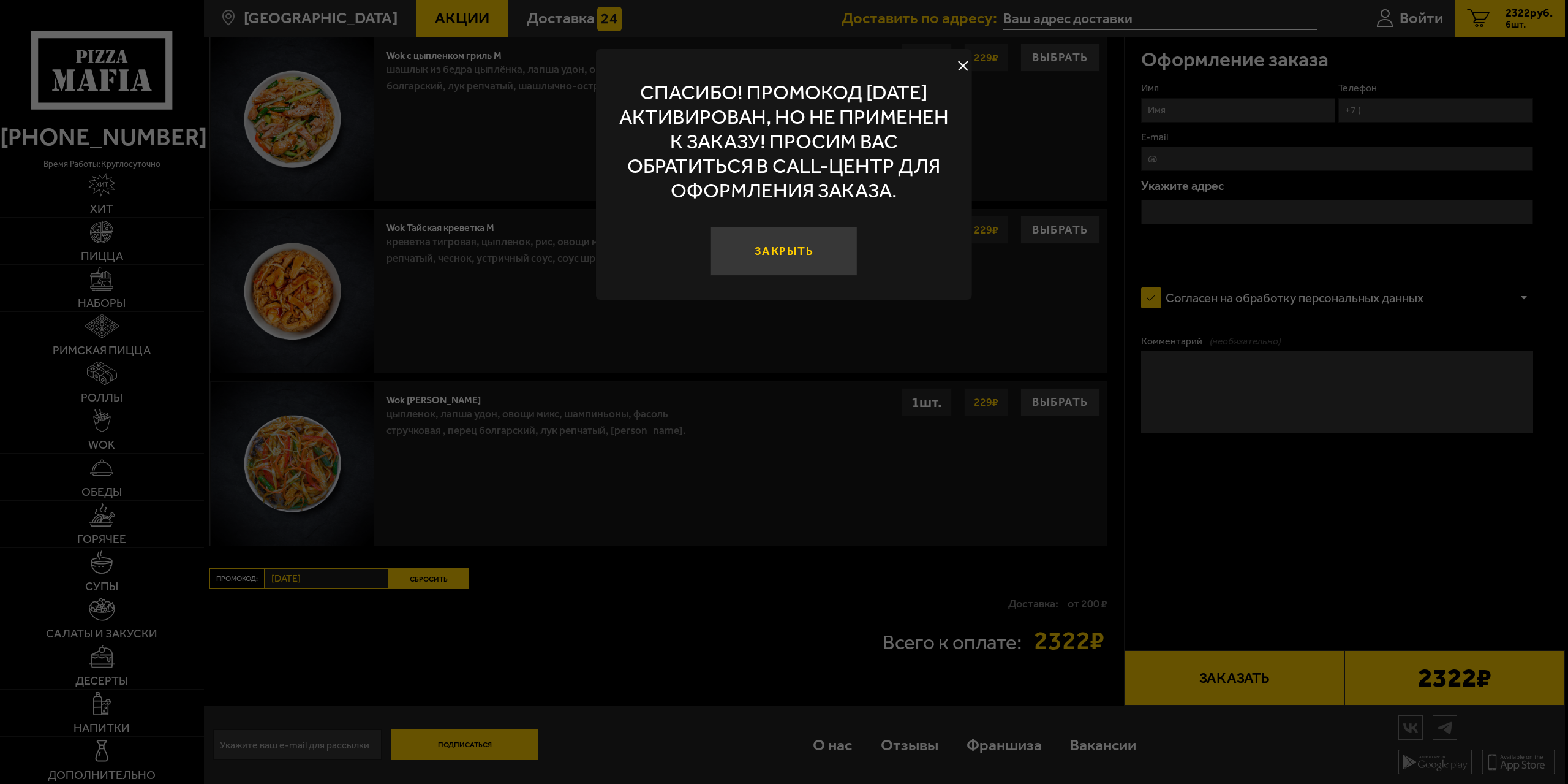
click at [824, 263] on button "Закрыть" at bounding box center [784, 251] width 147 height 49
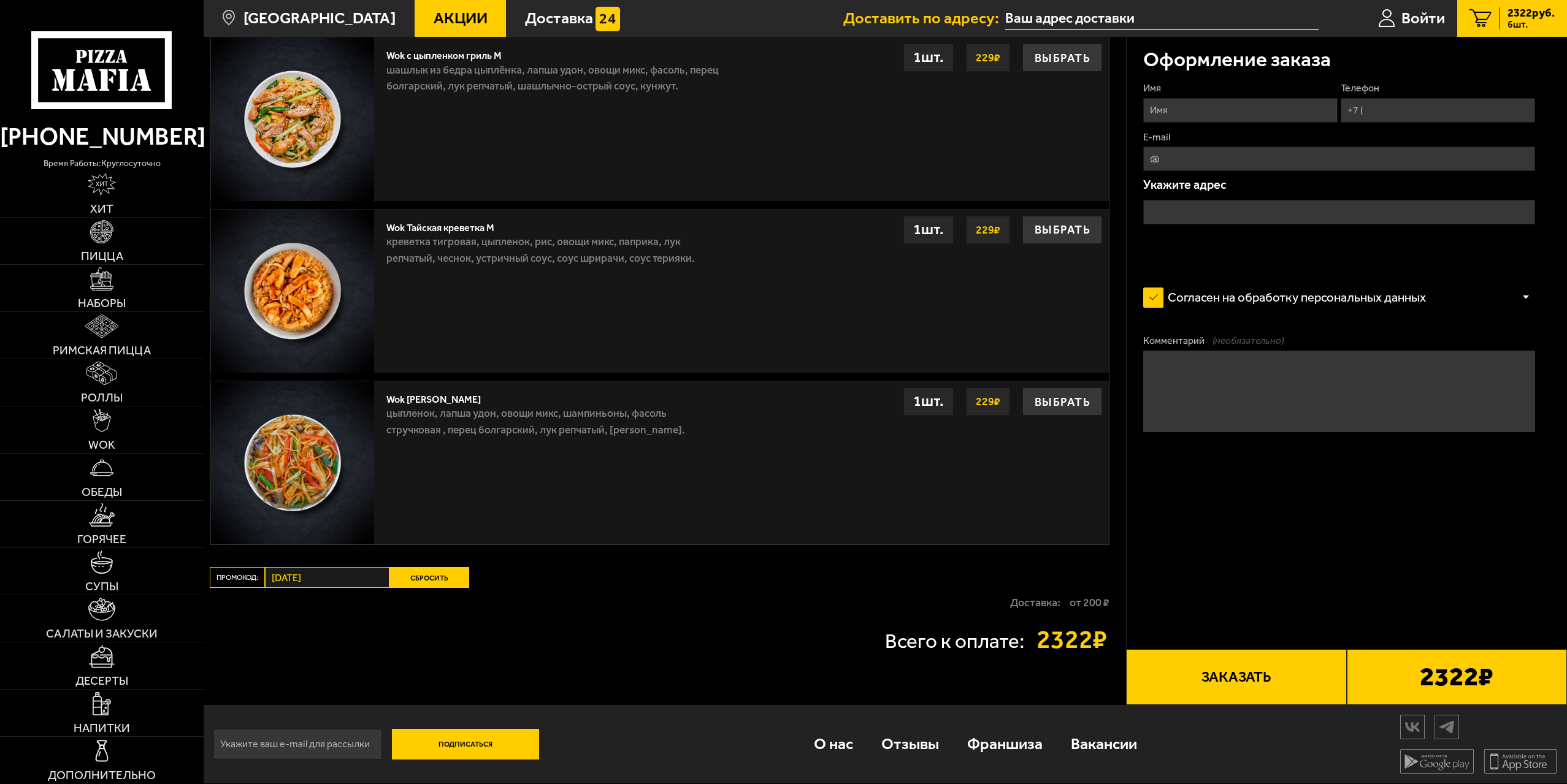
drag, startPoint x: 426, startPoint y: 575, endPoint x: 472, endPoint y: 538, distance: 59.0
click at [426, 575] on button "Сбросить" at bounding box center [429, 577] width 80 height 21
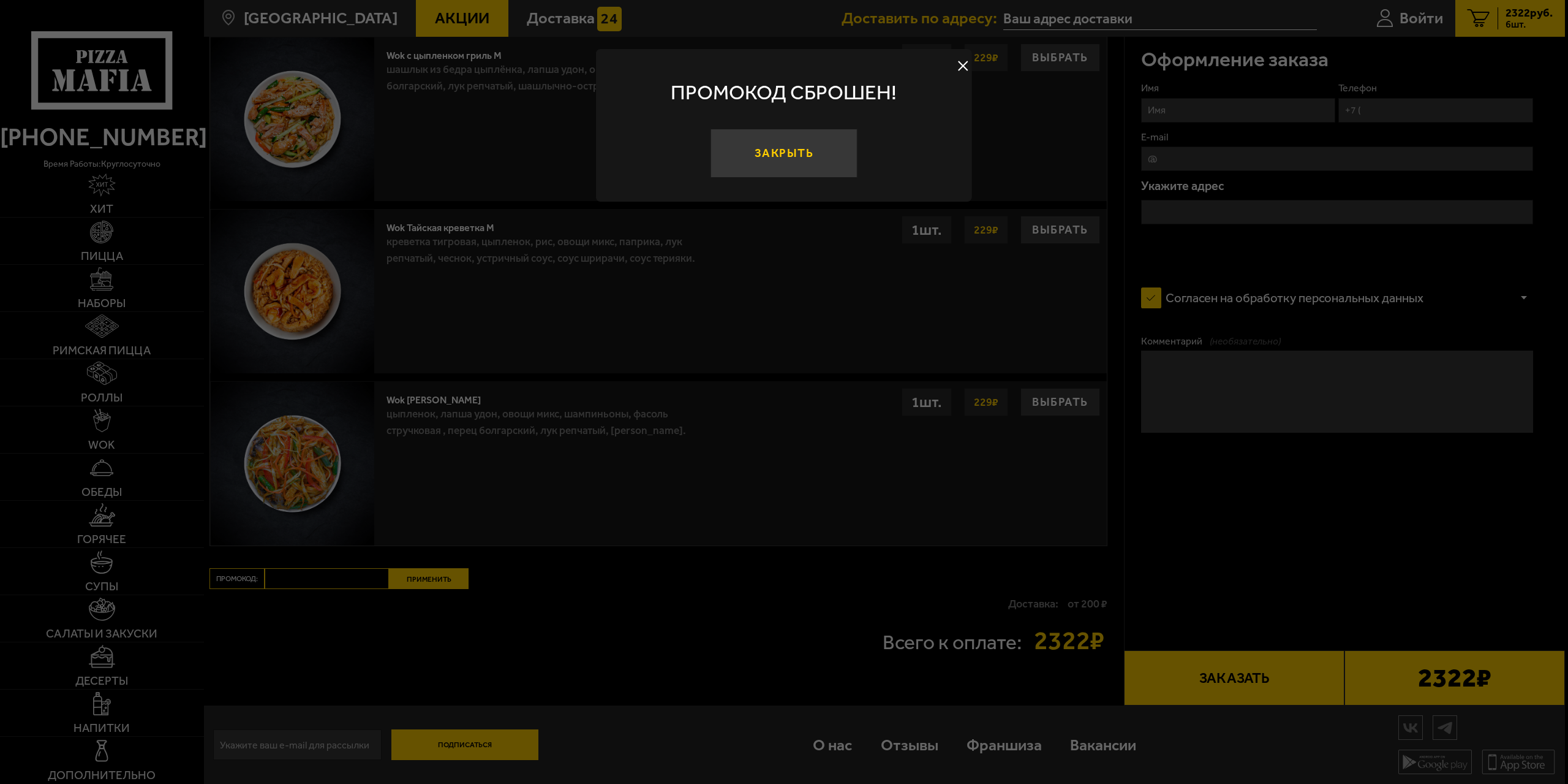
click at [754, 153] on button "Закрыть" at bounding box center [784, 153] width 147 height 49
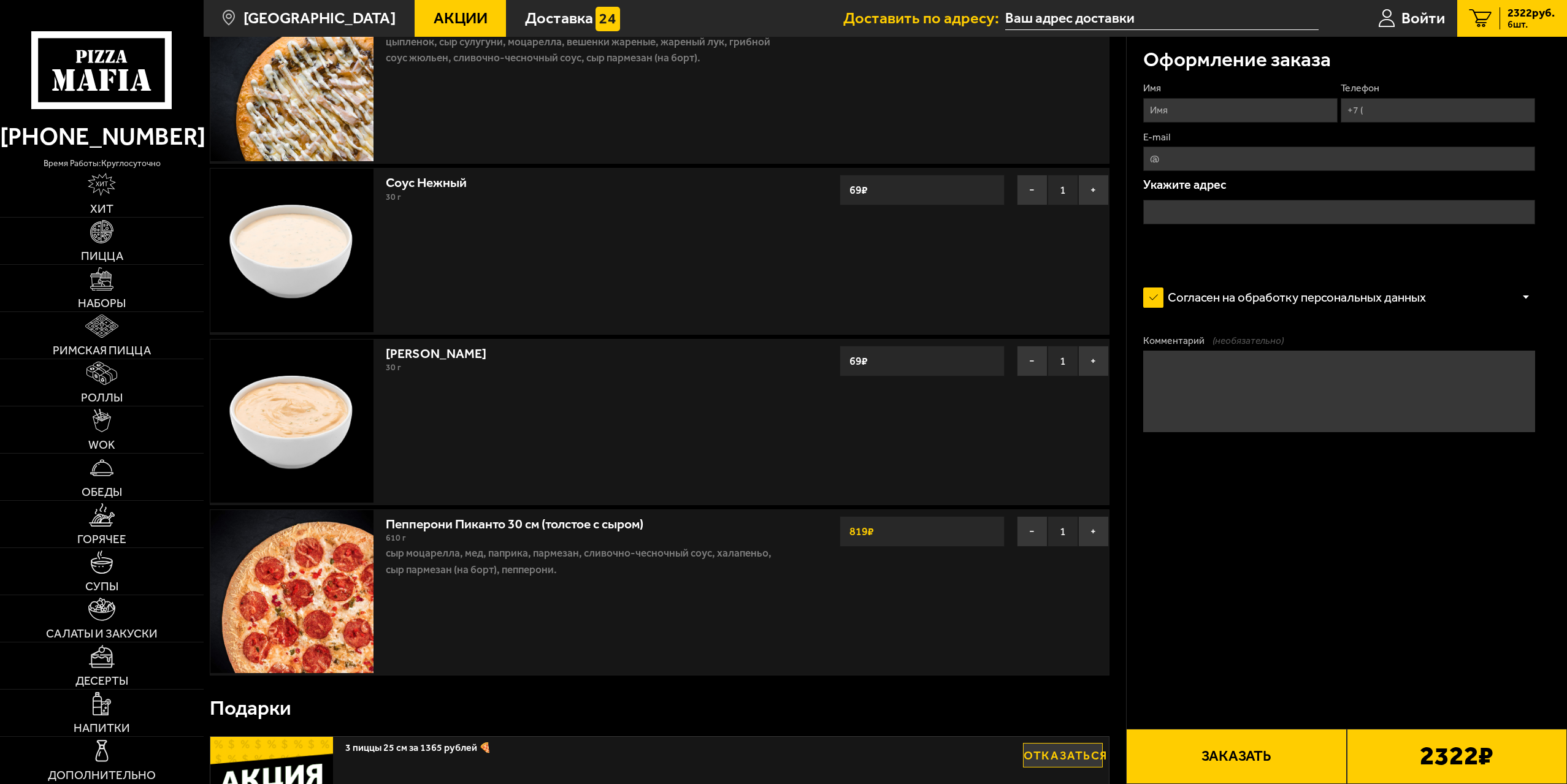
scroll to position [490, 0]
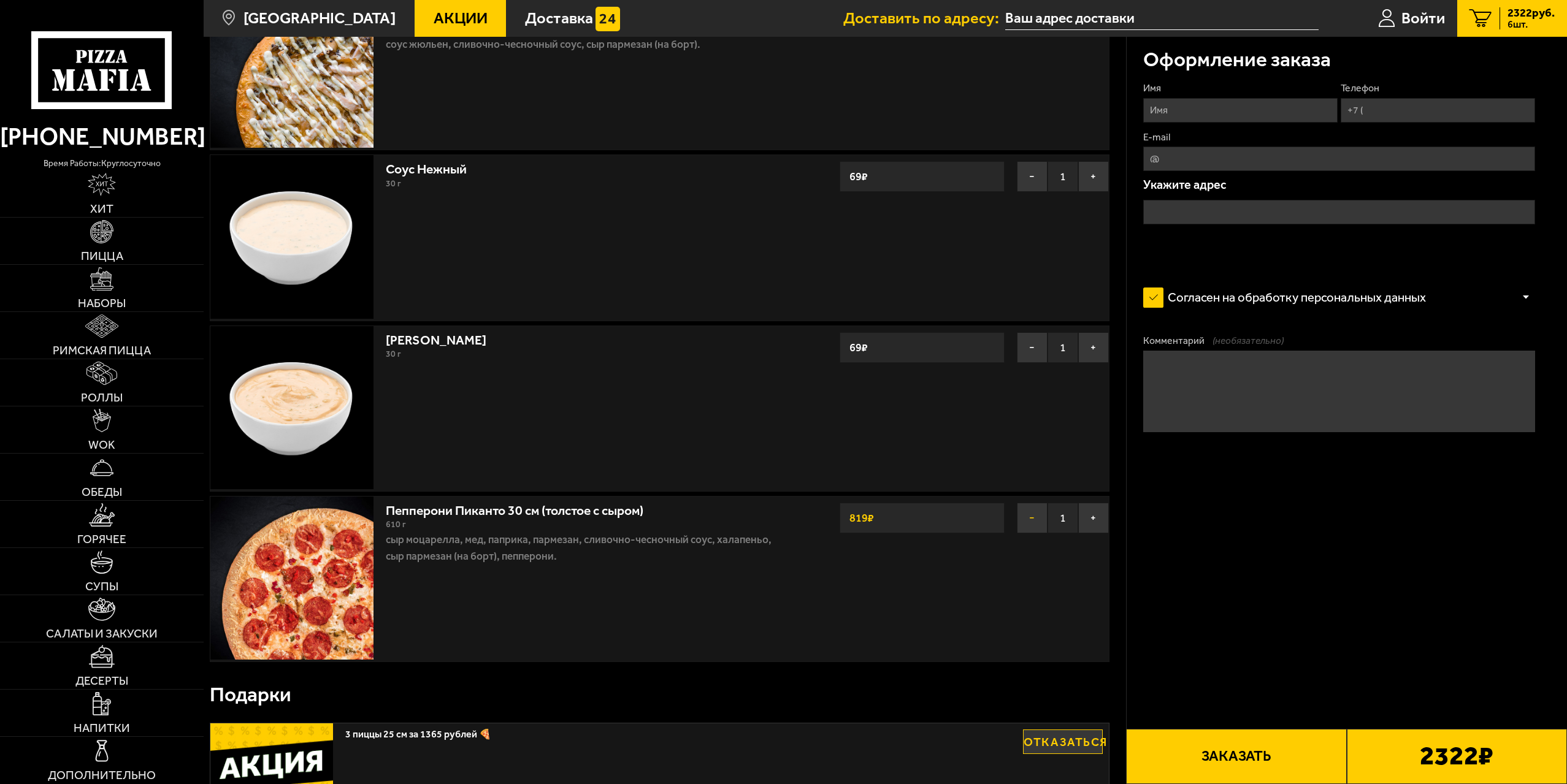
click at [1043, 521] on button "−" at bounding box center [1032, 518] width 31 height 31
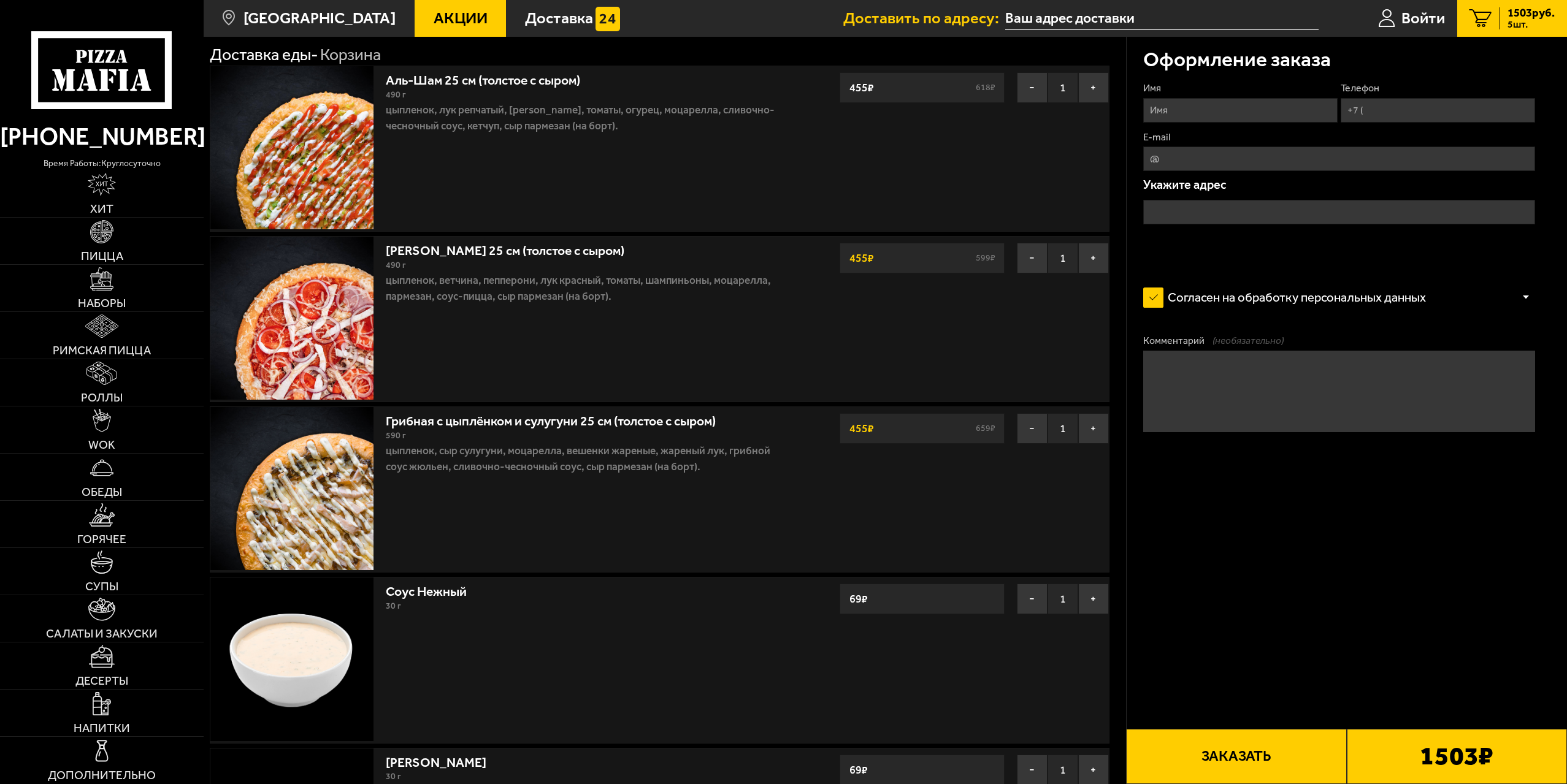
scroll to position [0, 0]
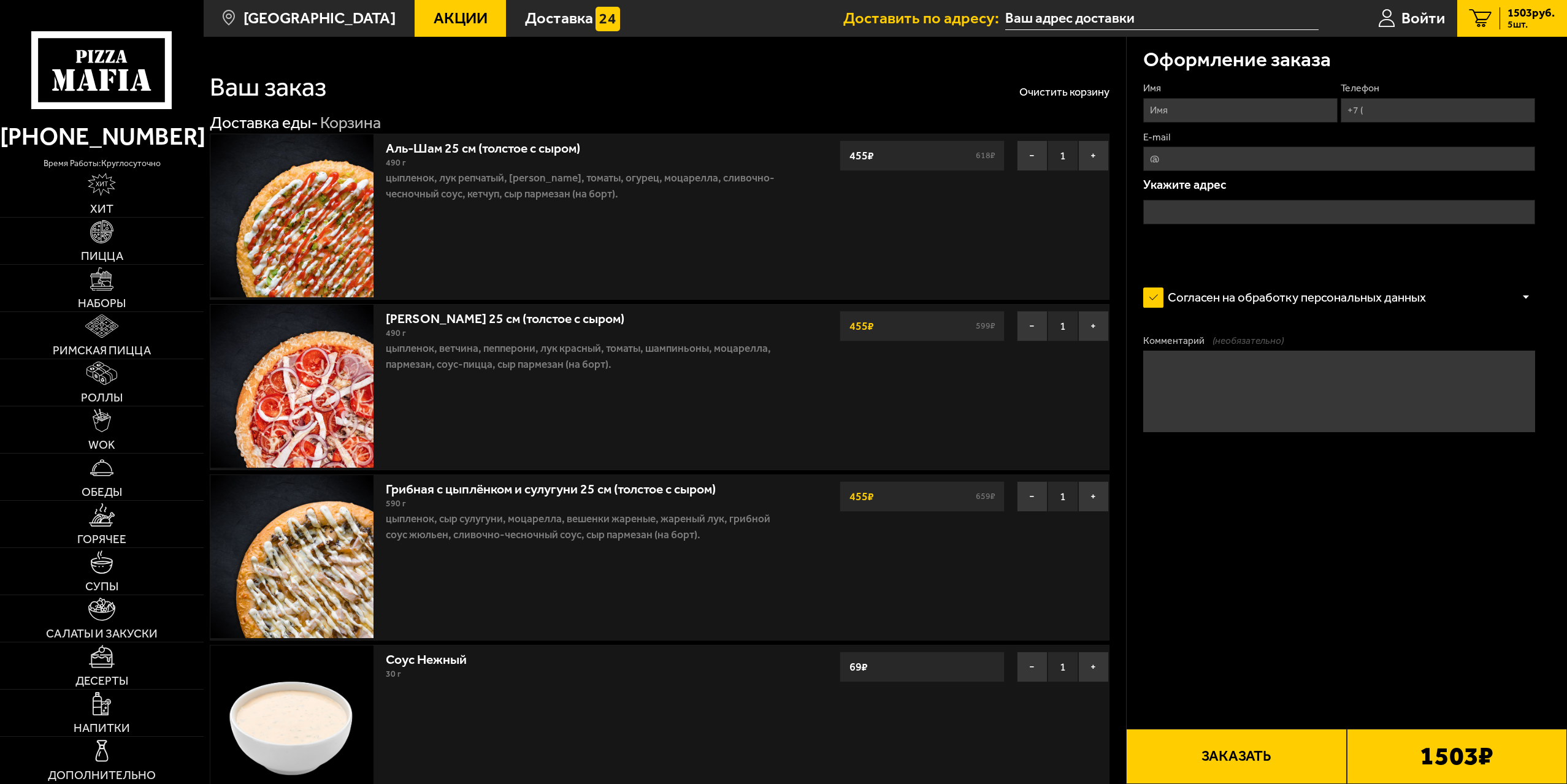
click at [459, 11] on span "Акции" at bounding box center [460, 18] width 54 height 16
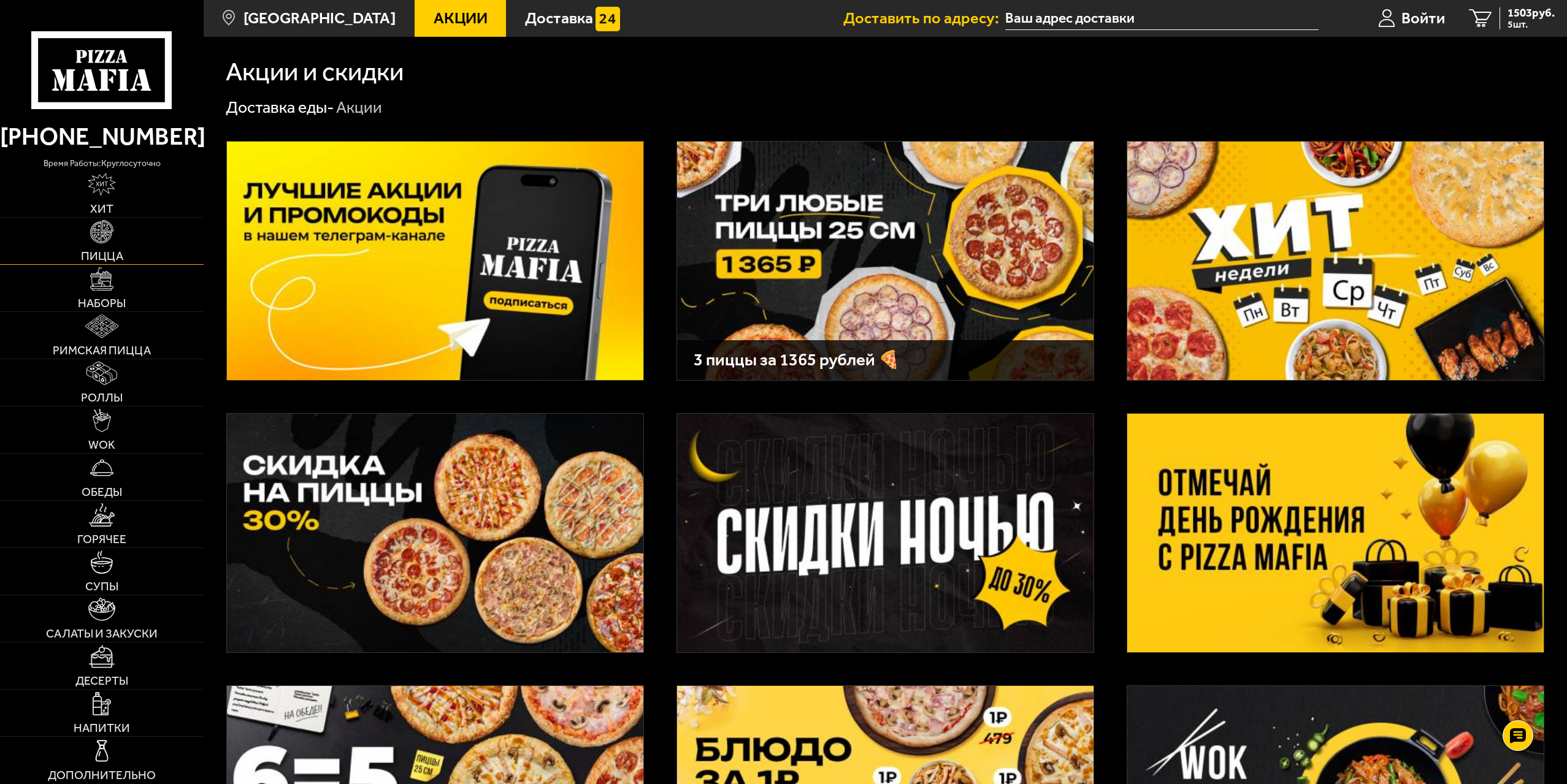
click at [100, 238] on img at bounding box center [102, 232] width 24 height 24
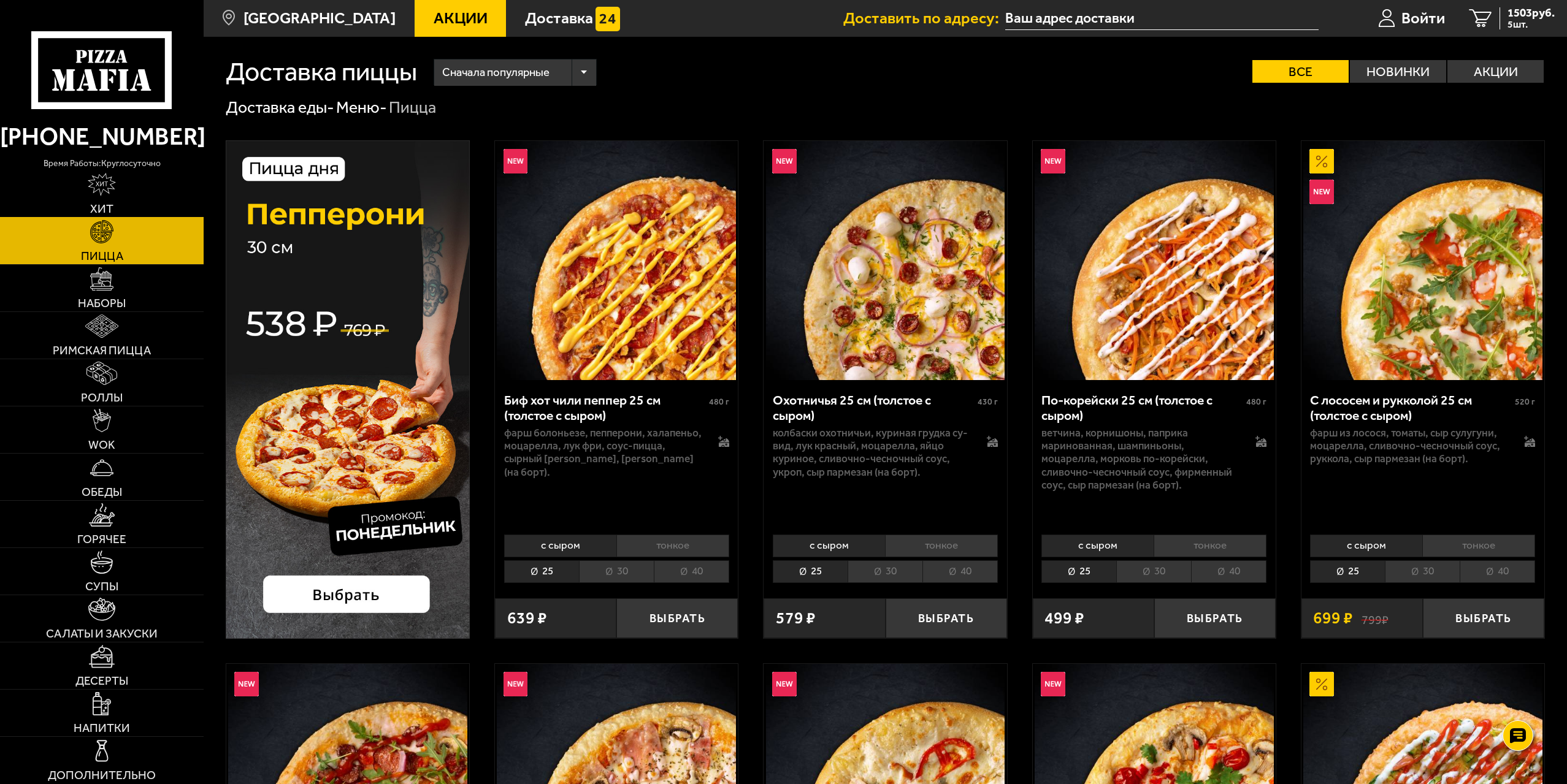
click at [113, 192] on img at bounding box center [102, 184] width 28 height 24
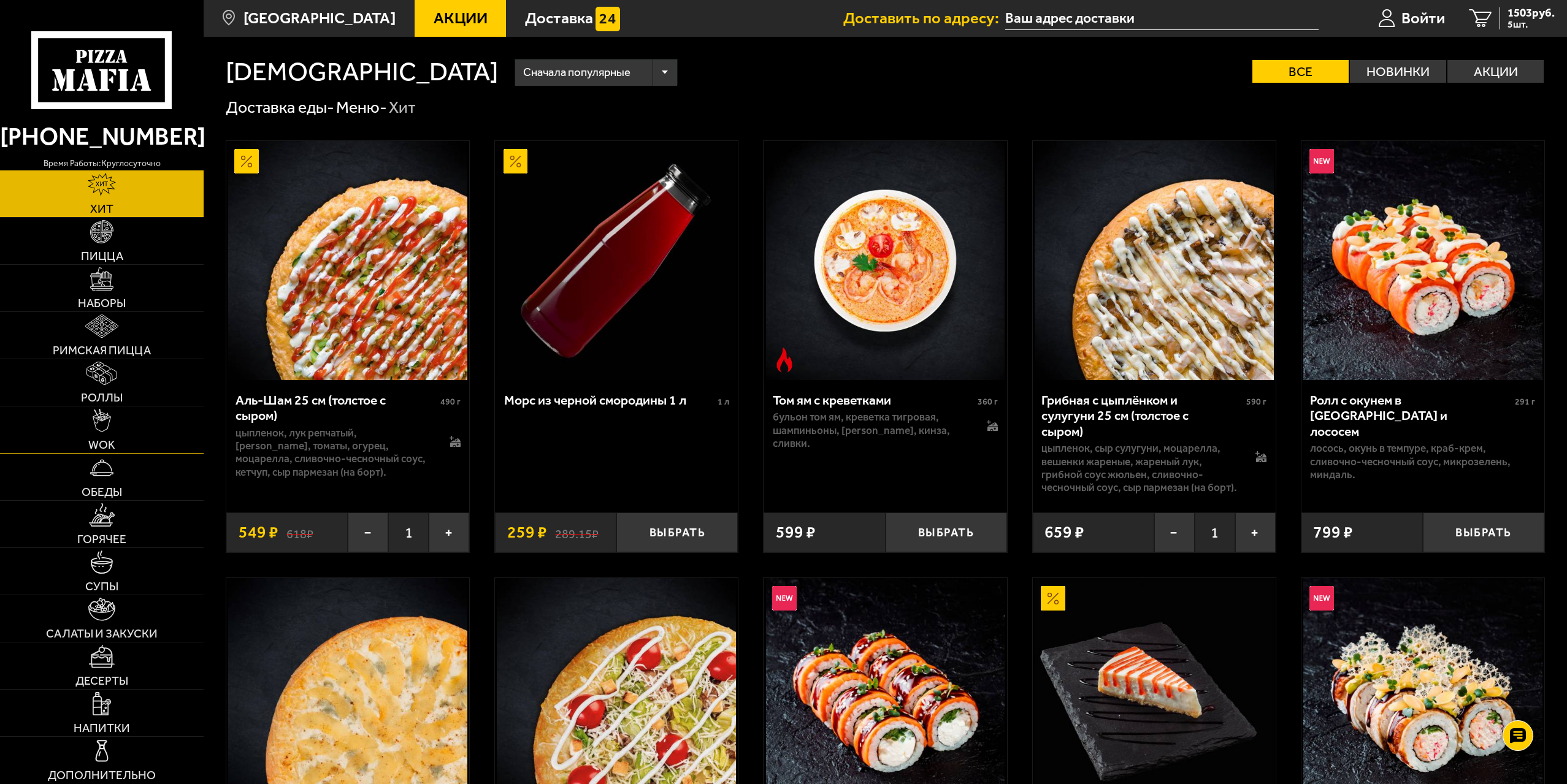
click at [122, 424] on link "WOK" at bounding box center [102, 429] width 203 height 46
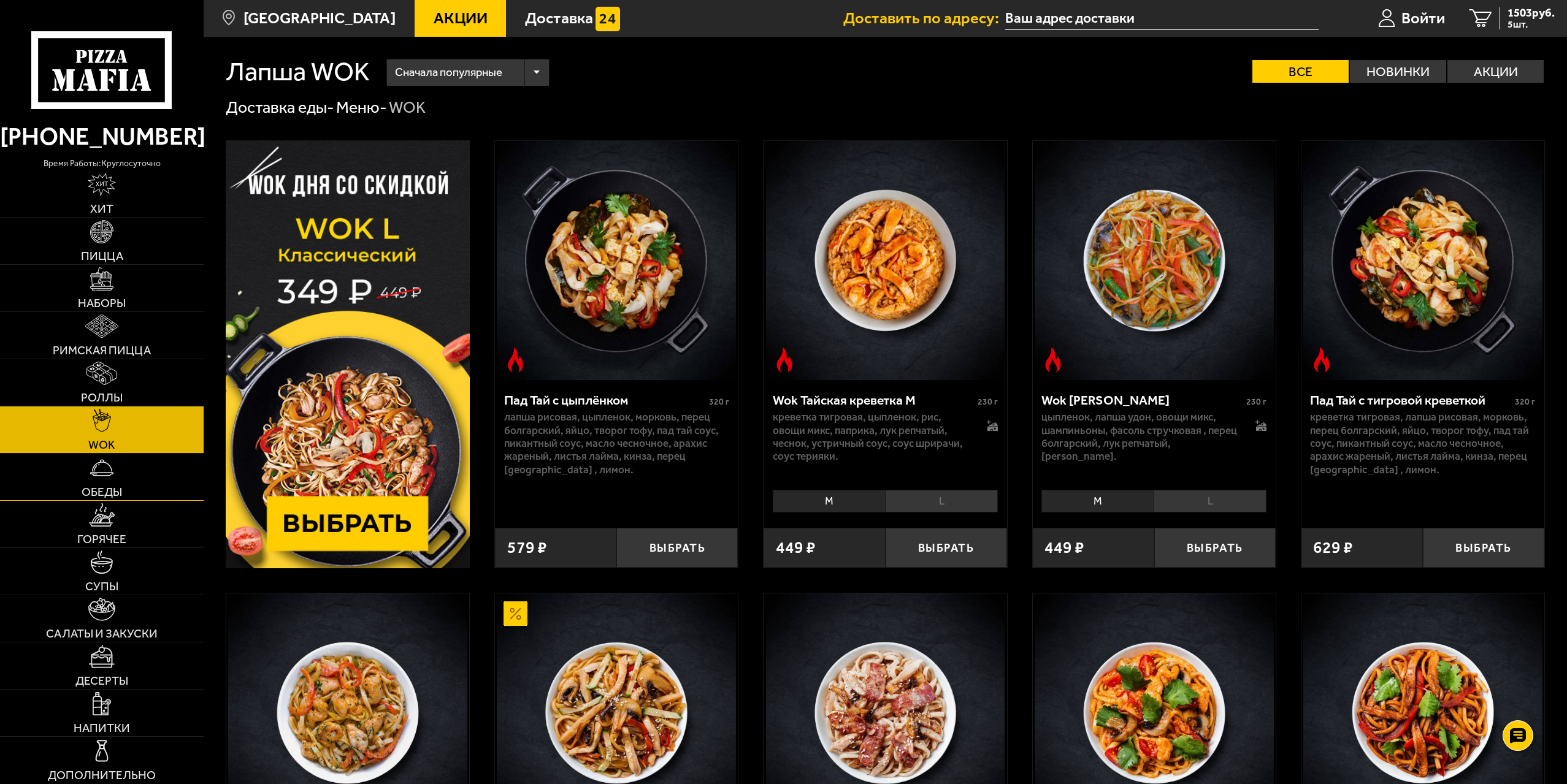
click at [119, 469] on link "Обеды" at bounding box center [102, 476] width 203 height 46
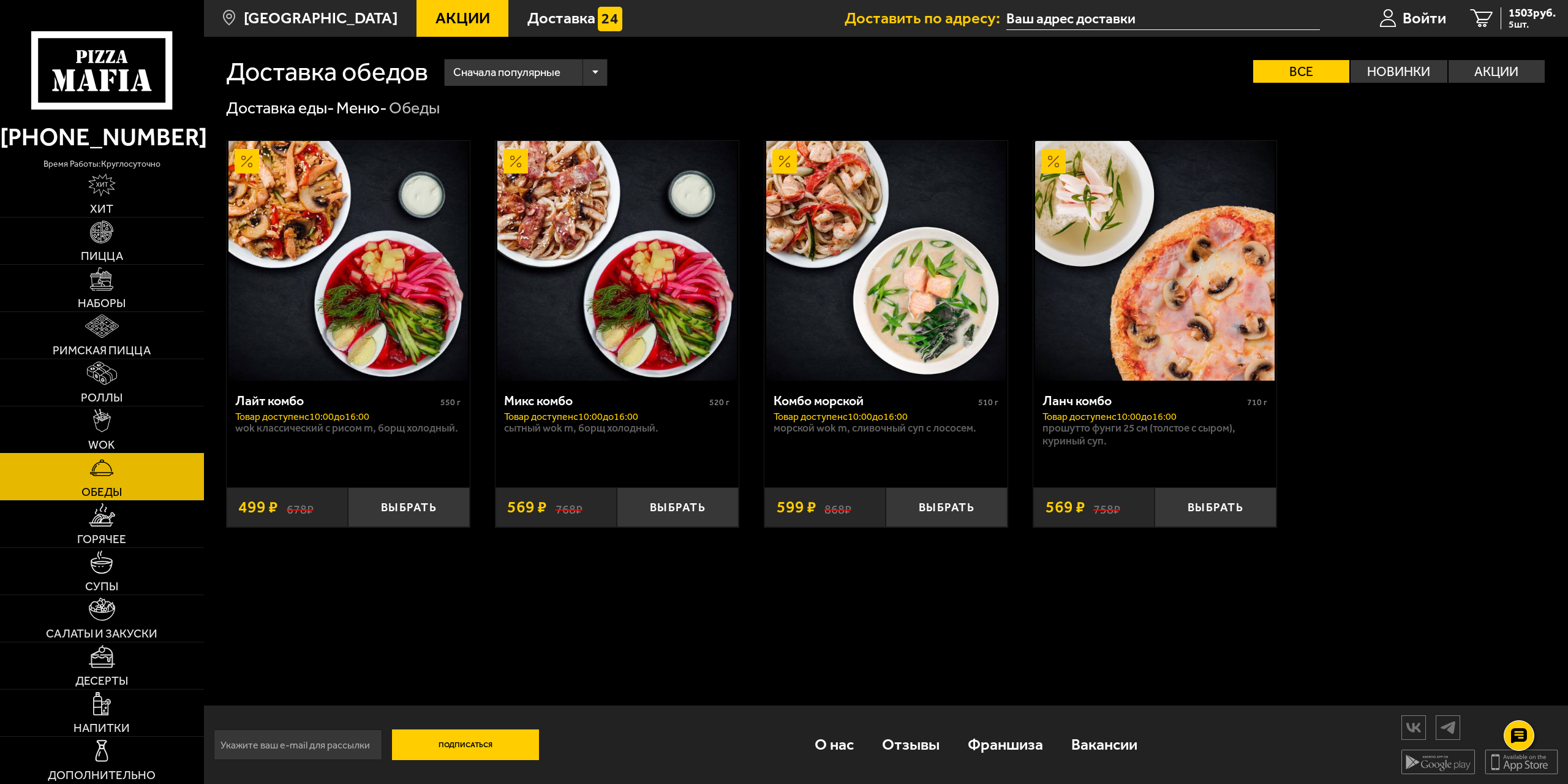
click at [132, 414] on link "WOK" at bounding box center [102, 429] width 204 height 46
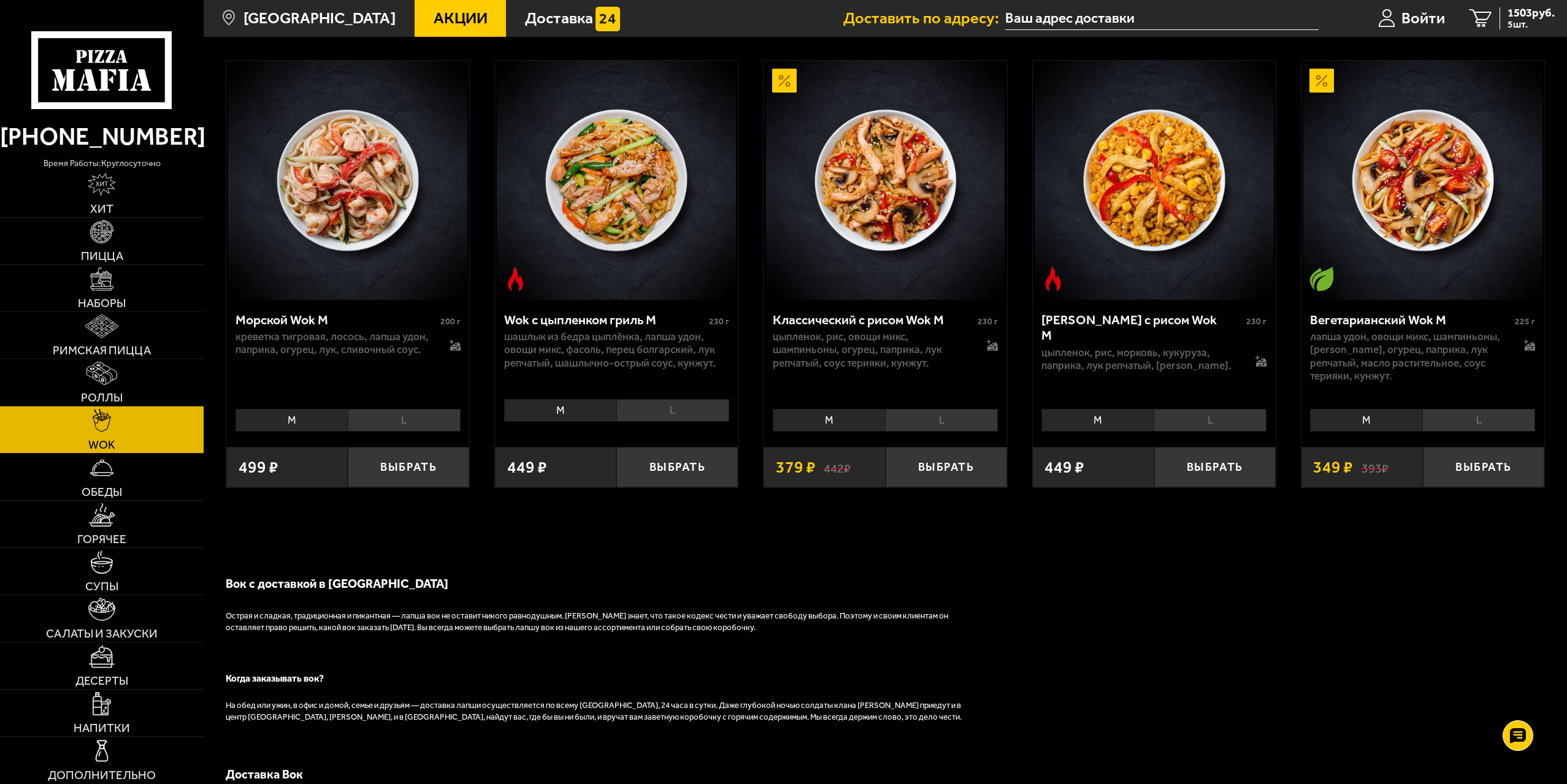
scroll to position [981, 0]
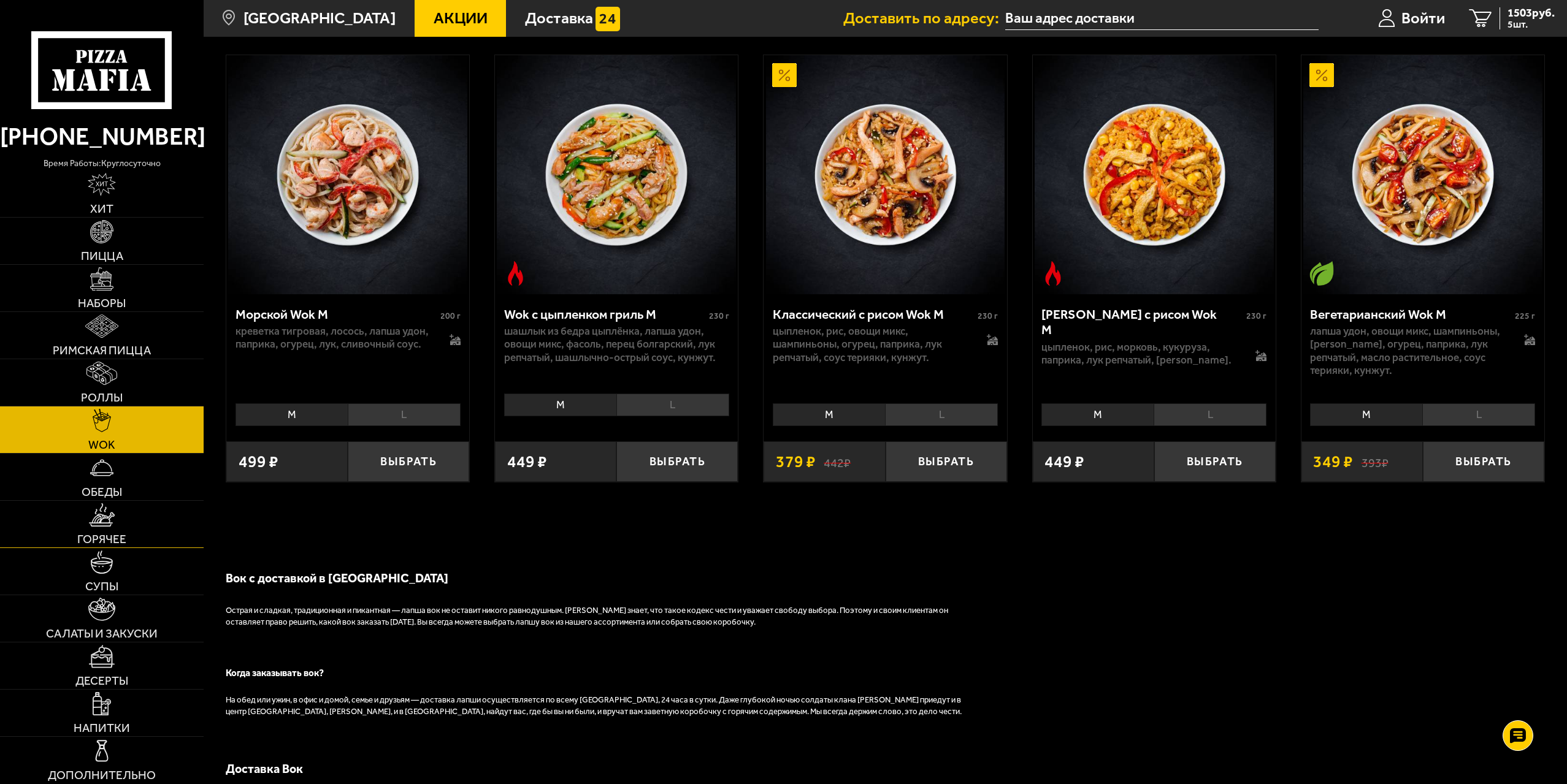
click at [153, 545] on link "Горячее" at bounding box center [102, 523] width 203 height 46
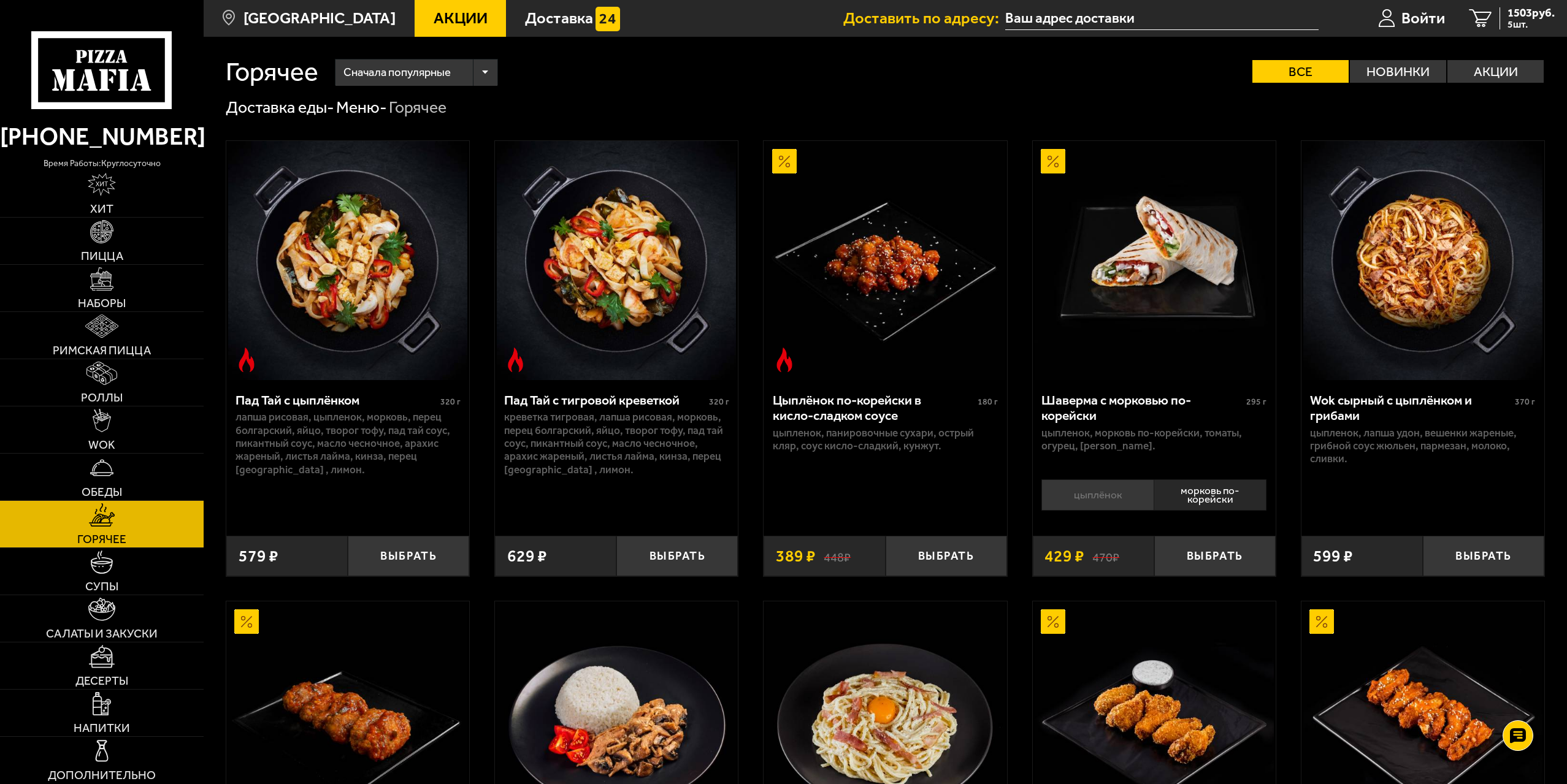
click at [1114, 509] on li "цыплёнок" at bounding box center [1097, 494] width 112 height 31
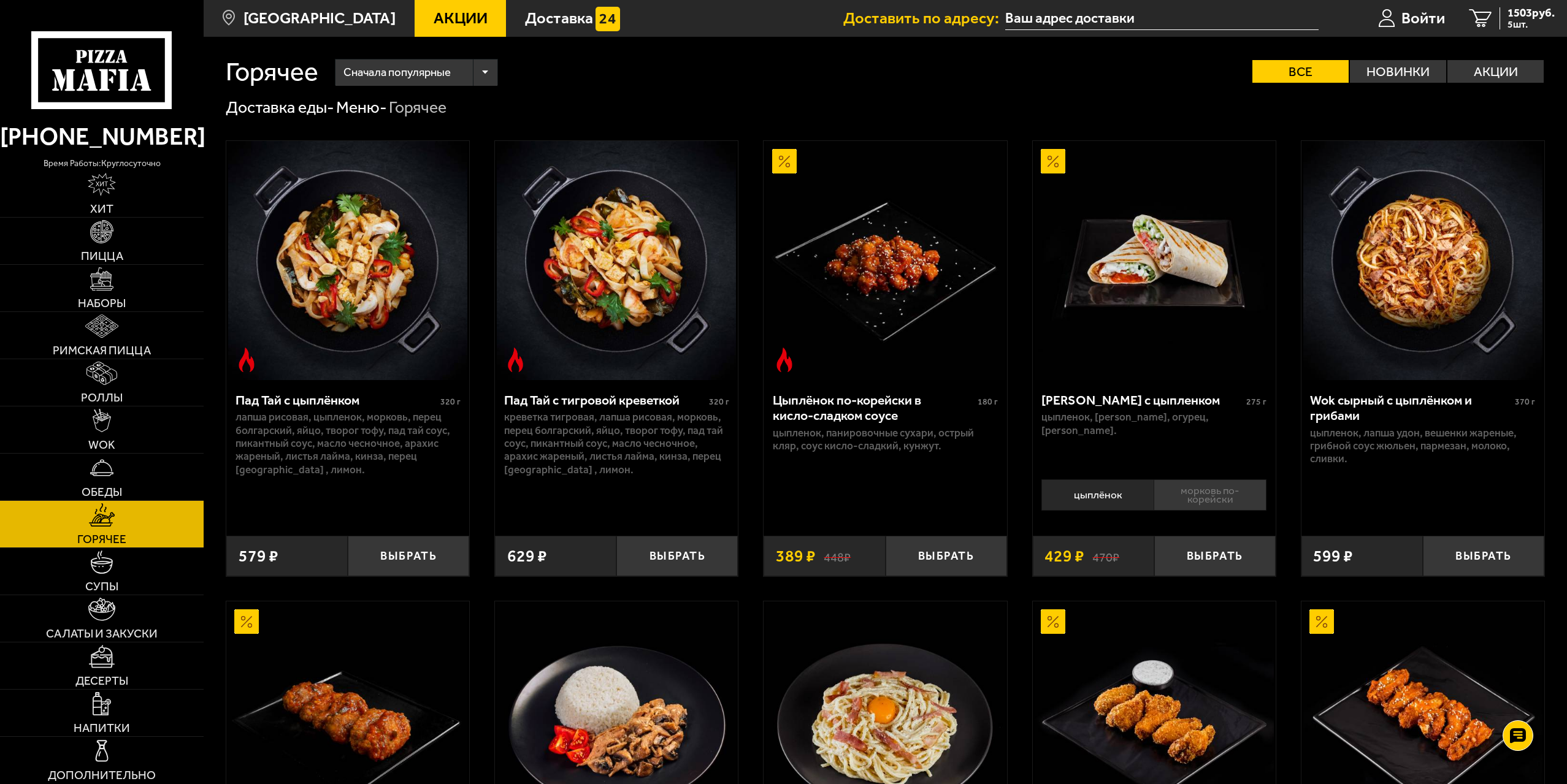
click at [1201, 507] on li "морковь по-корейски" at bounding box center [1210, 494] width 113 height 31
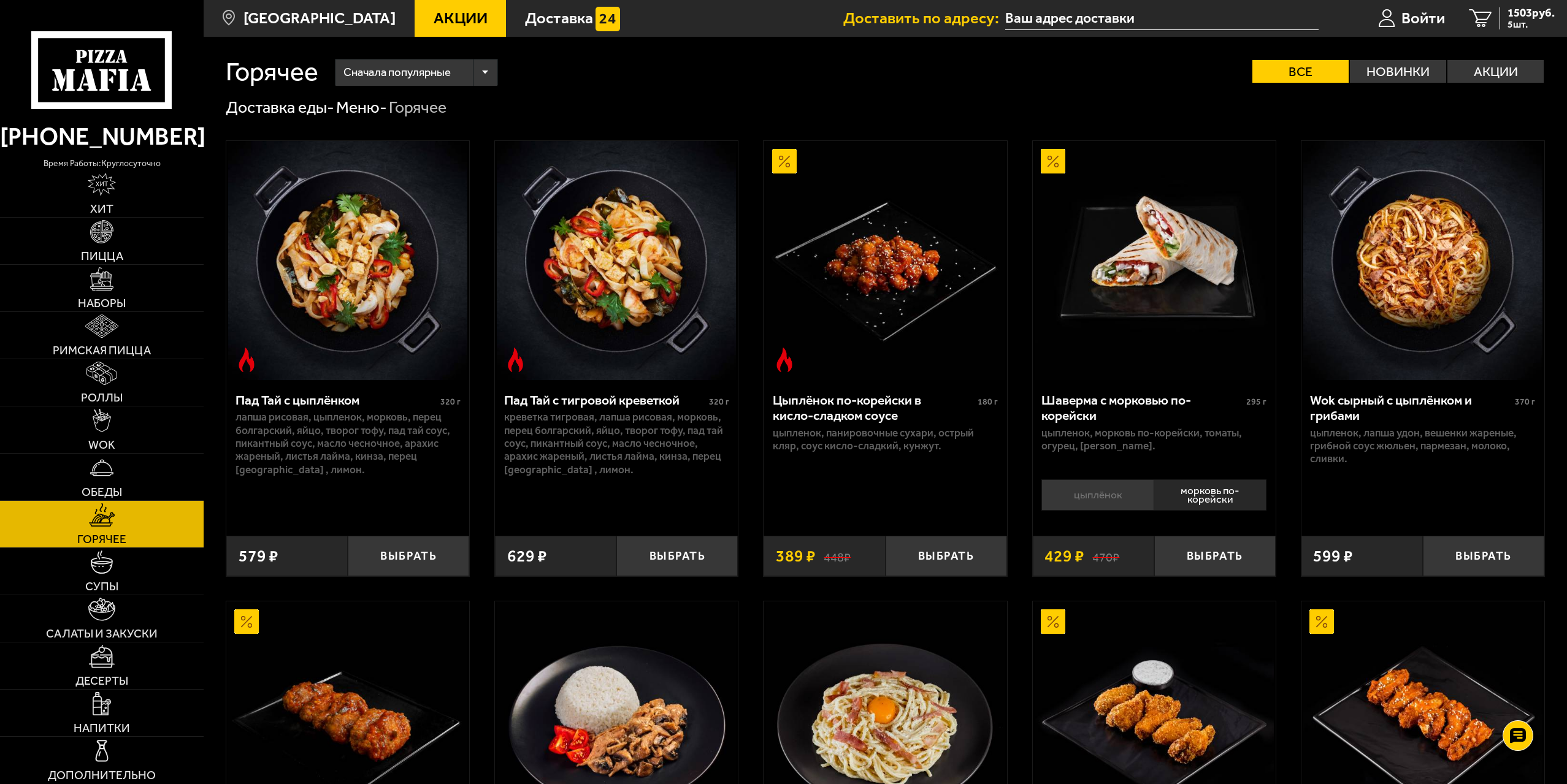
click at [1122, 497] on li "цыплёнок" at bounding box center [1097, 494] width 112 height 31
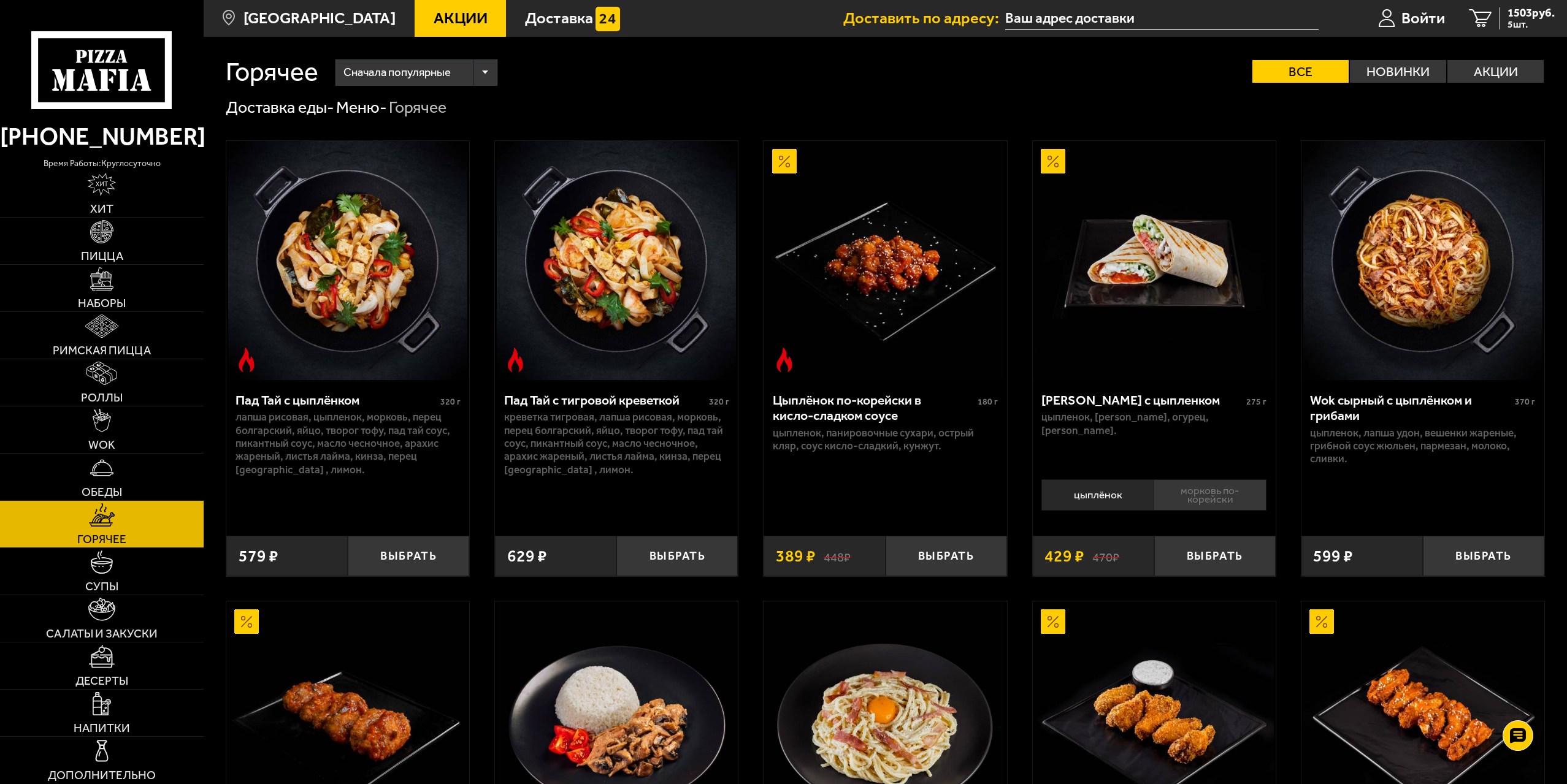
click at [1234, 473] on div "Шаверма с цыпленком 275 г цыпленок, томаты, огурец, соус шаверма." at bounding box center [1155, 427] width 243 height 94
click at [1230, 484] on li "морковь по-корейски" at bounding box center [1210, 494] width 113 height 31
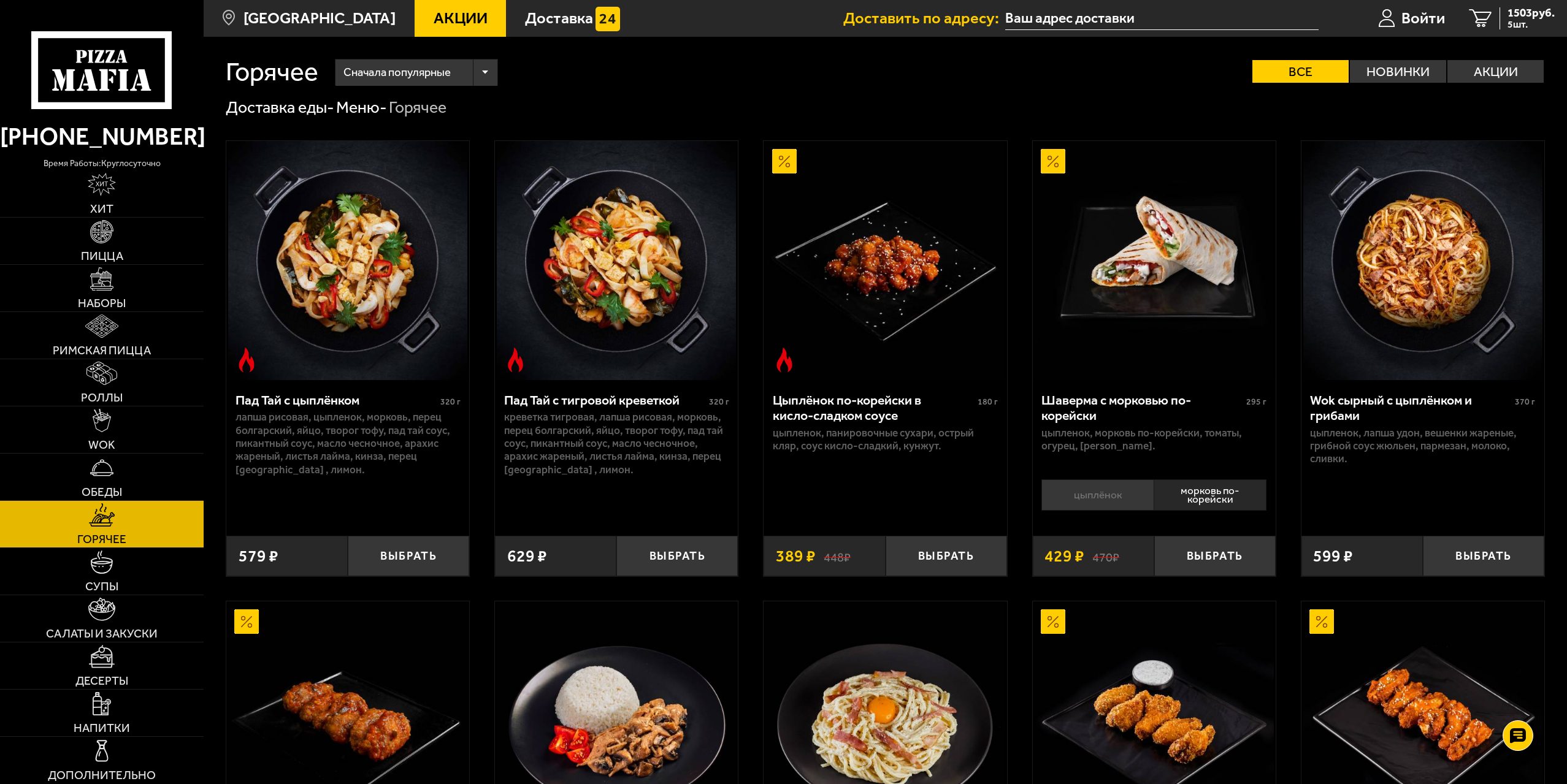
click at [1126, 488] on li "цыплёнок" at bounding box center [1097, 494] width 112 height 31
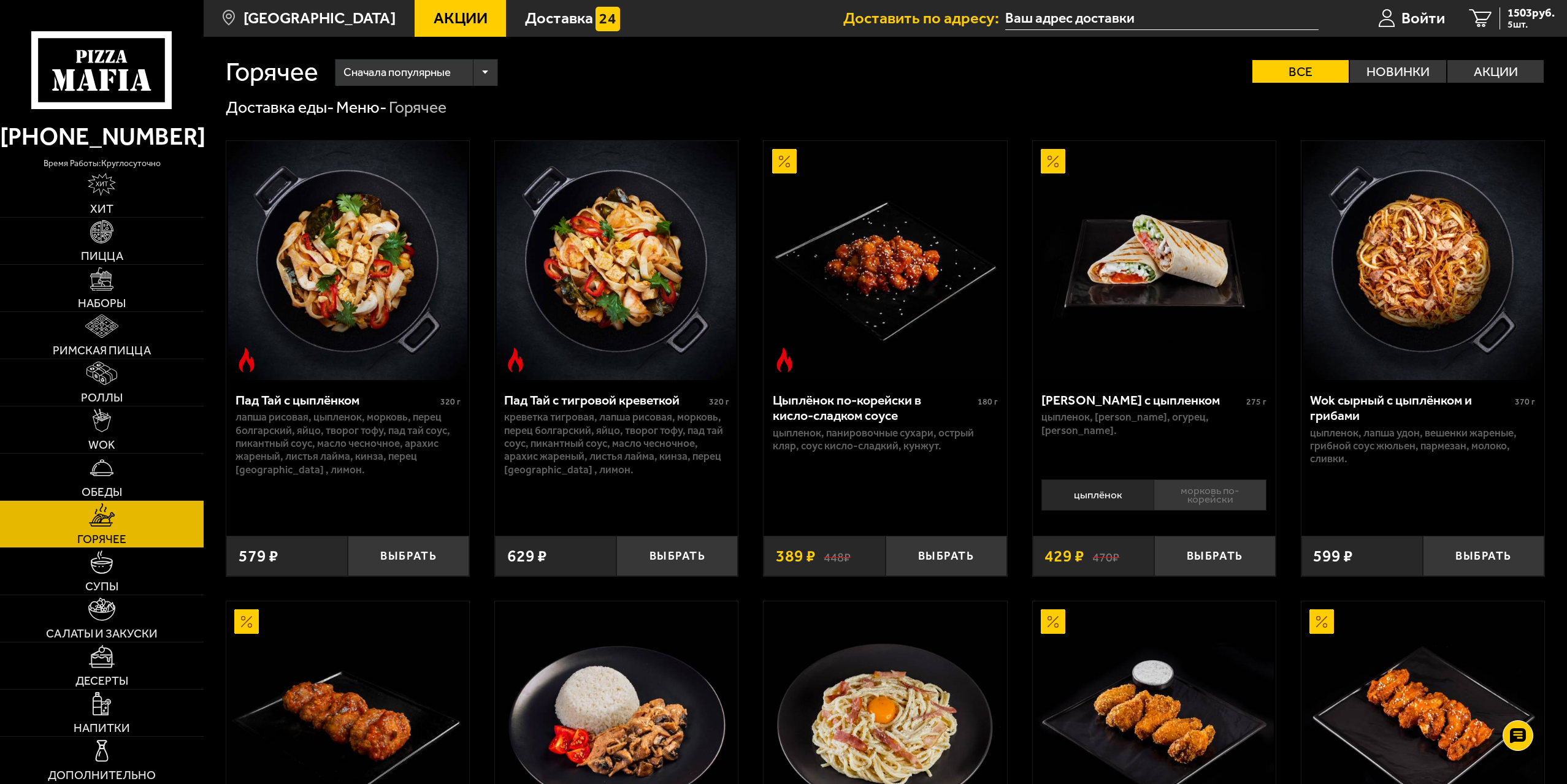
drag, startPoint x: 1191, startPoint y: 477, endPoint x: 1195, endPoint y: 488, distance: 11.7
click at [1193, 477] on div "цыплёнок морковь по-корейски 0" at bounding box center [1155, 498] width 243 height 50
click at [1195, 493] on li "морковь по-корейски" at bounding box center [1210, 494] width 113 height 31
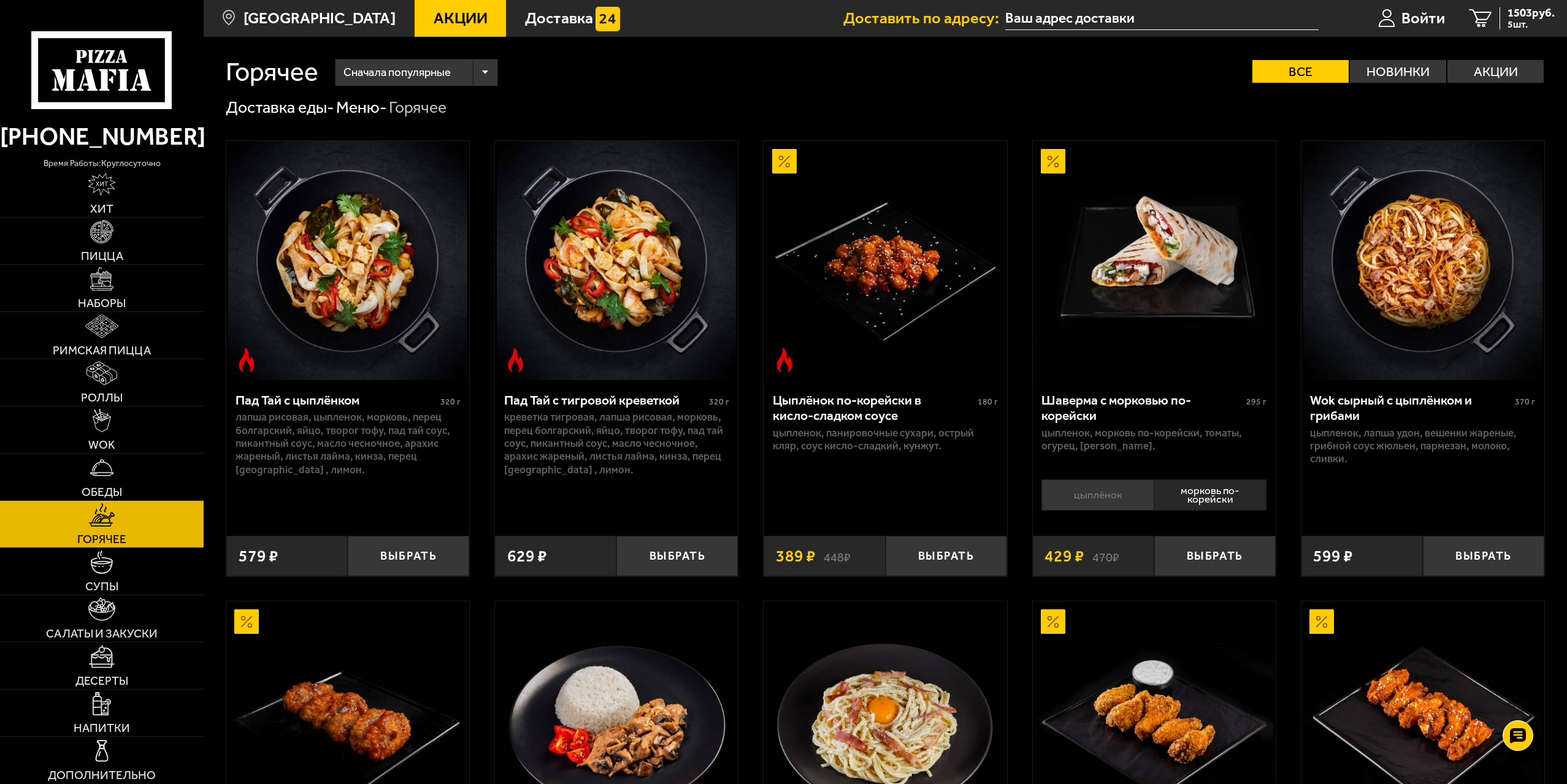
click at [1143, 497] on li "цыплёнок" at bounding box center [1097, 494] width 112 height 31
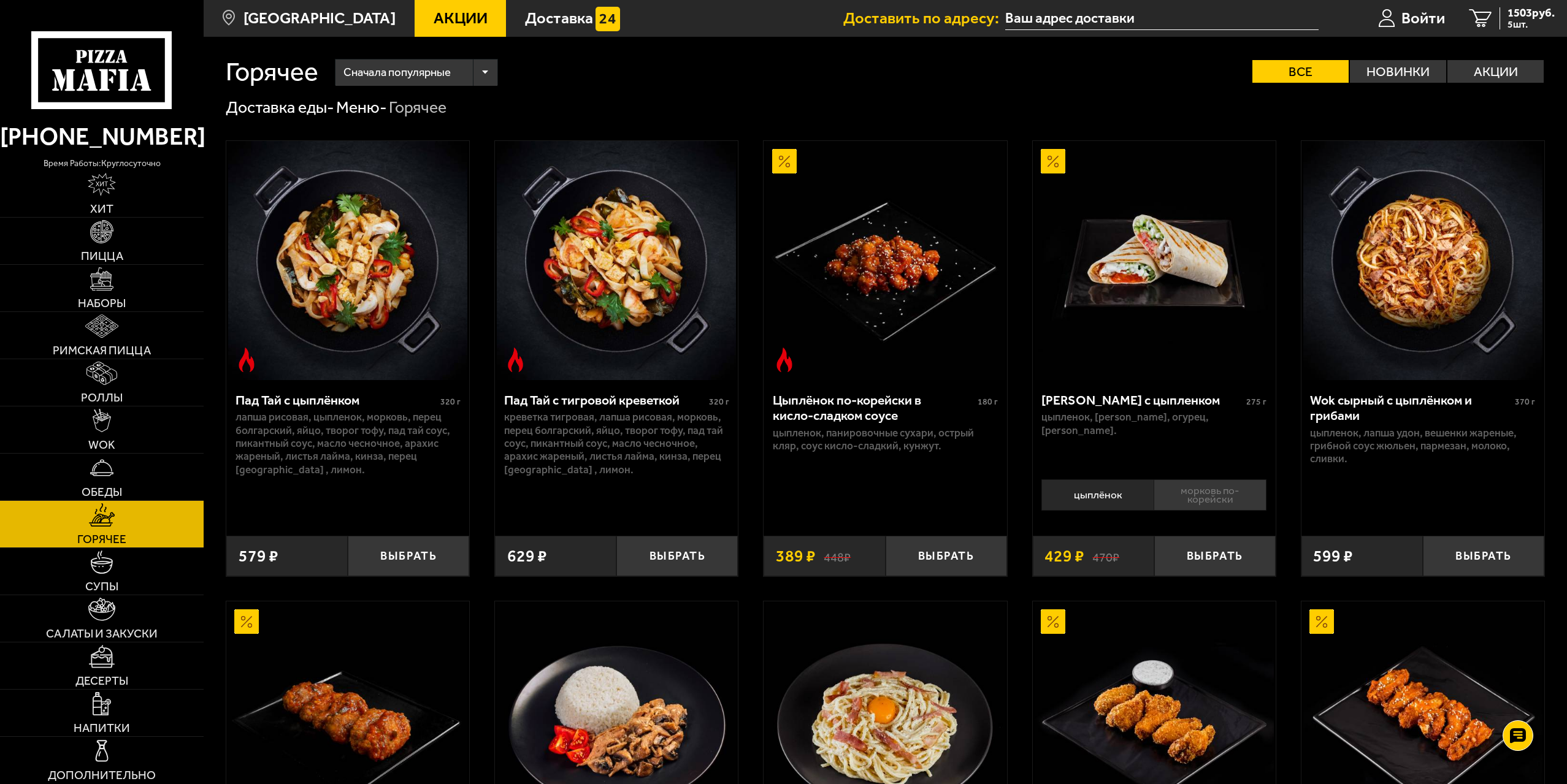
click at [1205, 490] on li "морковь по-корейски" at bounding box center [1210, 494] width 113 height 31
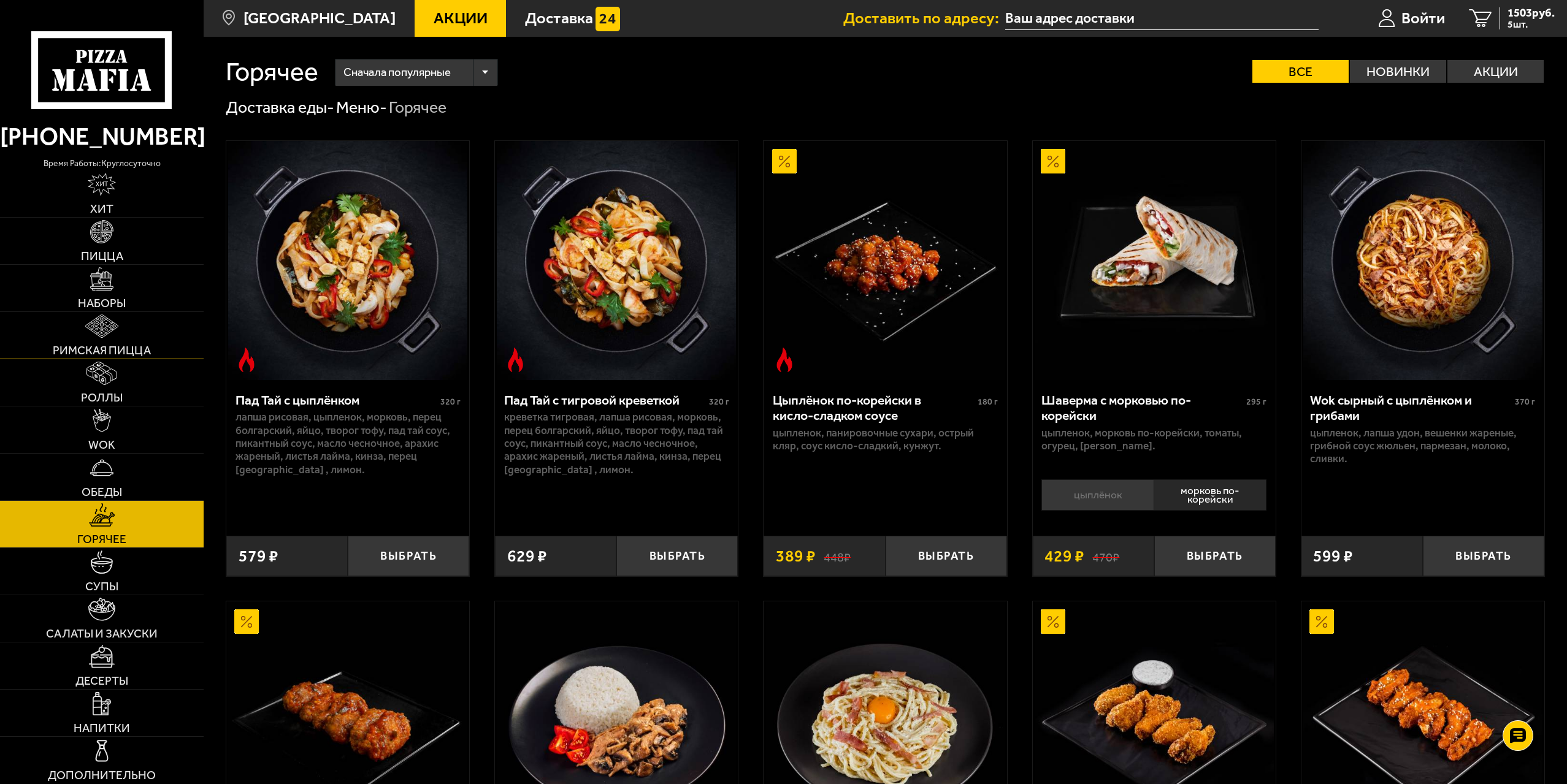
click at [131, 344] on span "Римская пицца" at bounding box center [102, 350] width 98 height 11
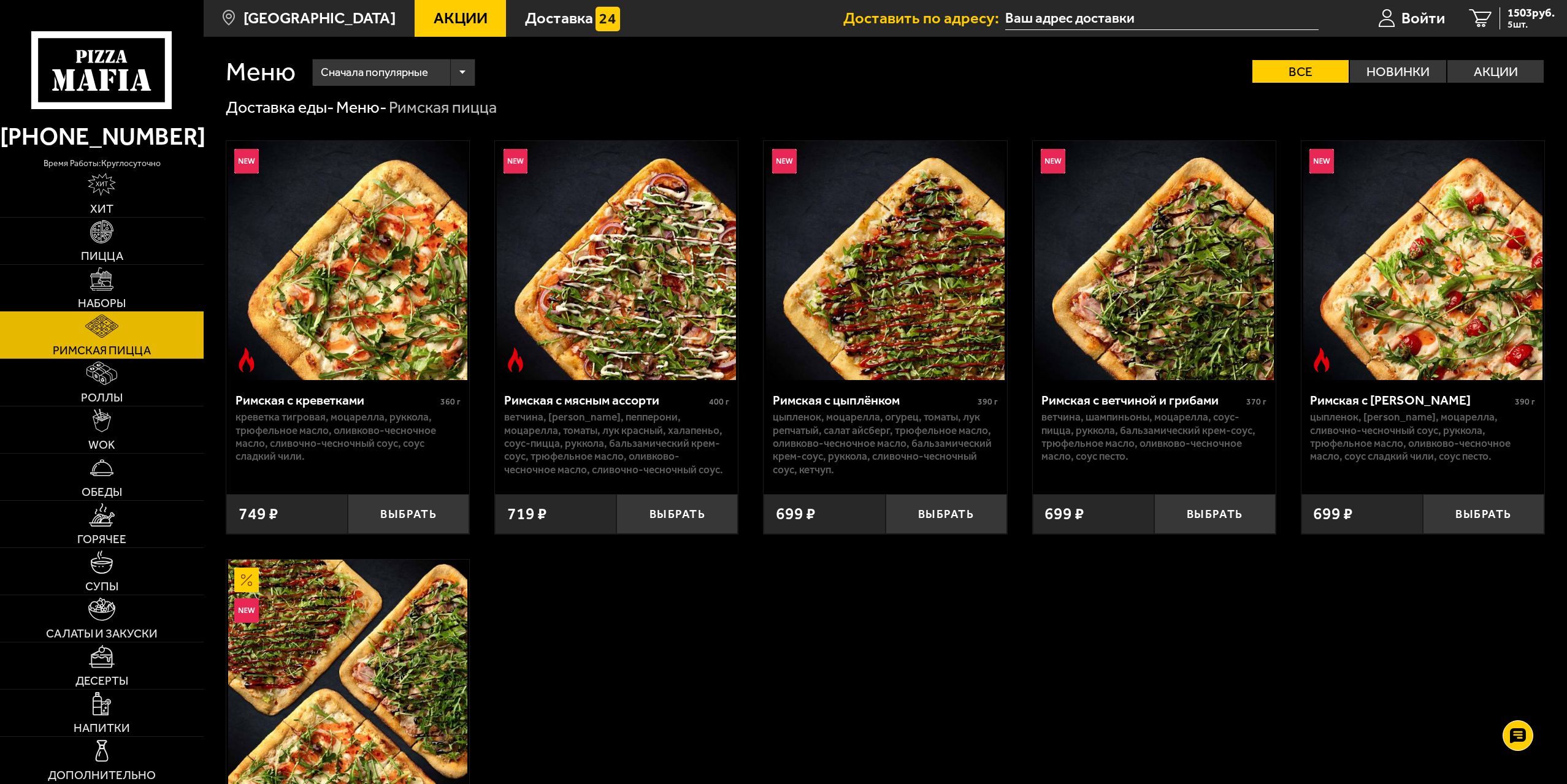
click at [113, 287] on img at bounding box center [102, 279] width 24 height 24
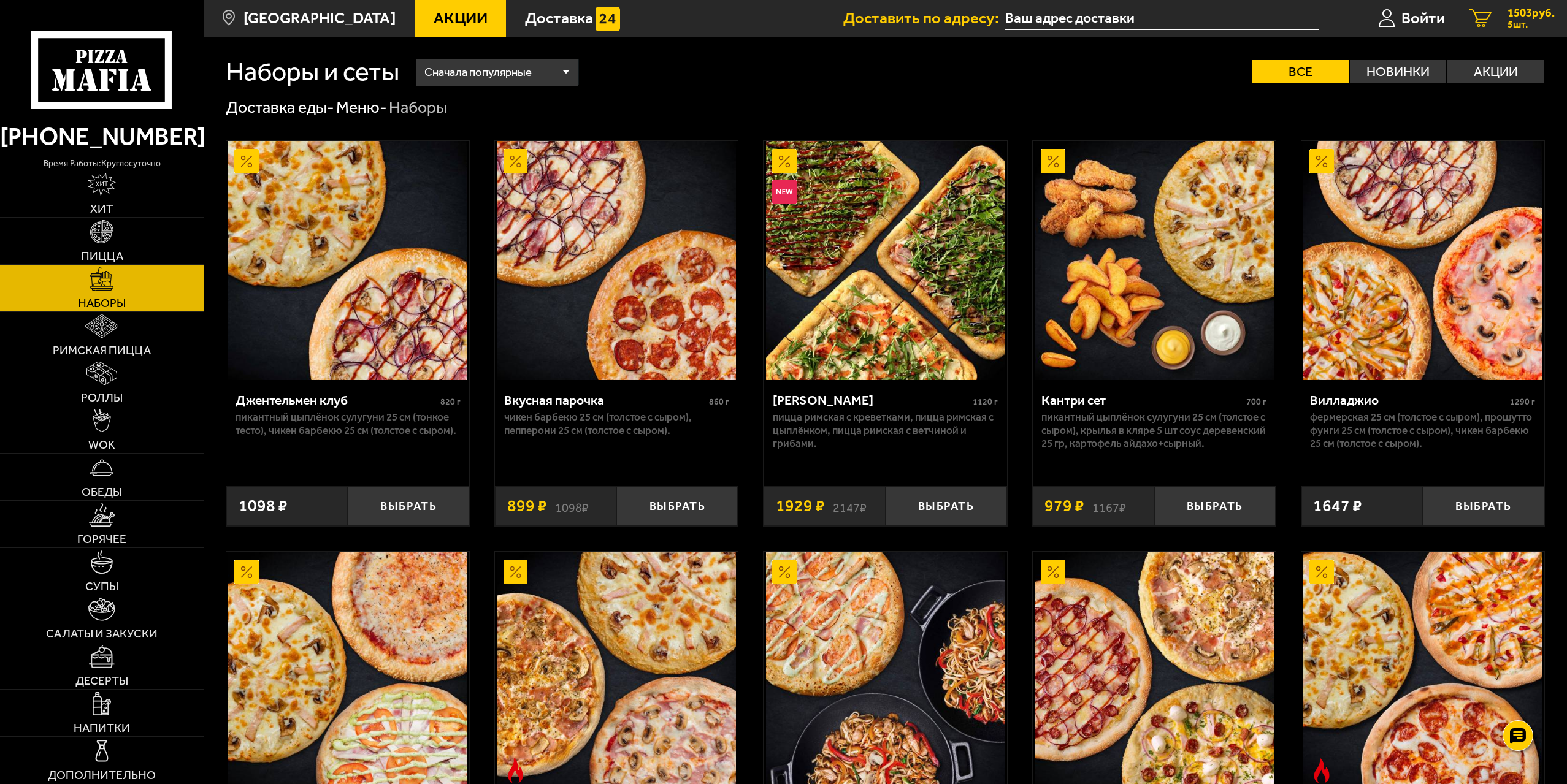
click at [1537, 16] on span "1503 руб." at bounding box center [1531, 13] width 47 height 11
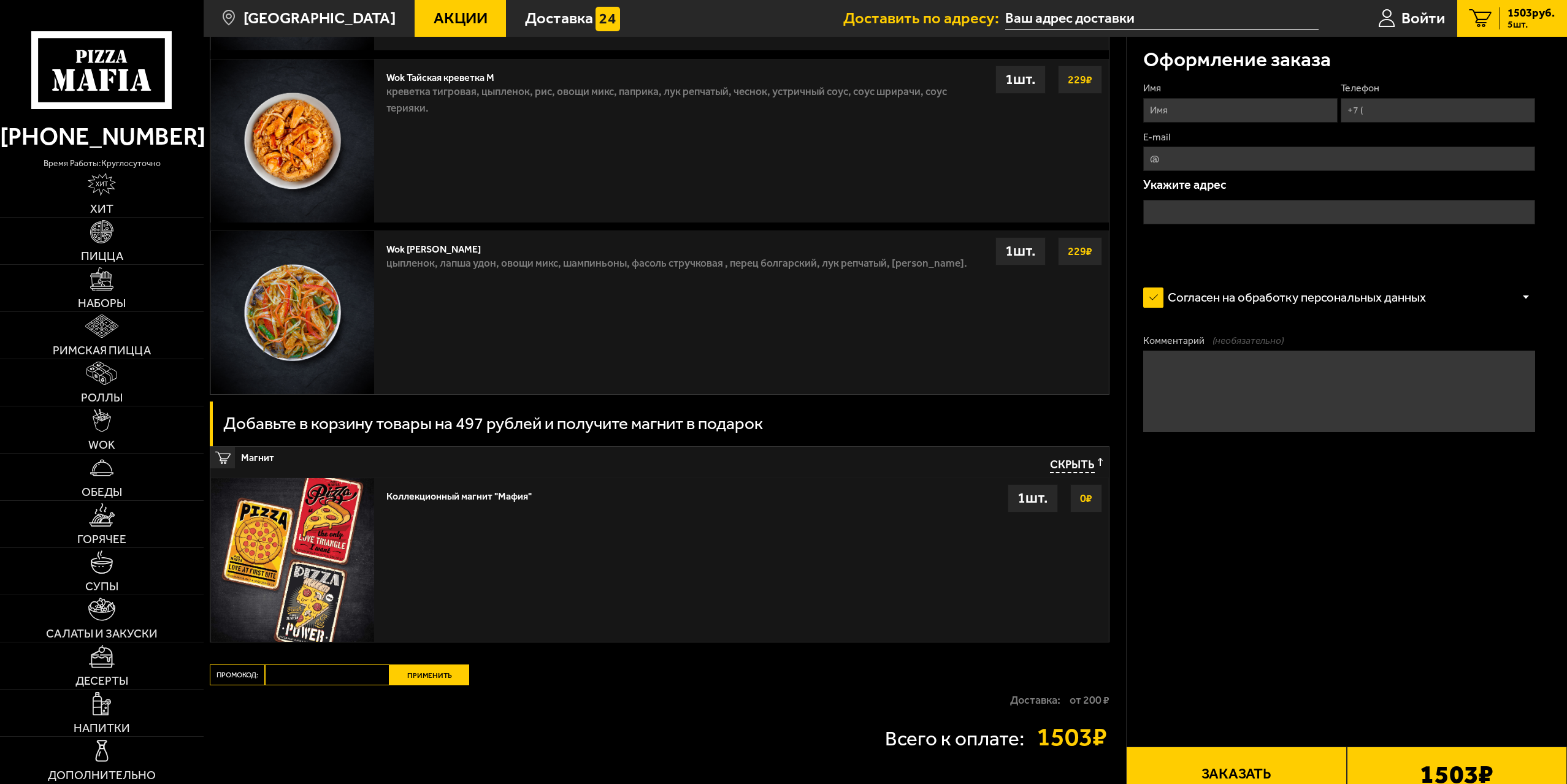
scroll to position [1618, 0]
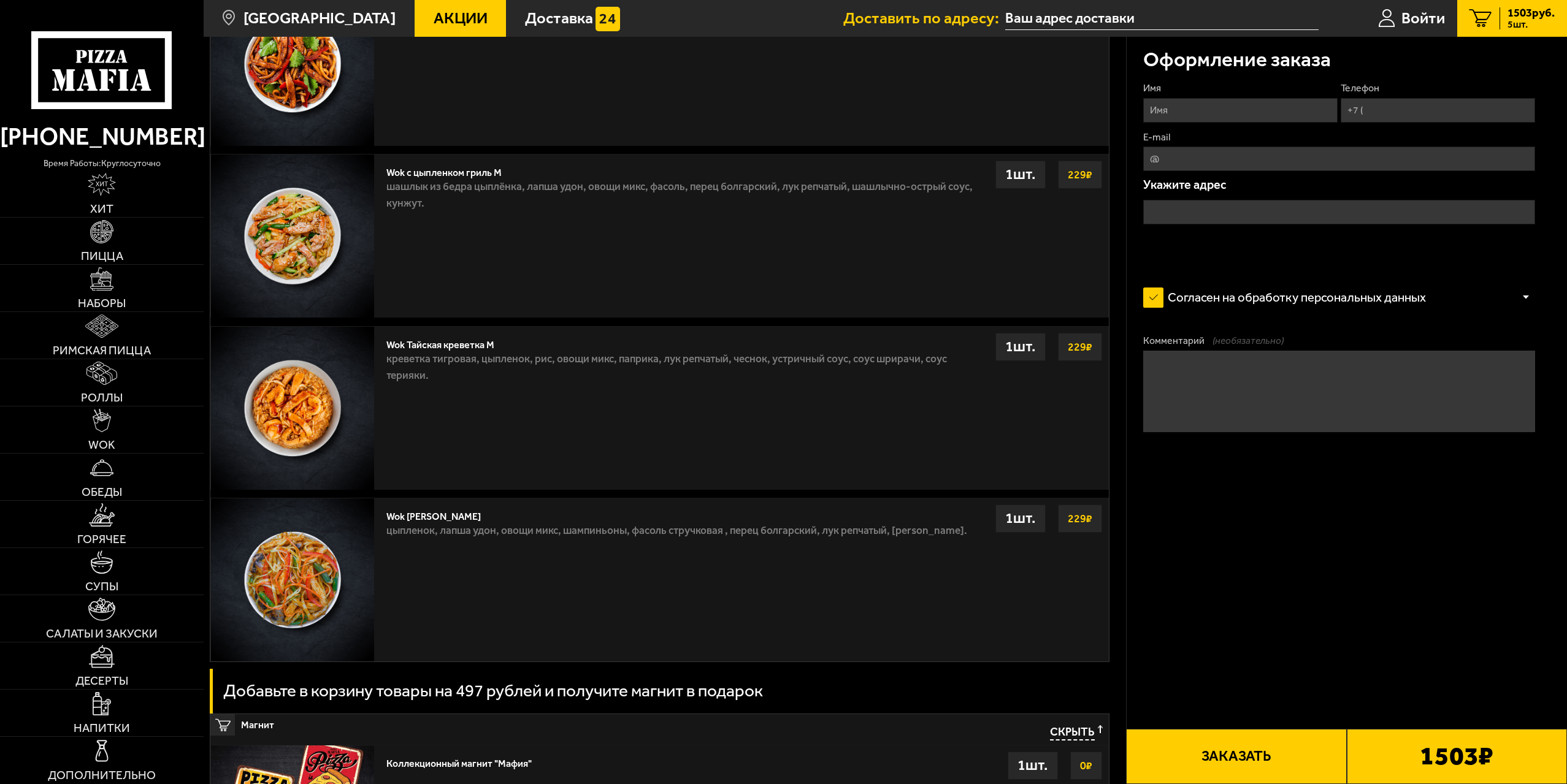
click at [1220, 106] on input "Имя" at bounding box center [1240, 110] width 194 height 24
type input "Вячеслав Латышев"
type input "+7 (950) 044-27-45"
type input "v_latyshev@mail.ru"
drag, startPoint x: 1228, startPoint y: 112, endPoint x: 1195, endPoint y: 119, distance: 33.7
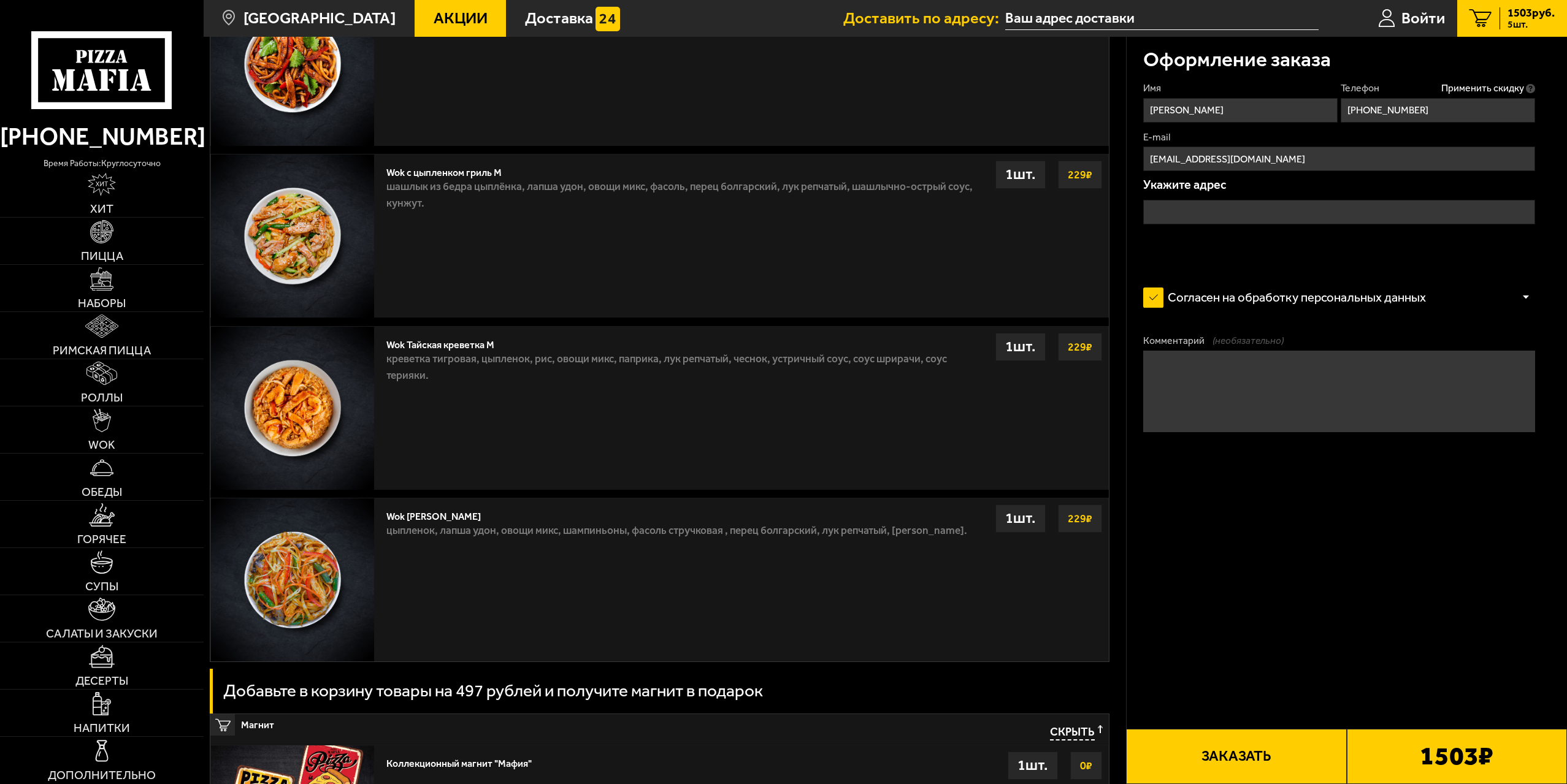
click at [1195, 119] on input "Вячеслав Латышев" at bounding box center [1240, 110] width 194 height 24
type input "Вячеслав"
click at [1360, 220] on input "text" at bounding box center [1339, 212] width 392 height 24
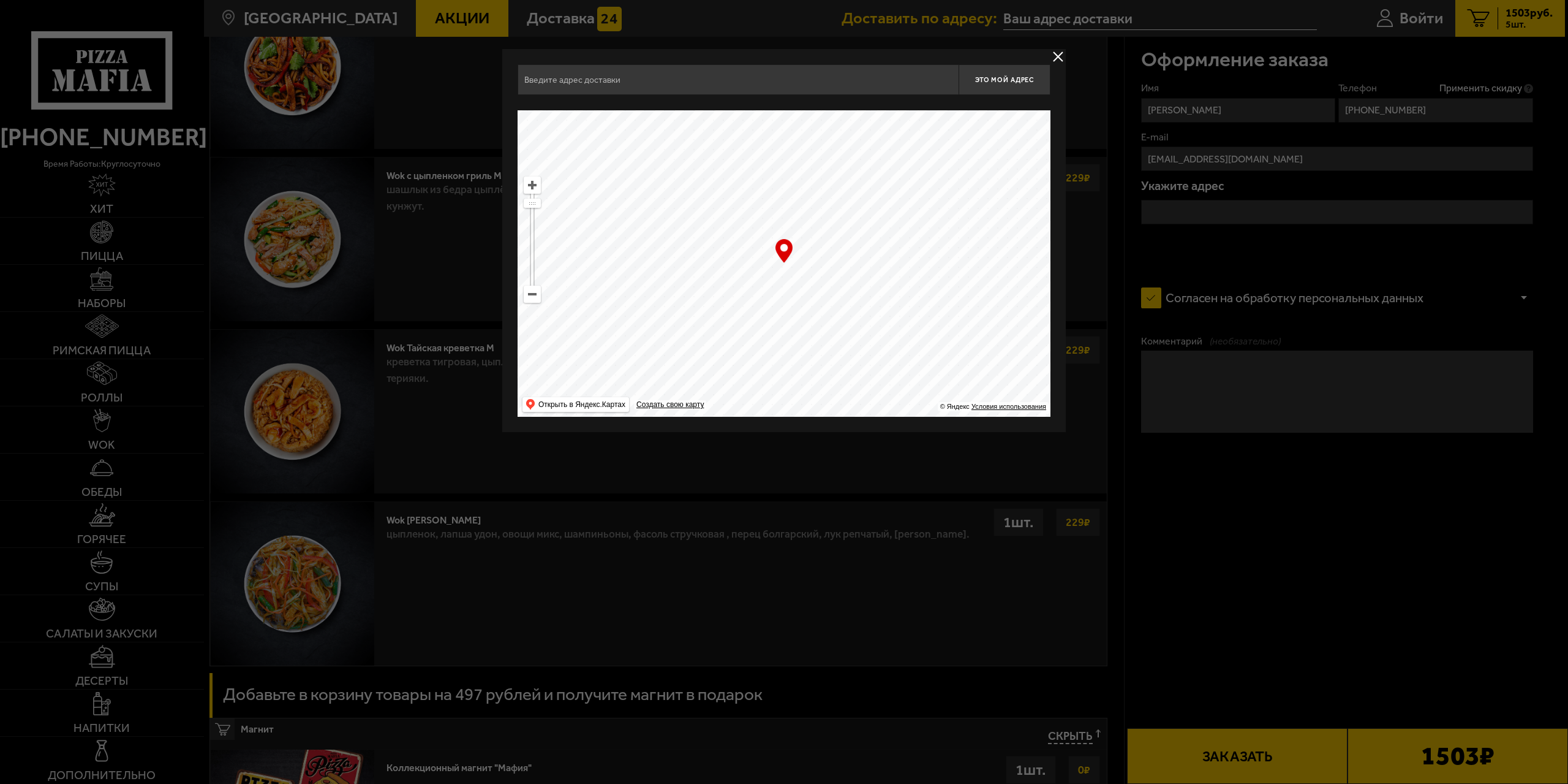
click at [626, 80] on input "text" at bounding box center [737, 79] width 441 height 31
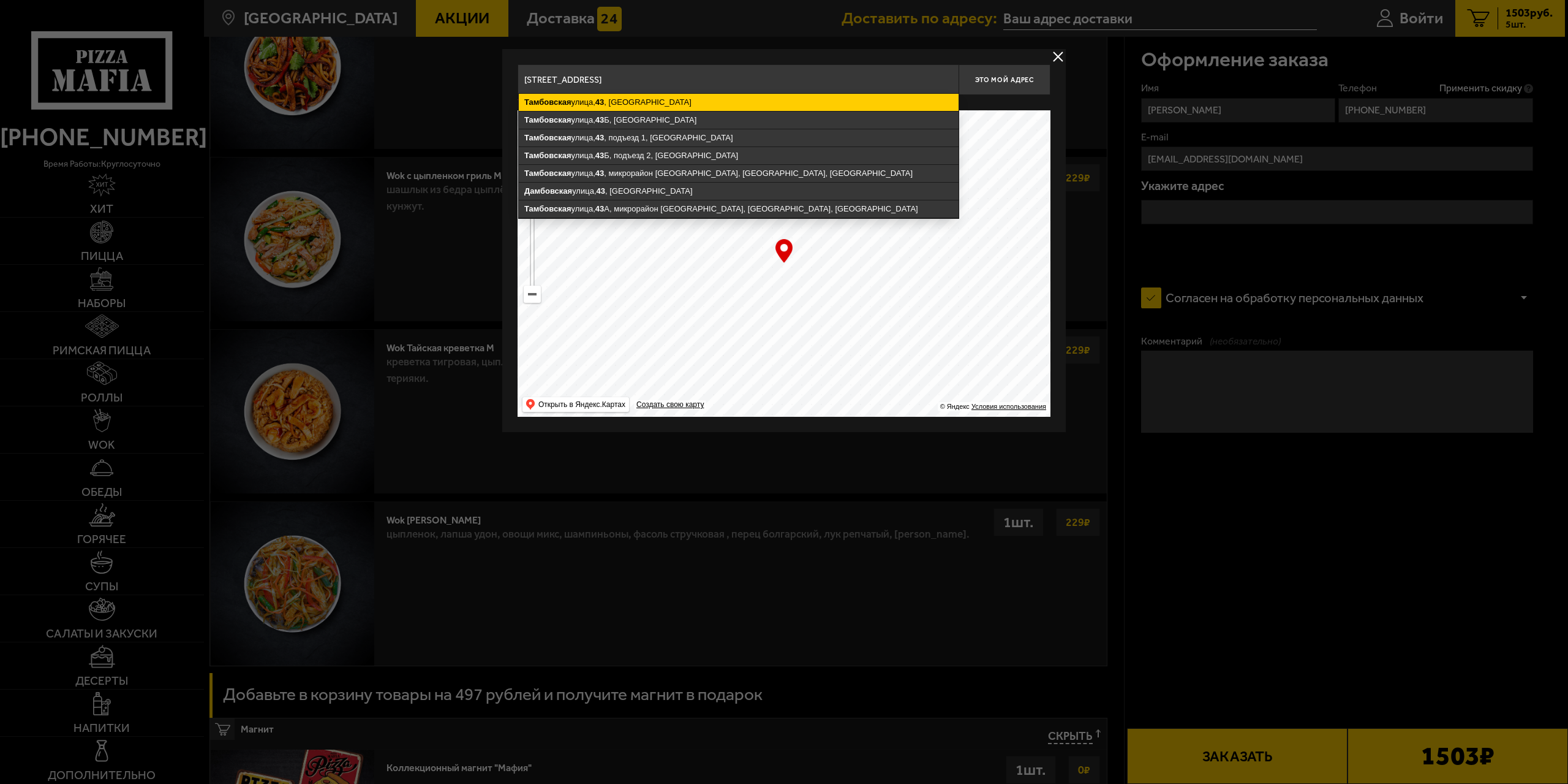
click at [643, 103] on ymaps "Тамбовская улица, 43 , Санкт-Петербург" at bounding box center [739, 103] width 440 height 17
type input "Санкт-Петербург, Тамбовская улица, 43"
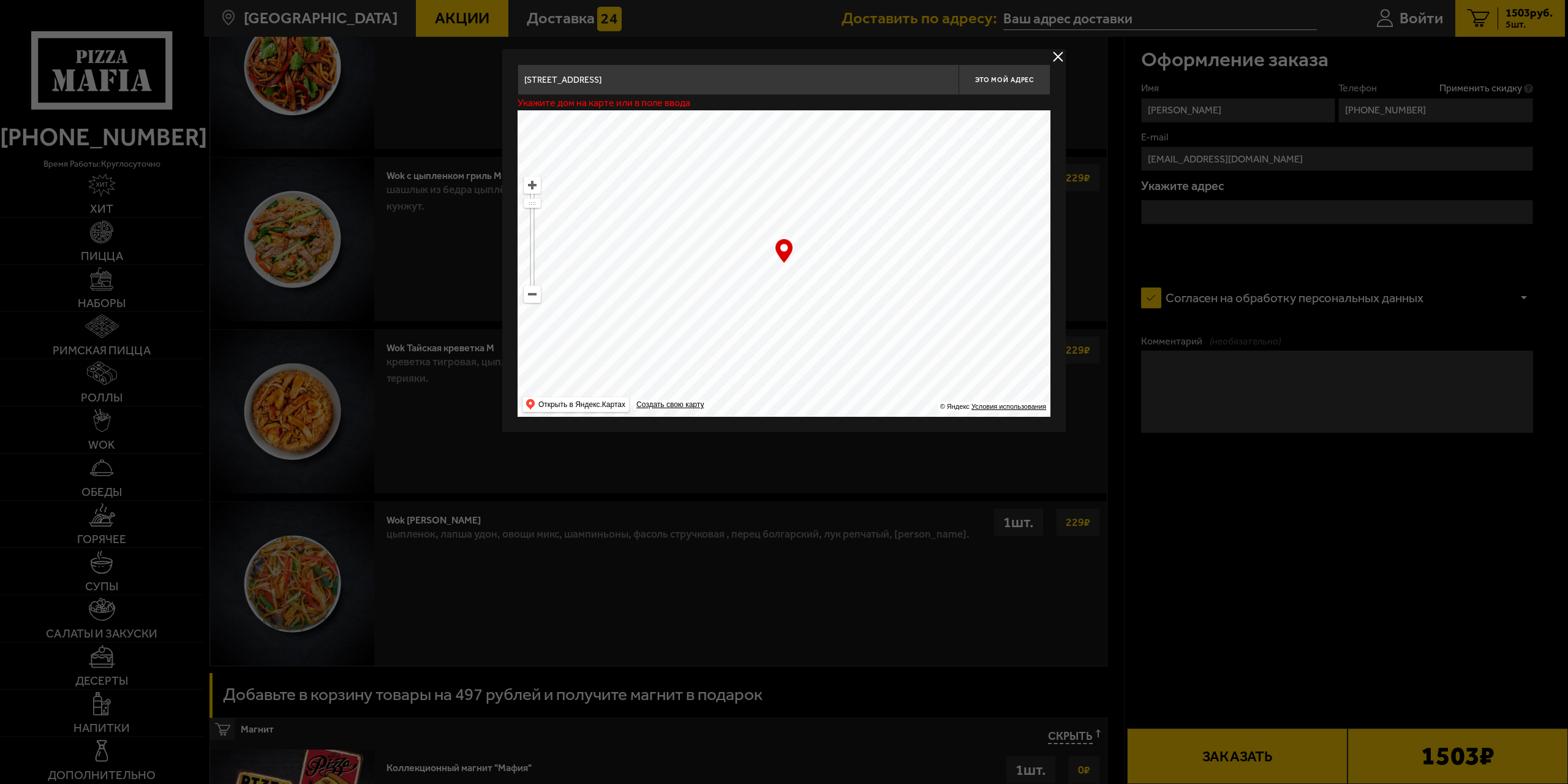
type input "Тамбовская улица, 43"
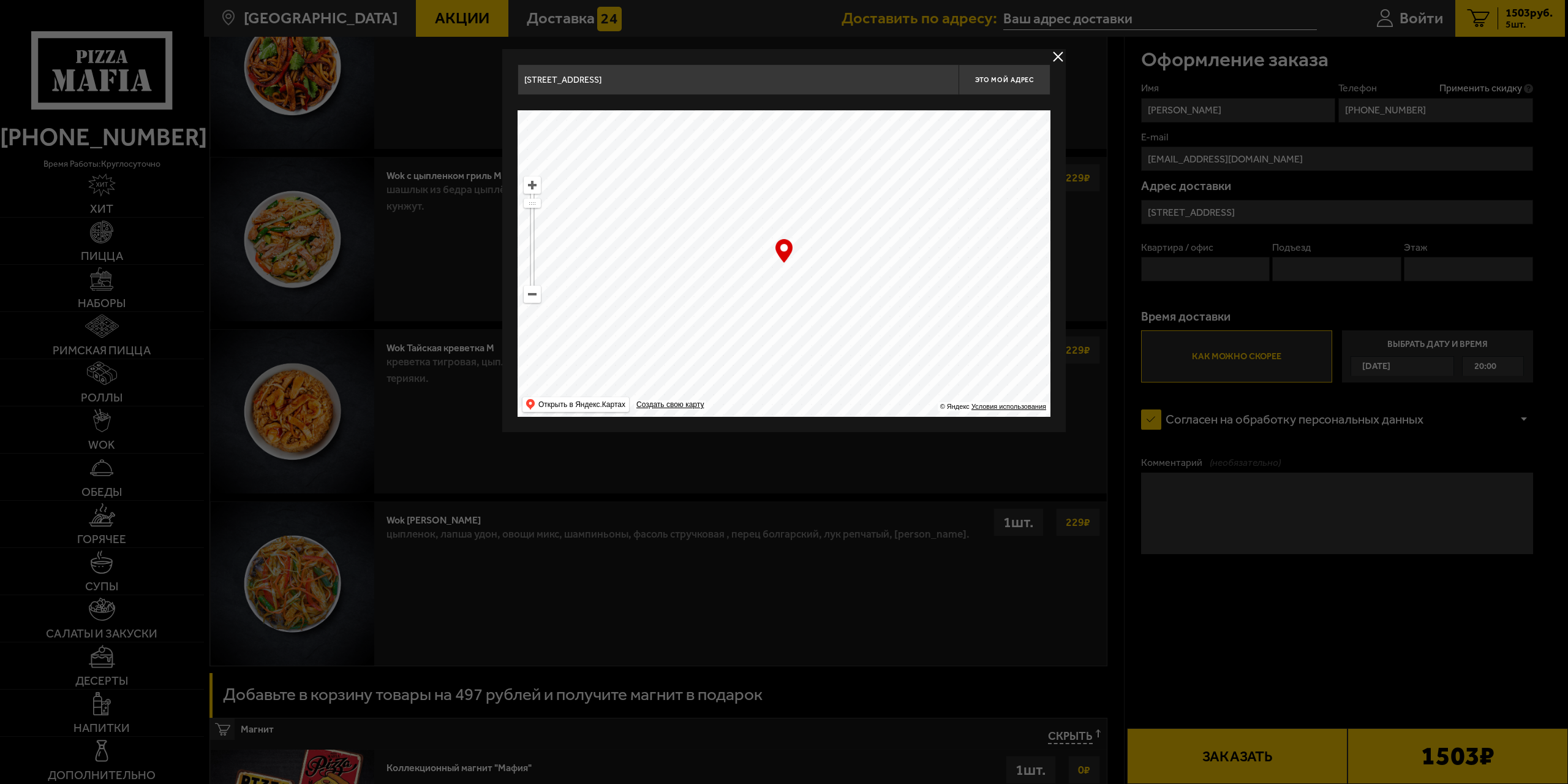
click at [707, 78] on input "Санкт-Петербург, Тамбовская улица, 43" at bounding box center [737, 79] width 441 height 31
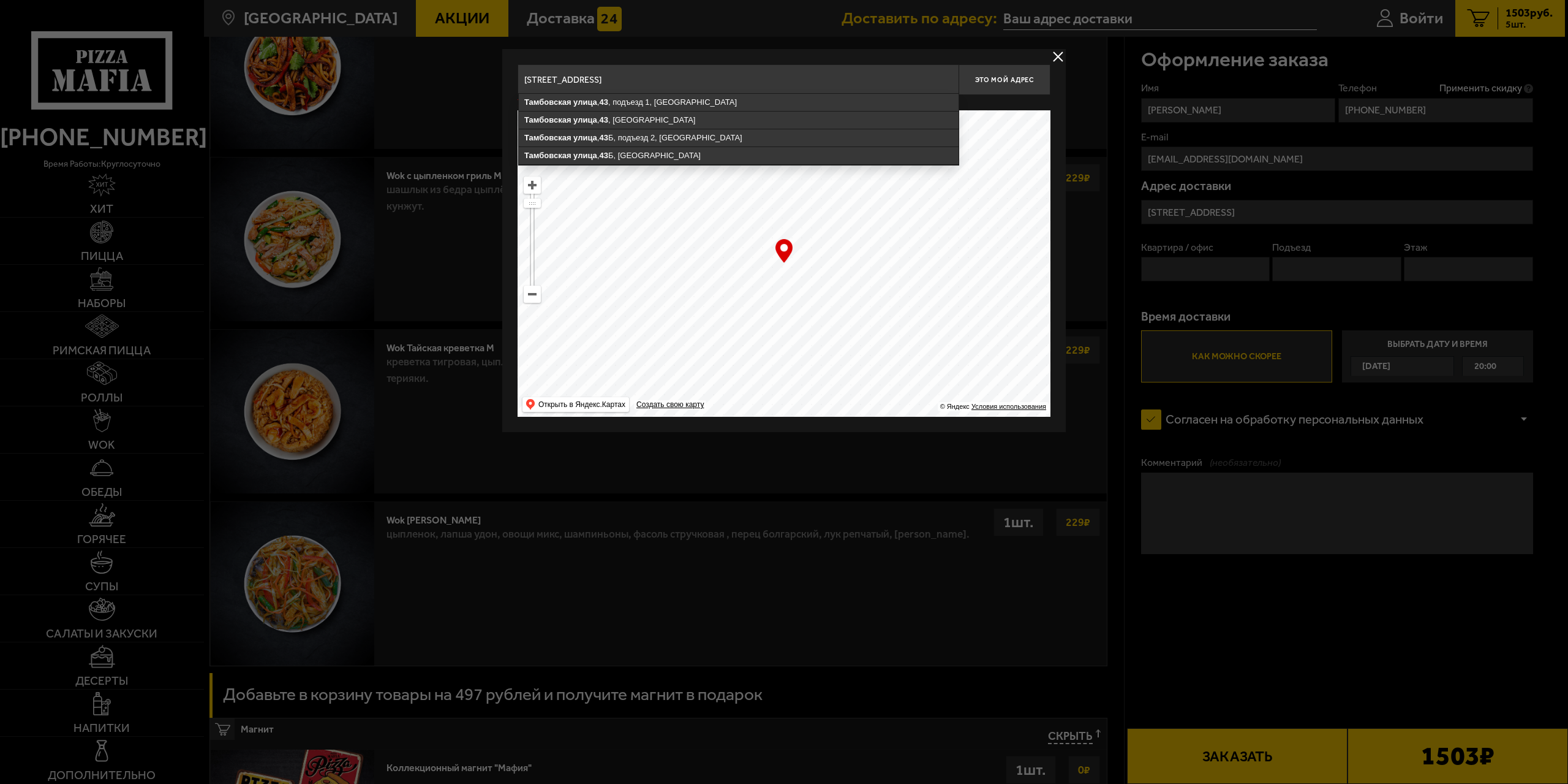
click at [689, 85] on input "Санкт-Петербург, Тамбовская улица, 43 кв 8" at bounding box center [737, 79] width 441 height 31
drag, startPoint x: 703, startPoint y: 84, endPoint x: 673, endPoint y: 89, distance: 30.4
click at [673, 89] on input "Санкт-Петербург, Тамбовская улица, 43 кв 8" at bounding box center [737, 79] width 441 height 31
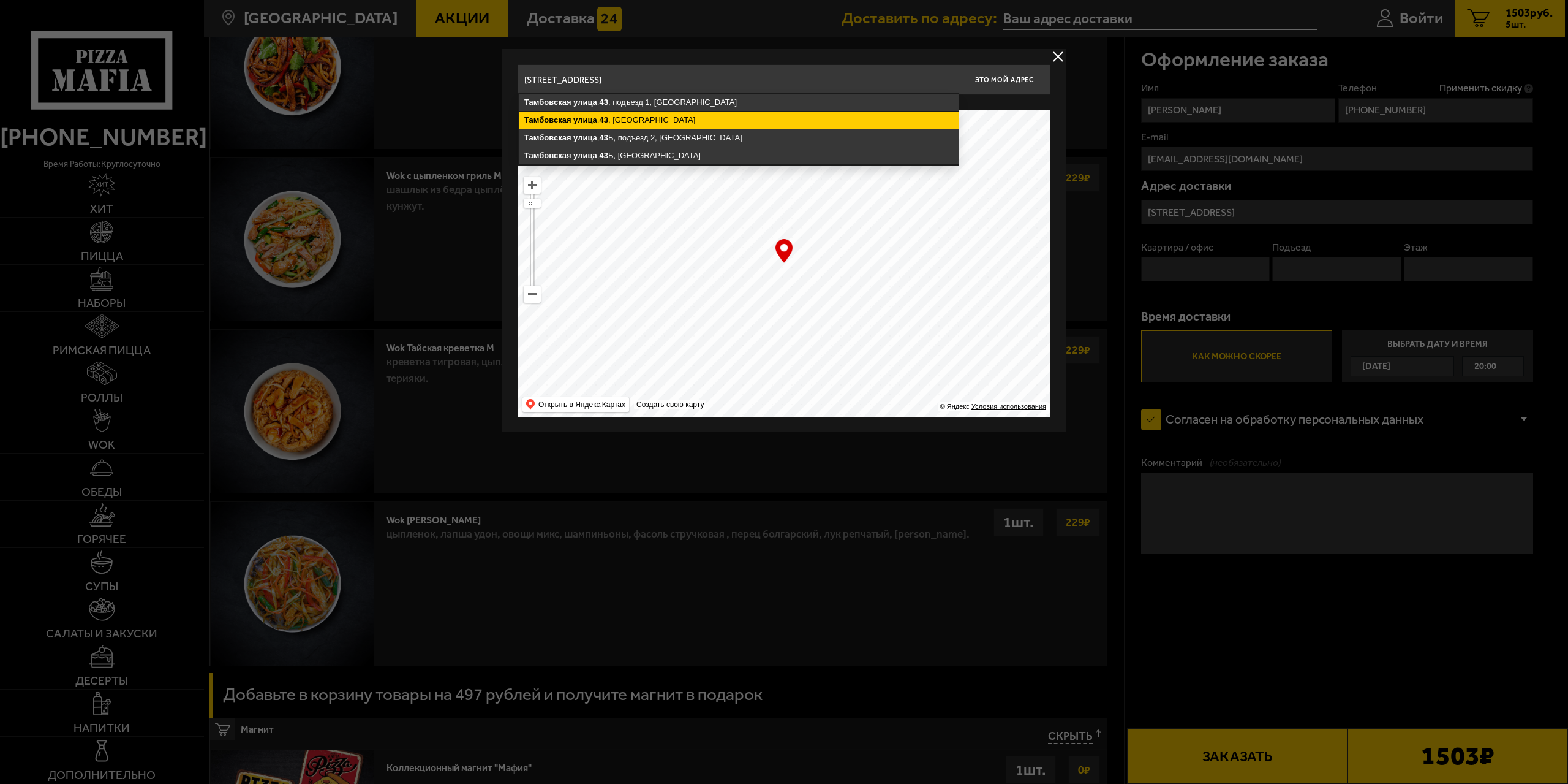
click at [678, 112] on ymaps "Тамбовская улица , 43 , Санкт-Петербург" at bounding box center [739, 120] width 440 height 17
type input "Санкт-Петербург, Тамбовская улица, 43"
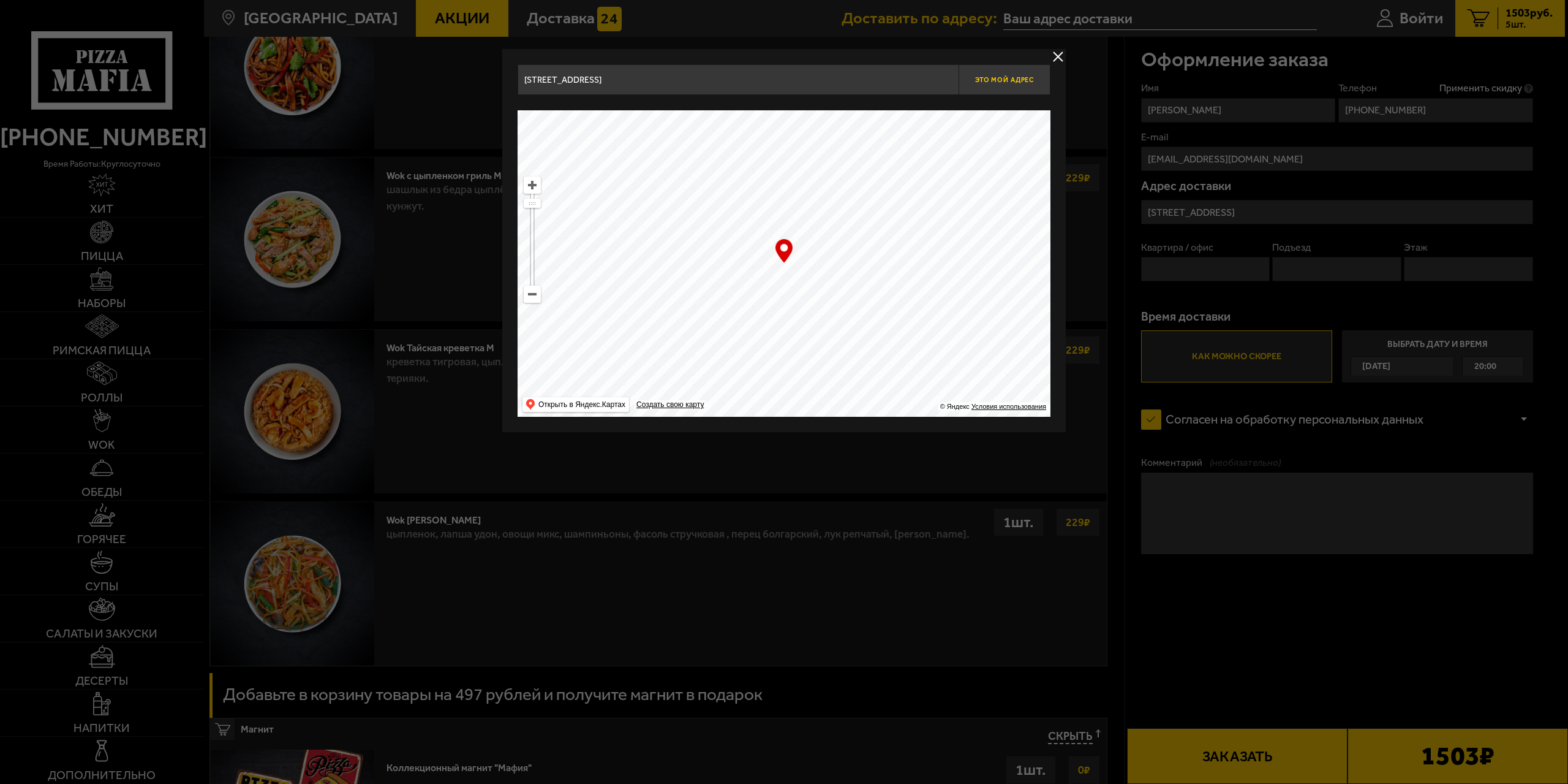
click at [1011, 81] on span "Это мой адрес" at bounding box center [1005, 80] width 59 height 8
type input "Тамбовская улица, 43"
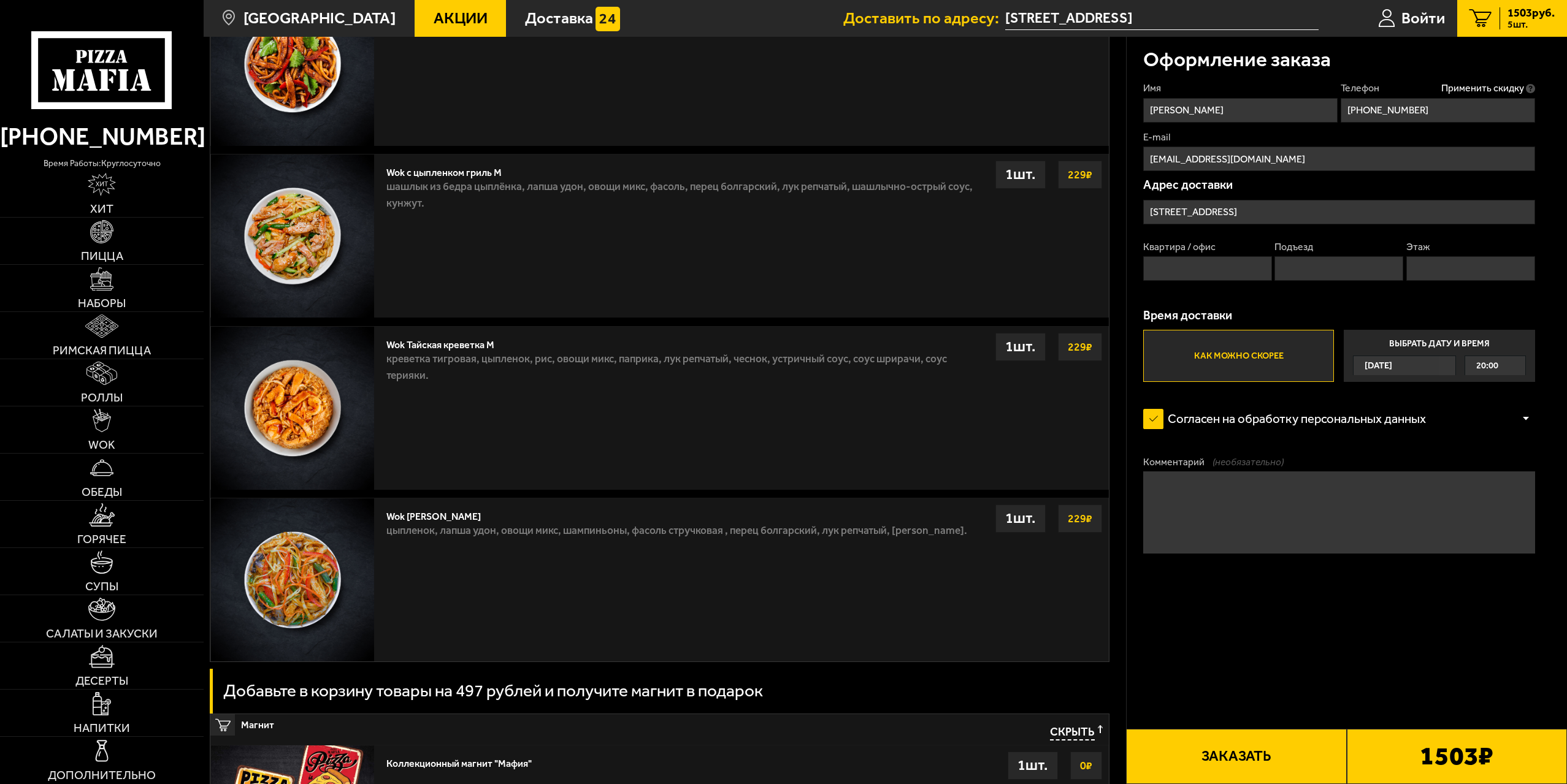
click at [1202, 259] on input "Квартира / офис" at bounding box center [1207, 268] width 129 height 24
type input "8"
click at [1299, 264] on input "Подъезд" at bounding box center [1338, 268] width 129 height 24
type input "-"
click at [1448, 264] on input "Этаж" at bounding box center [1470, 268] width 129 height 24
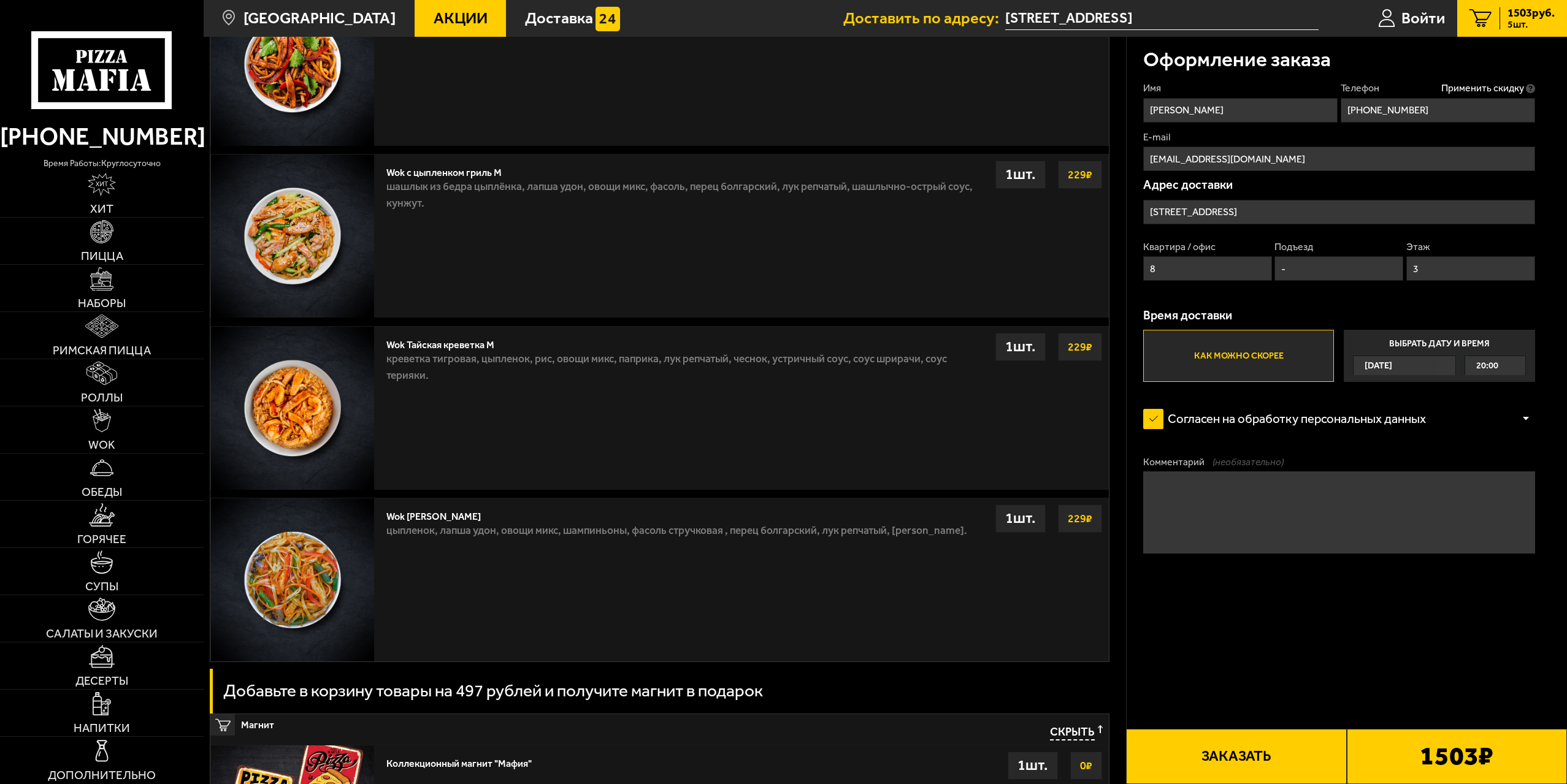
type input "3"
click at [1432, 307] on div "Имя Вячеслав Телефон Применить скидку Вы будете зарегистрированы автоматически.…" at bounding box center [1339, 232] width 392 height 300
click at [1392, 370] on span "Сегодня" at bounding box center [1378, 365] width 27 height 19
click at [0, 0] on input "Выбрать дату и время Сегодня 20:00" at bounding box center [0, 0] width 0 height 0
click at [1195, 354] on label "Как можно скорее" at bounding box center [1238, 355] width 191 height 52
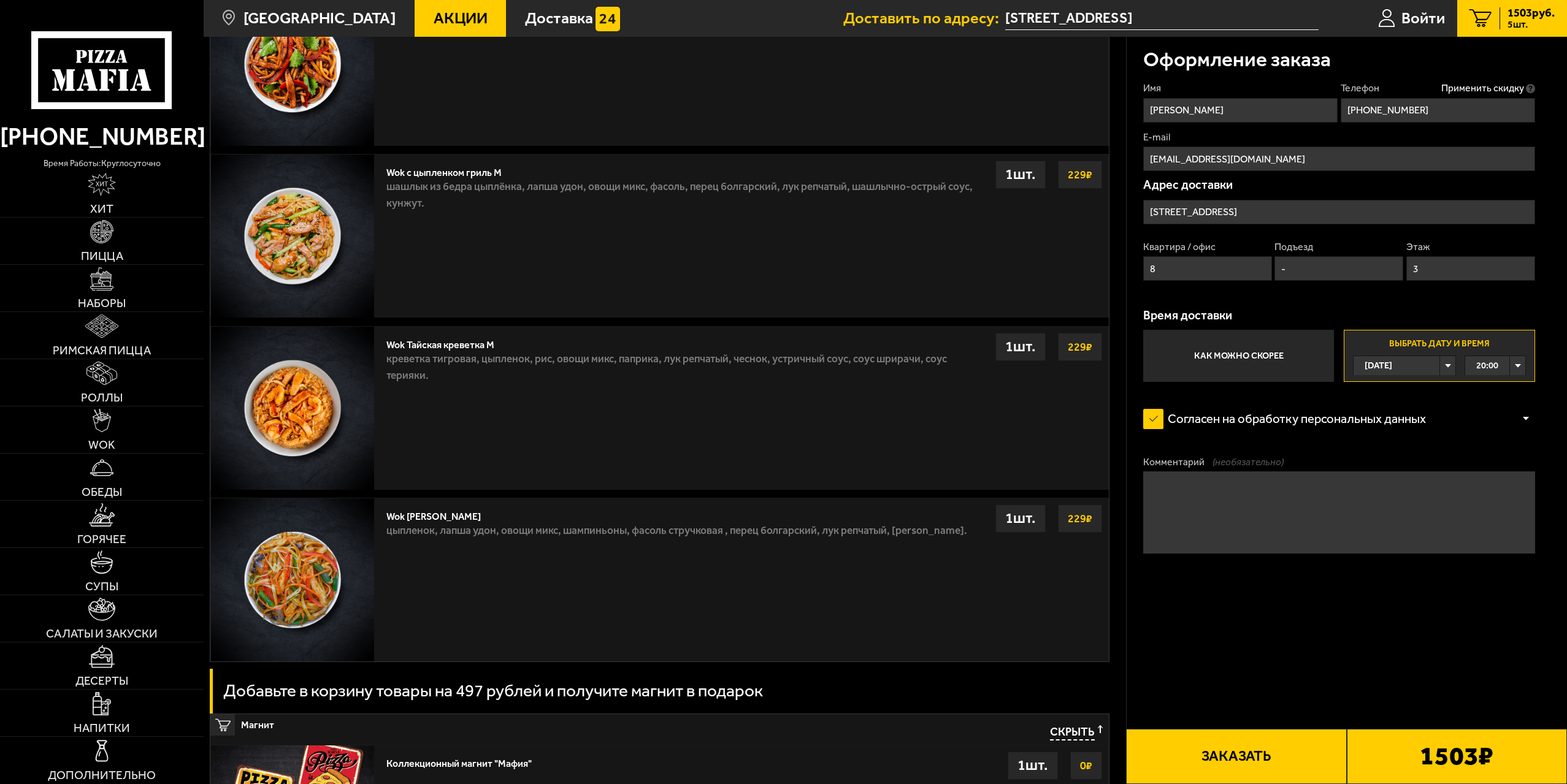
click at [0, 0] on input "Как можно скорее" at bounding box center [0, 0] width 0 height 0
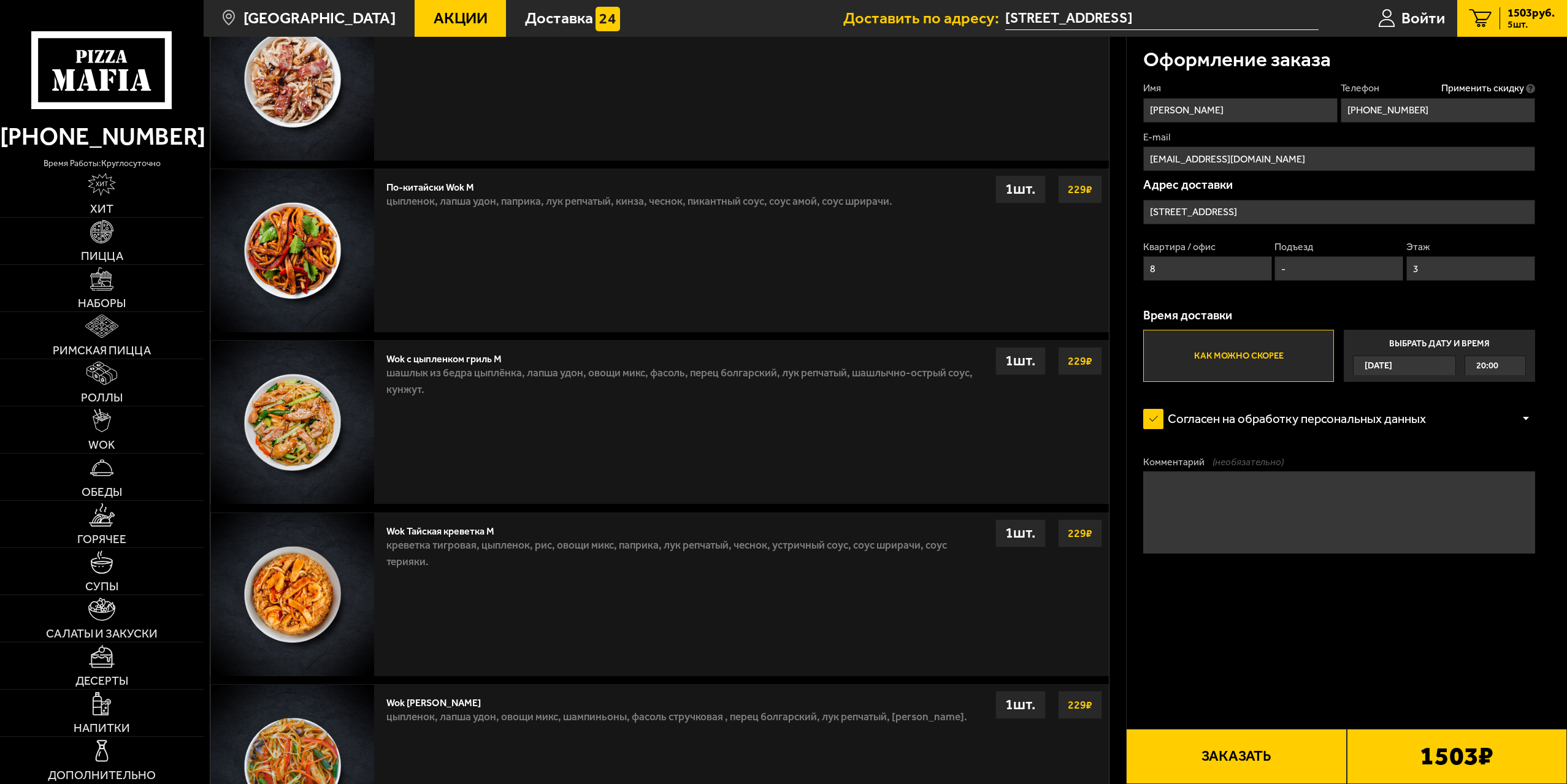
scroll to position [1495, 0]
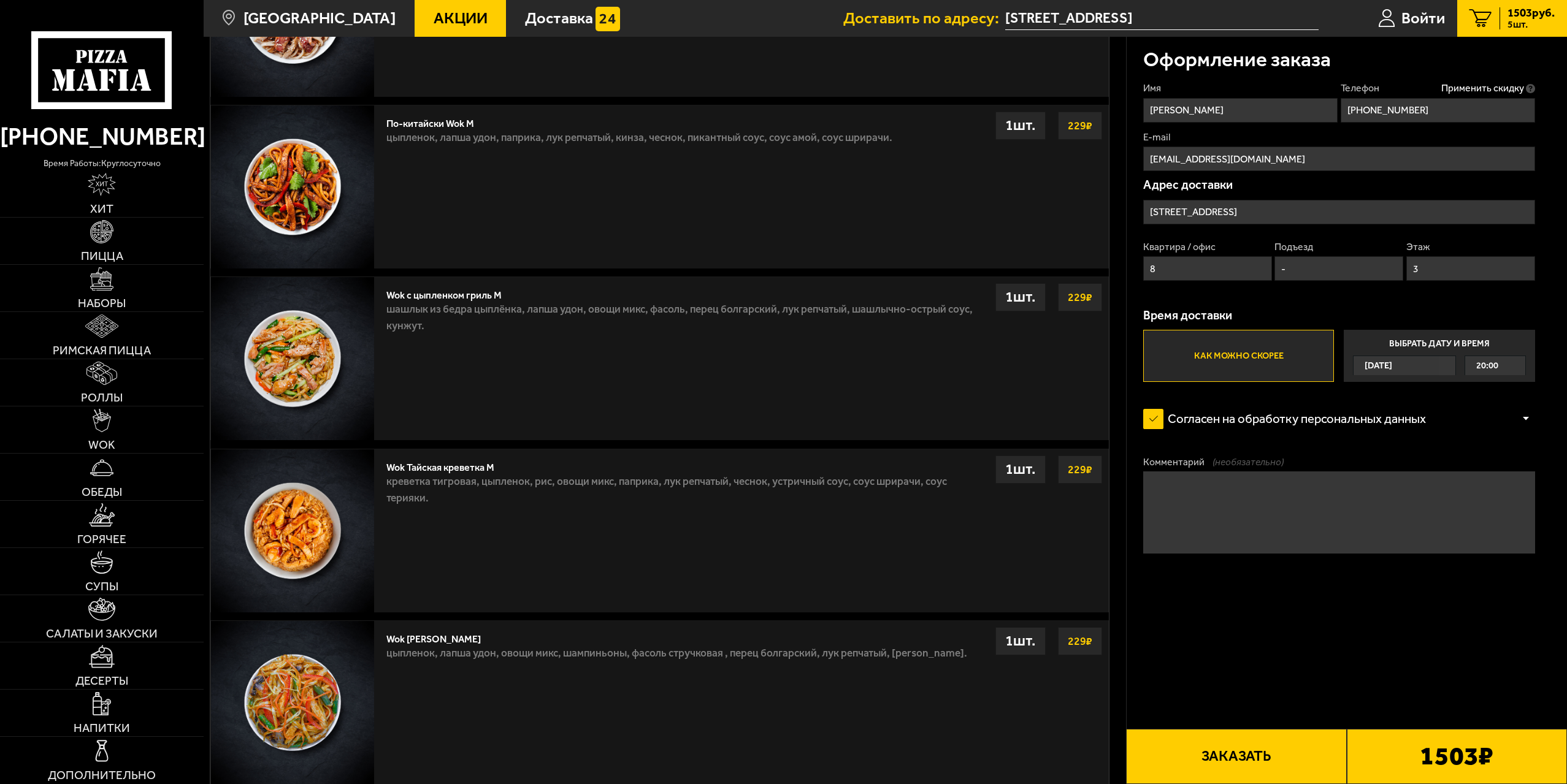
click at [1258, 753] on button "Заказать" at bounding box center [1236, 756] width 220 height 56
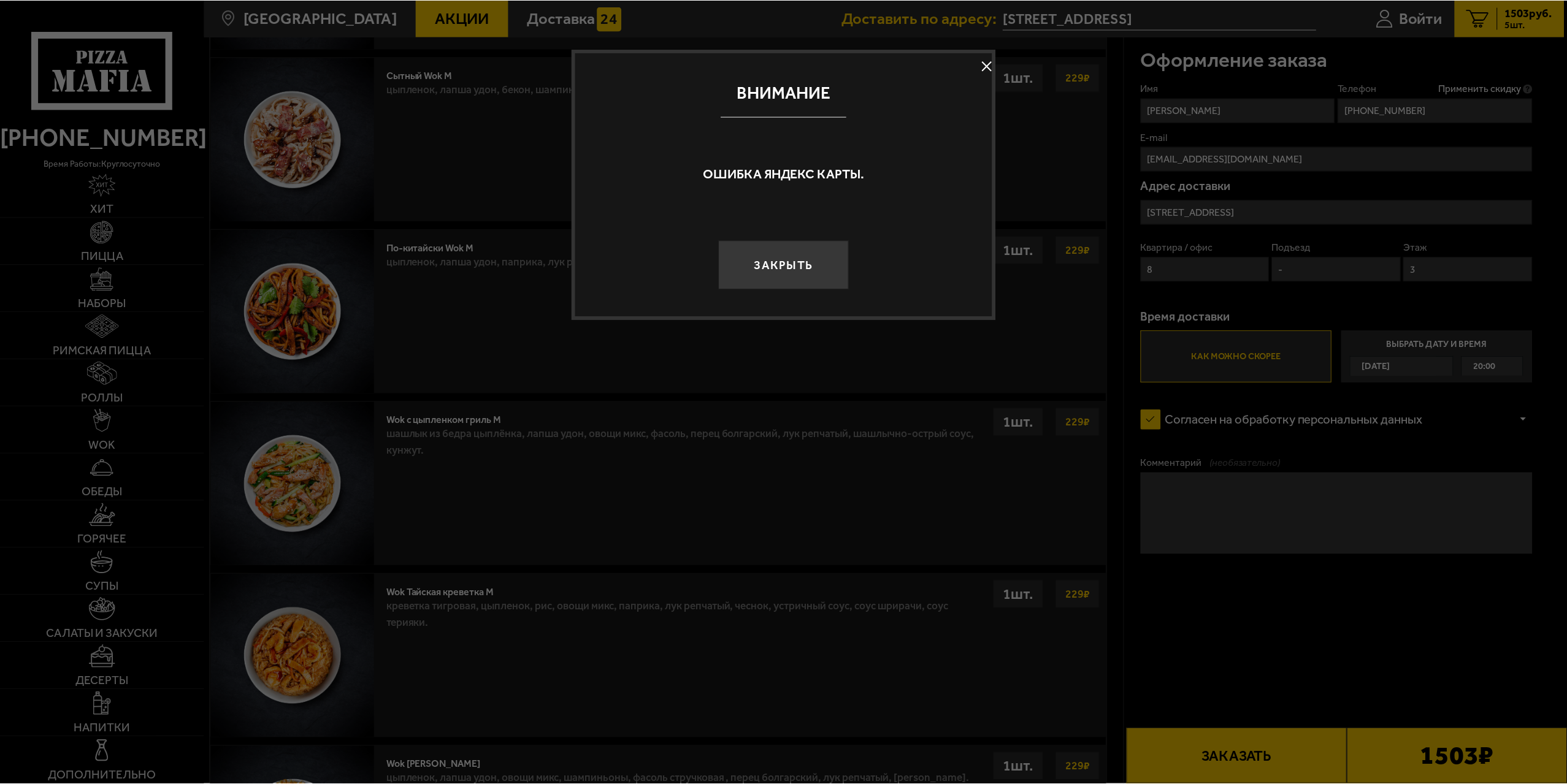
scroll to position [1372, 0]
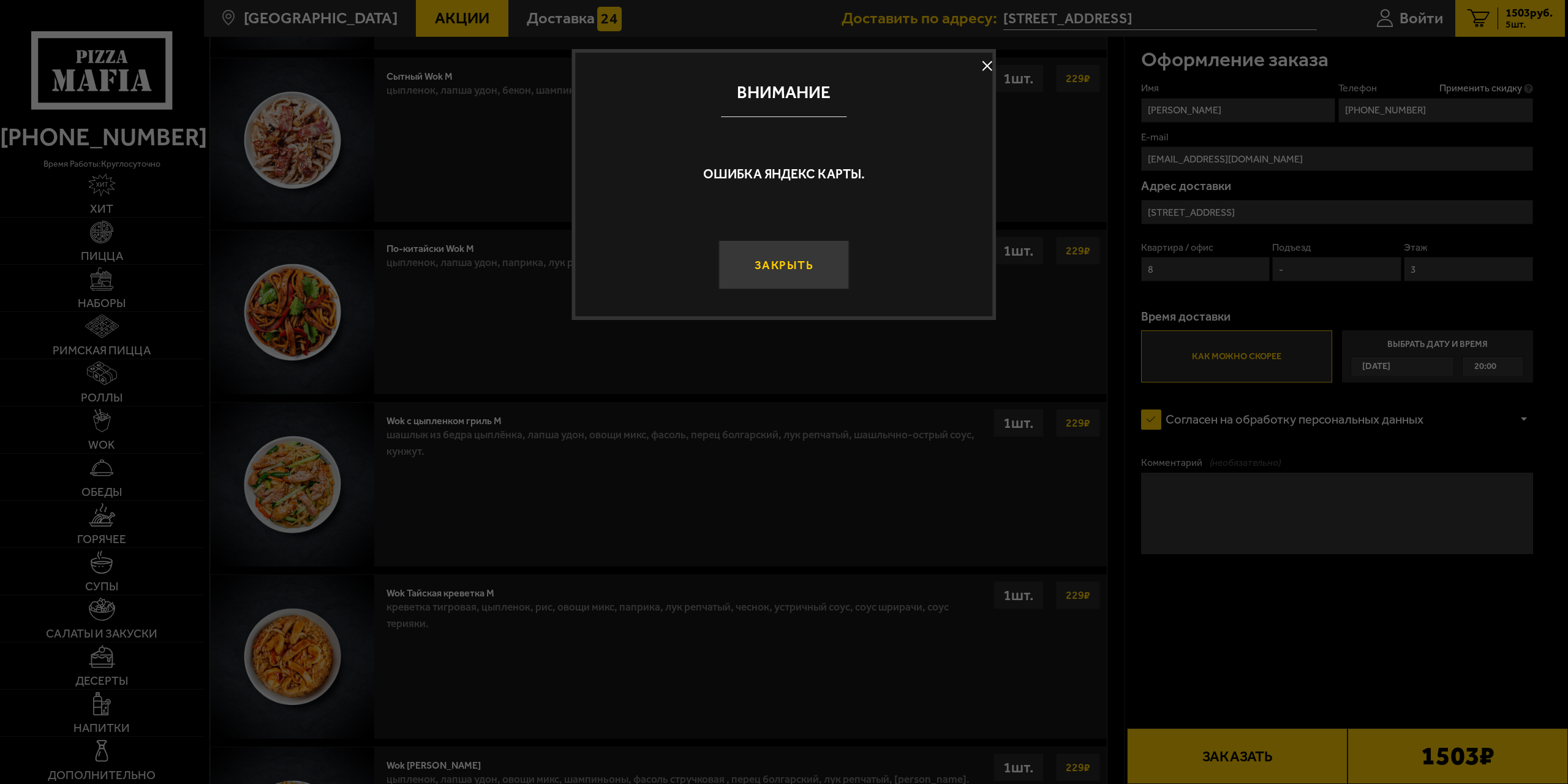
click at [805, 254] on button "Закрыть" at bounding box center [784, 264] width 131 height 49
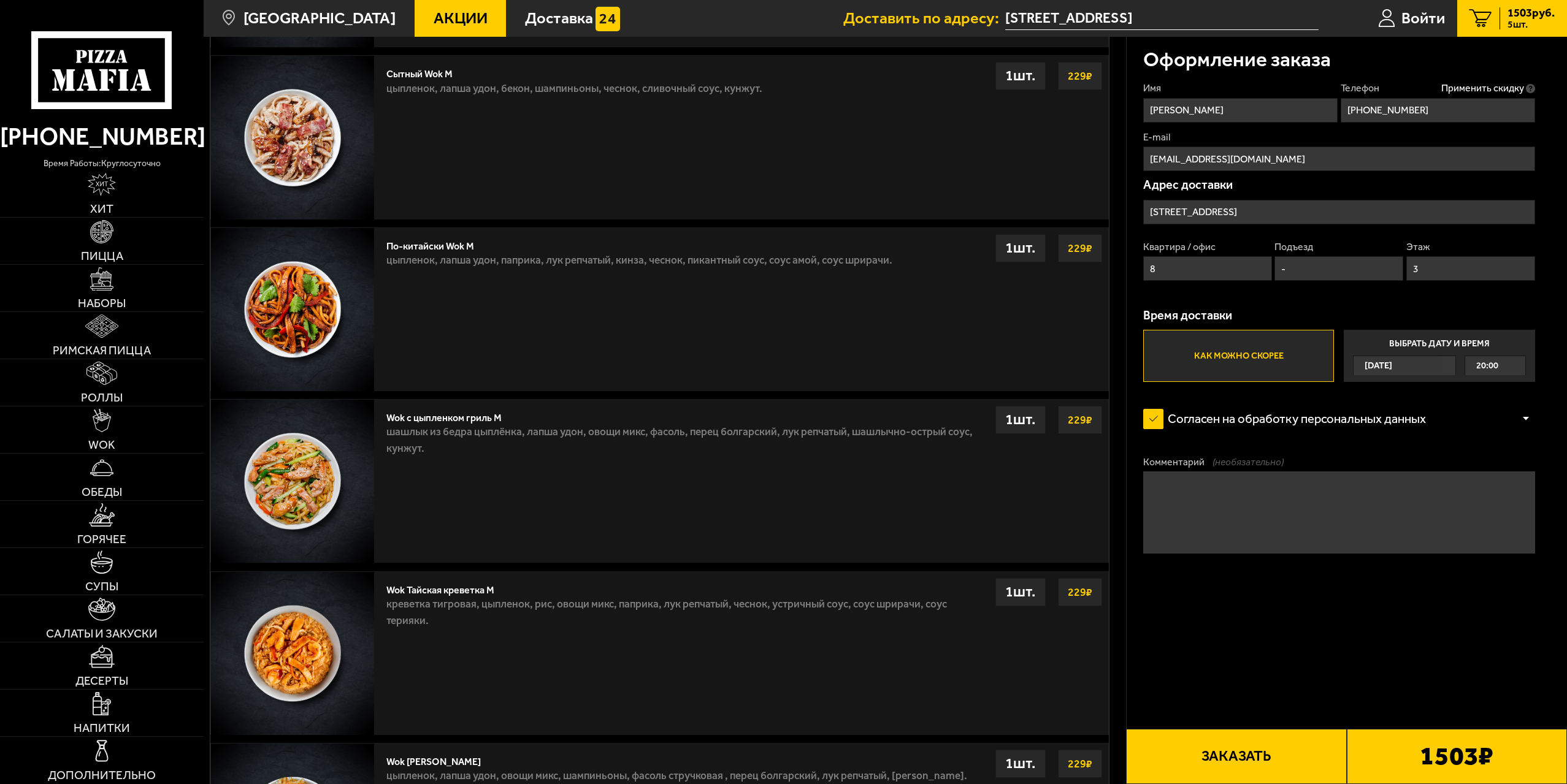
click at [1268, 205] on input "Тамбовская улица, 43" at bounding box center [1339, 212] width 392 height 24
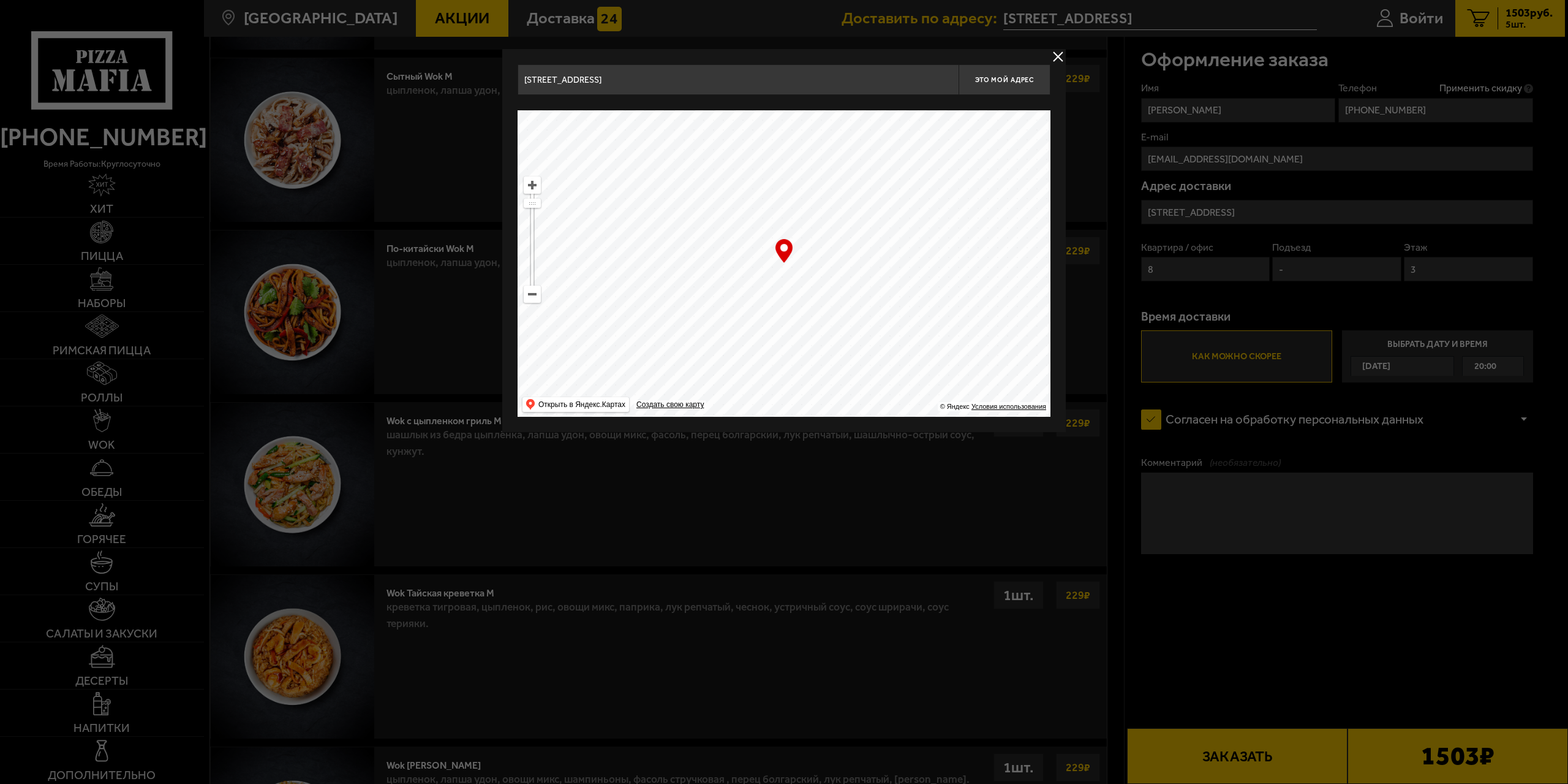
click at [670, 82] on input "Тамбовская улица, 43" at bounding box center [737, 79] width 441 height 31
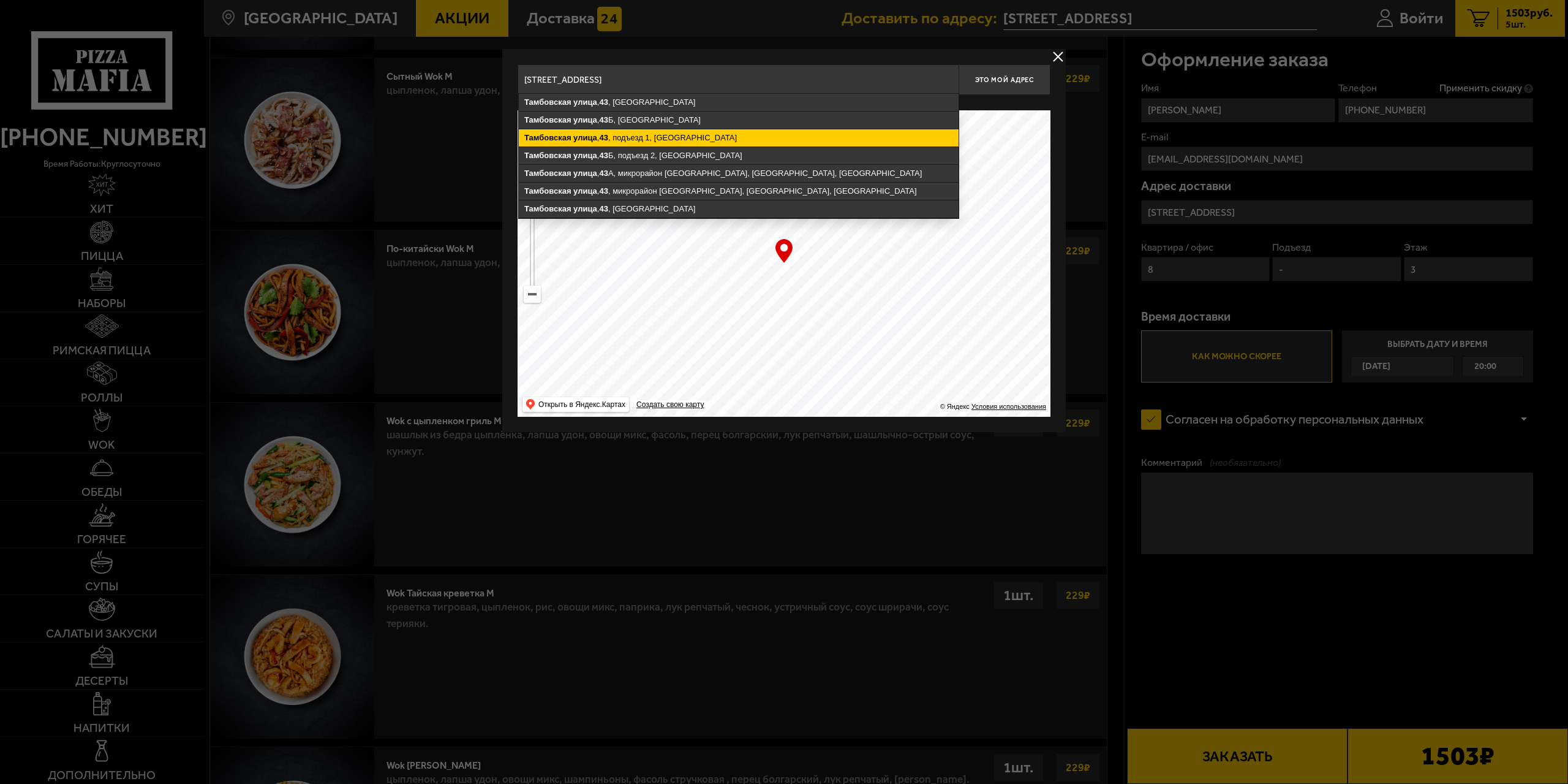
click at [760, 139] on ymaps "Тамбовская улица , 43 , подъезд 1, Санкт-Петербург" at bounding box center [739, 137] width 440 height 17
type input "Санкт-Петербург, Тамбовская улица, 43, подъезд 1"
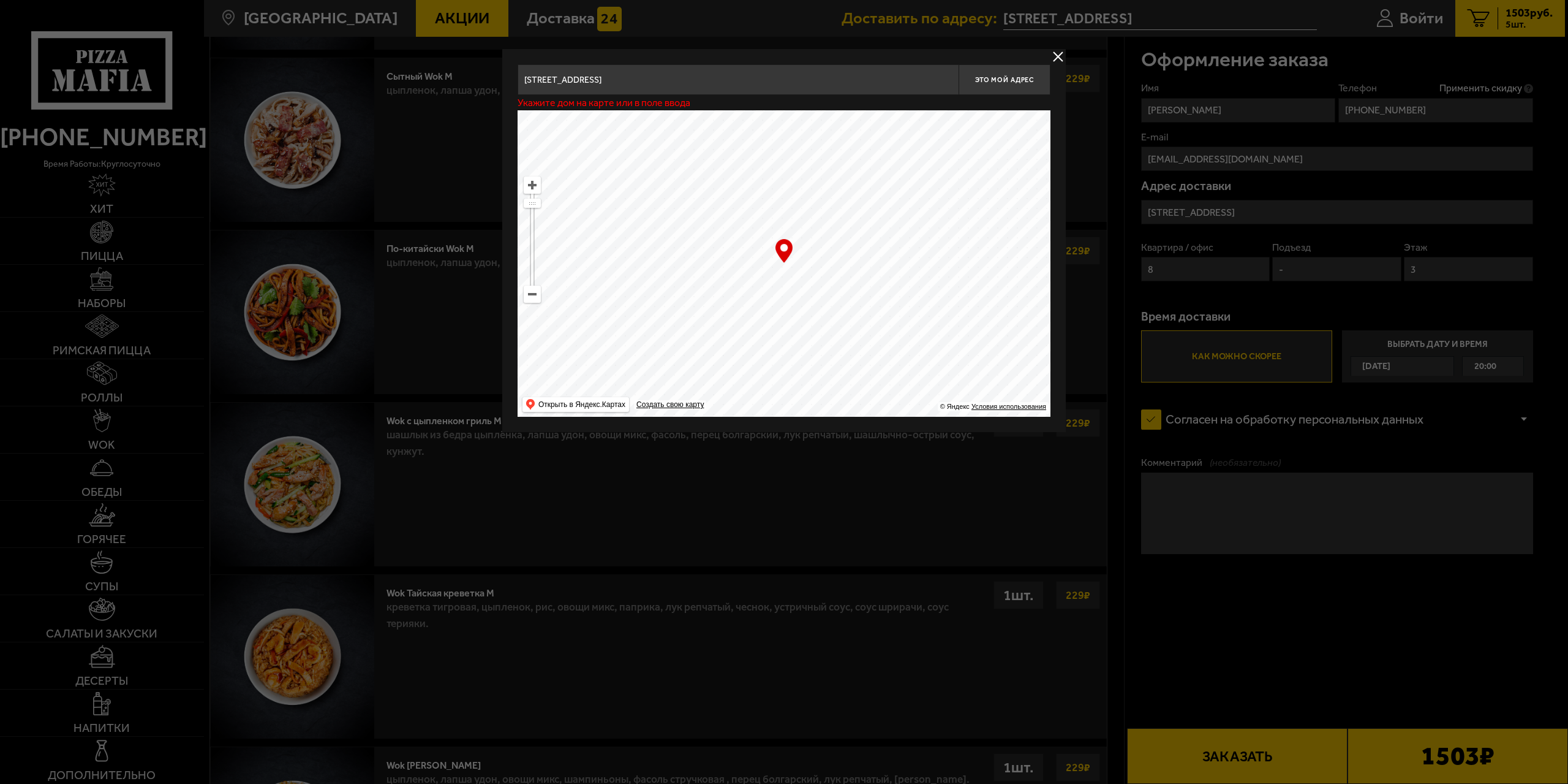
type input "Тамбовская улица, 43, подъезд 1"
click at [1009, 85] on button "Это мой адрес" at bounding box center [1005, 79] width 92 height 31
type input "Тамбовская улица, 43, подъезд 1"
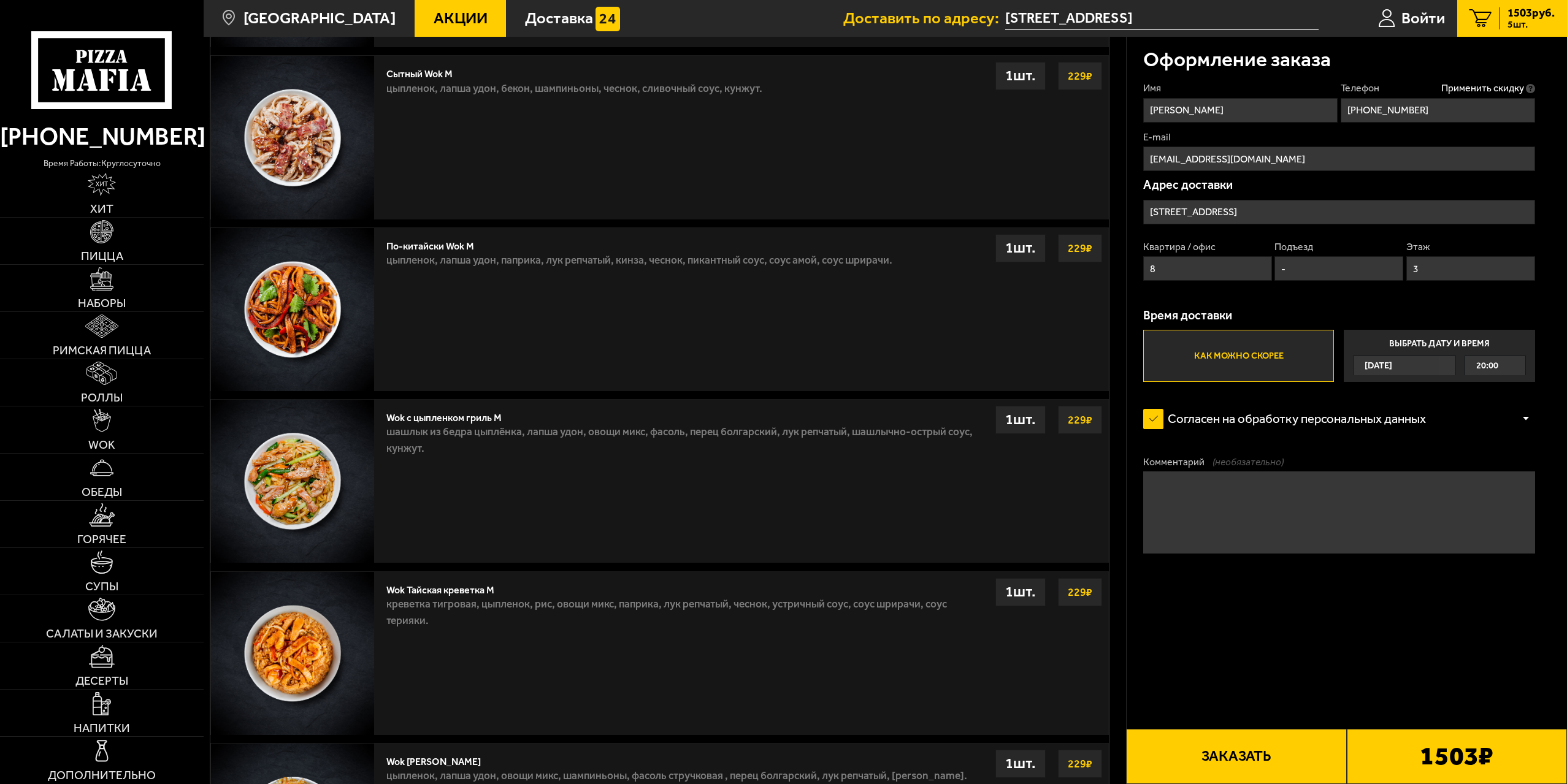
click at [1279, 755] on button "Заказать" at bounding box center [1236, 756] width 220 height 56
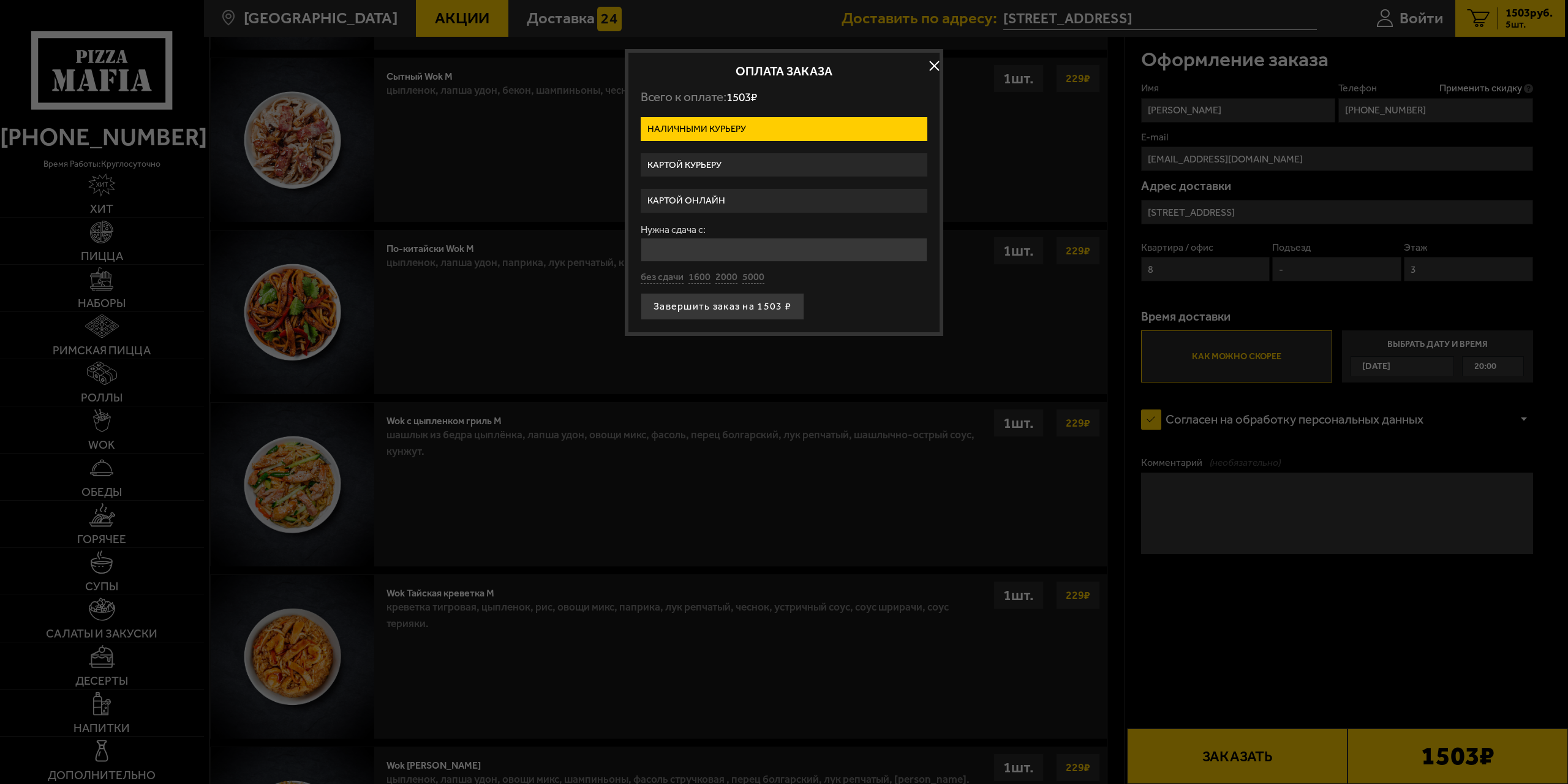
click at [712, 196] on label "Картой онлайн" at bounding box center [784, 200] width 287 height 24
click at [0, 0] on input "Картой онлайн" at bounding box center [0, 0] width 0 height 0
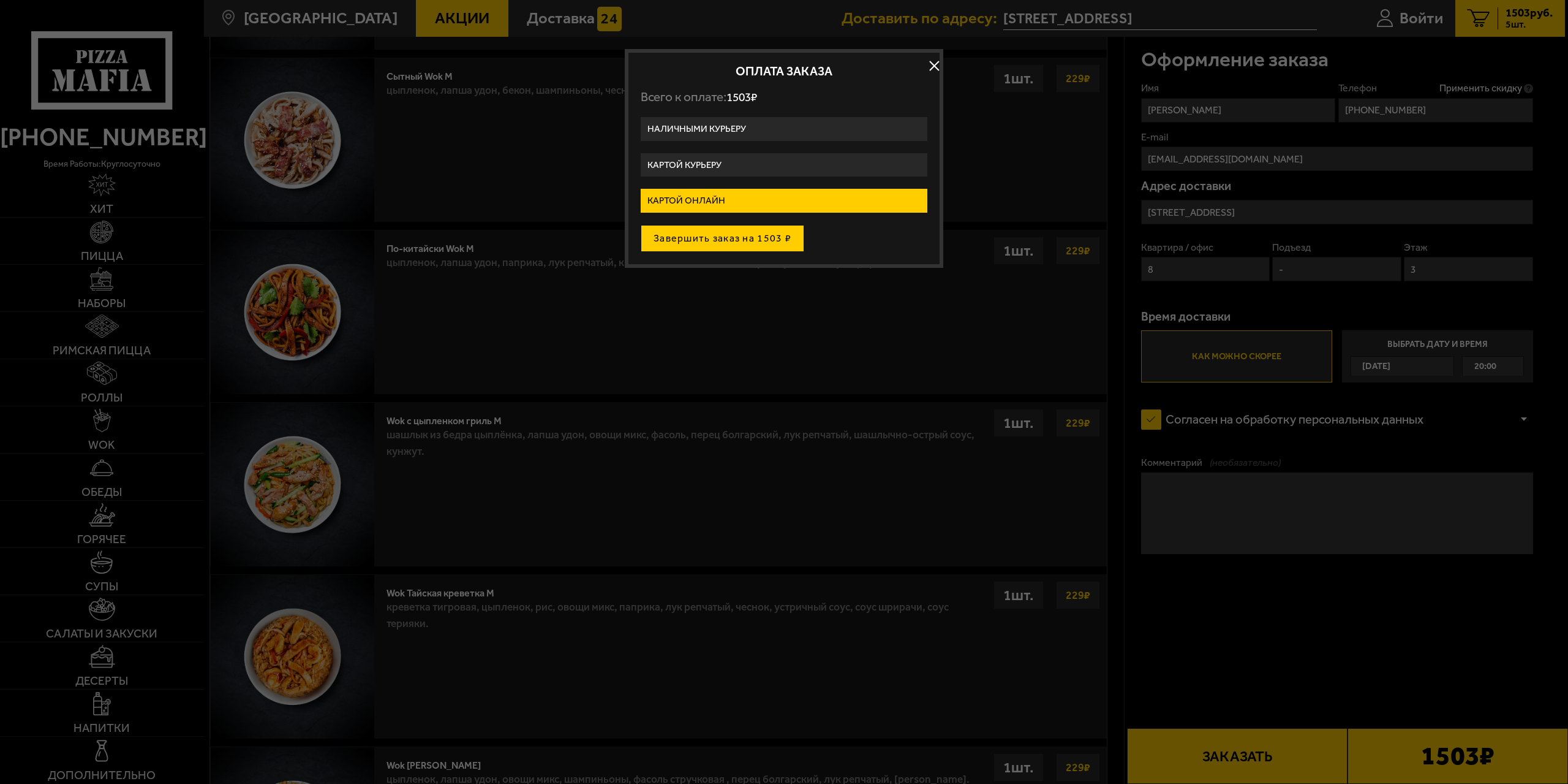
click at [746, 246] on button "Завершить заказ на 1503 ₽" at bounding box center [722, 238] width 164 height 27
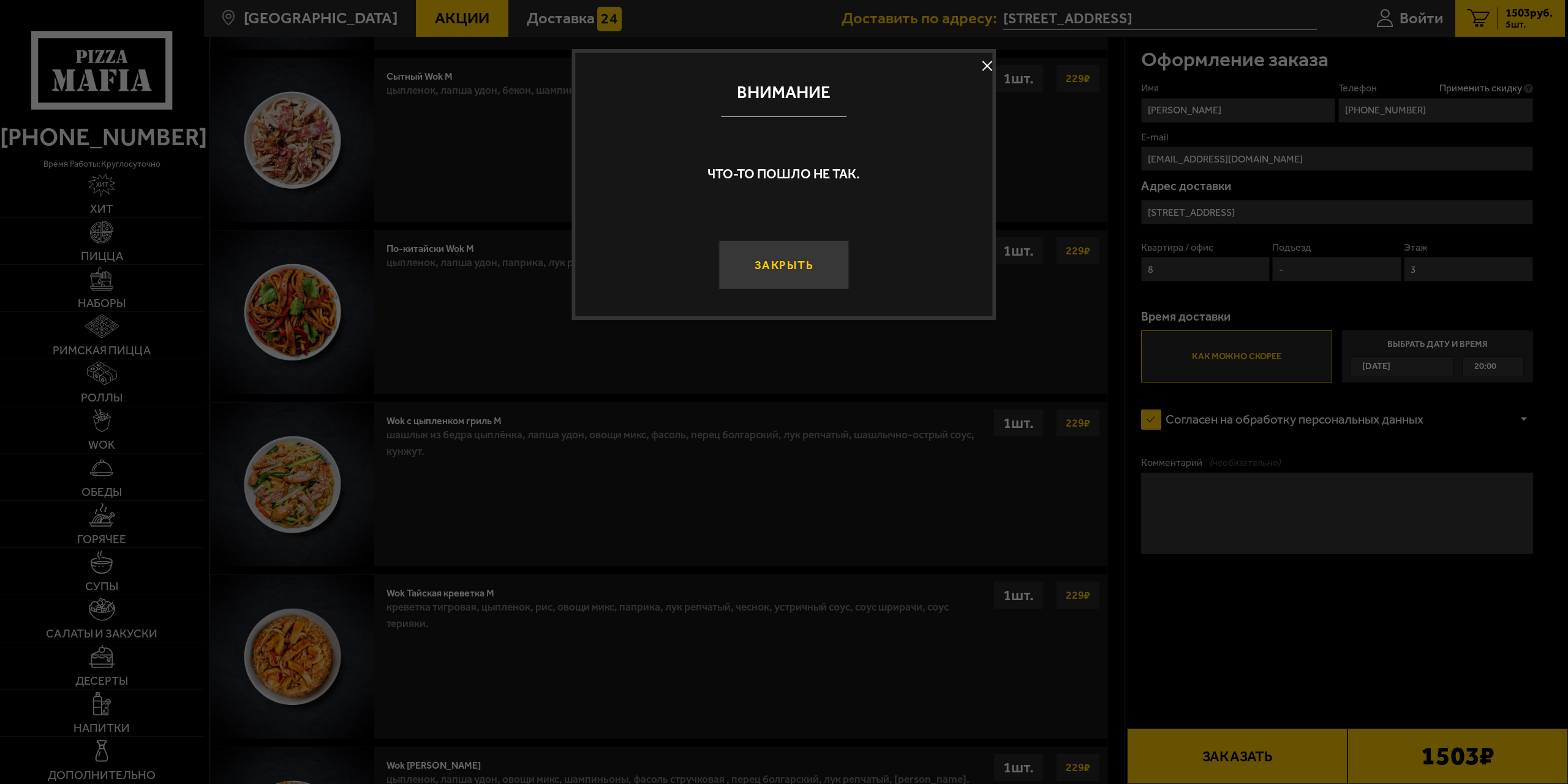
click at [805, 260] on button "Закрыть" at bounding box center [784, 264] width 131 height 49
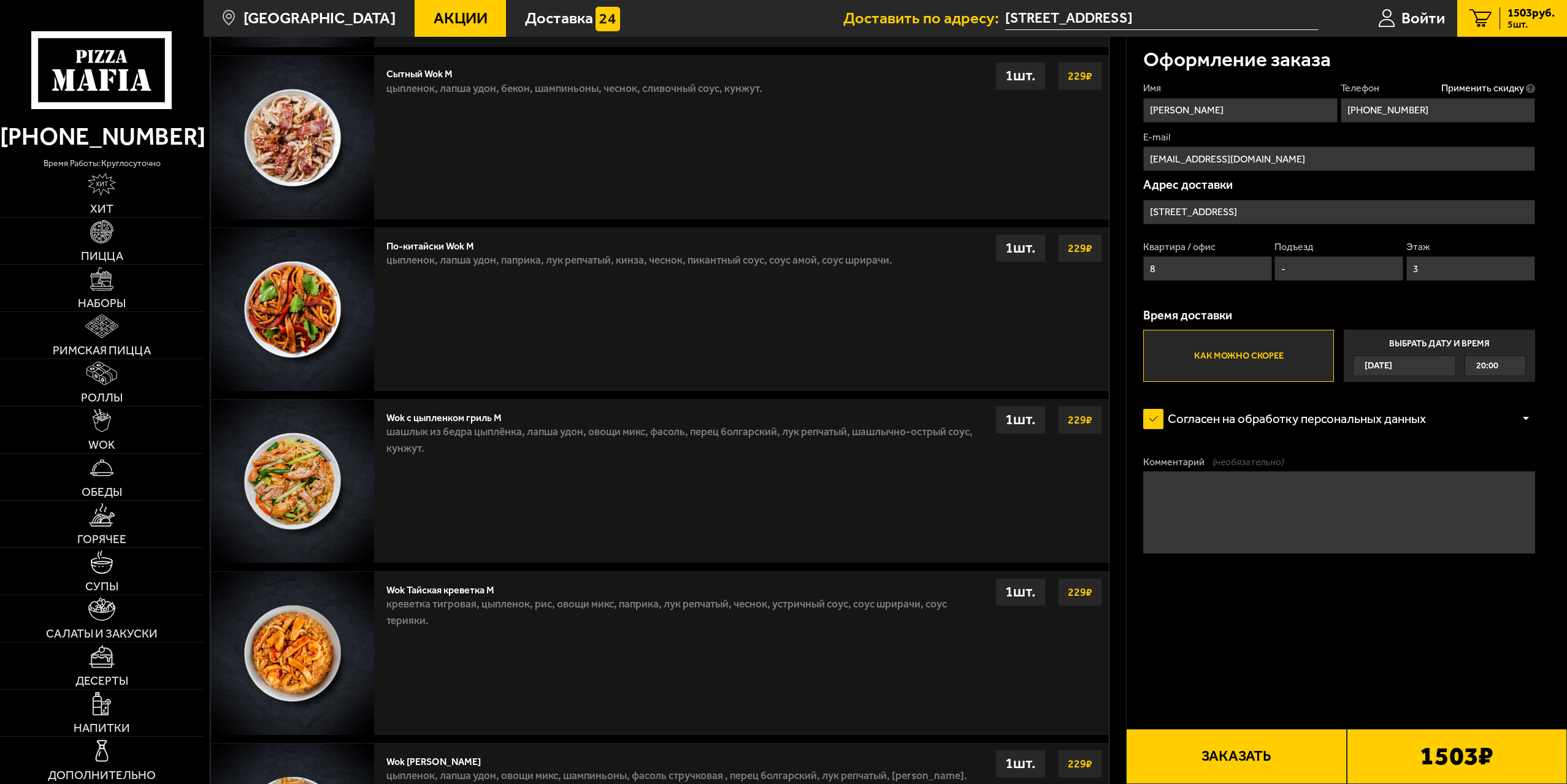
click at [1233, 748] on button "Заказать" at bounding box center [1236, 756] width 220 height 56
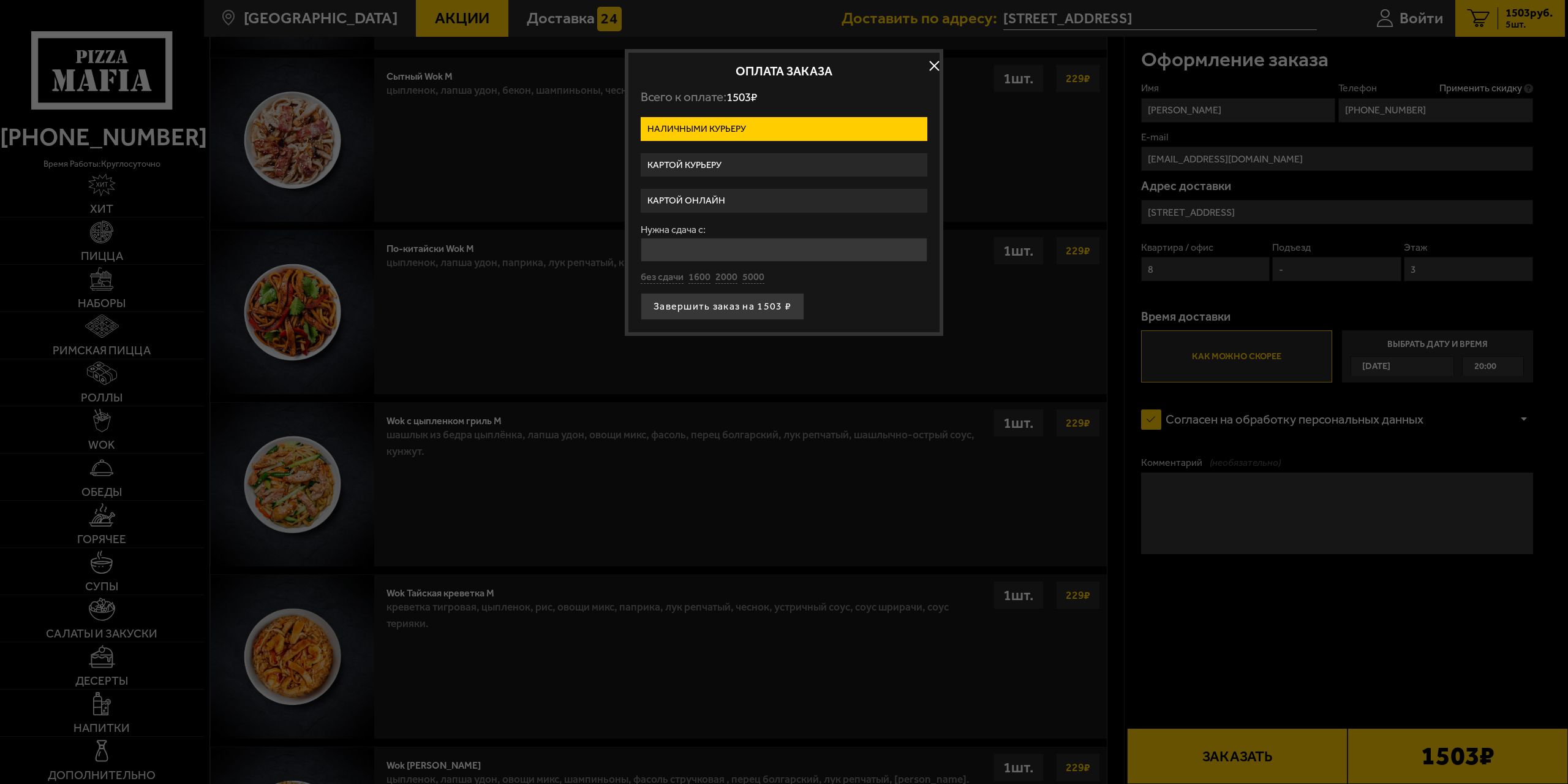
click at [736, 196] on label "Картой онлайн" at bounding box center [784, 200] width 287 height 24
click at [0, 0] on input "Картой онлайн" at bounding box center [0, 0] width 0 height 0
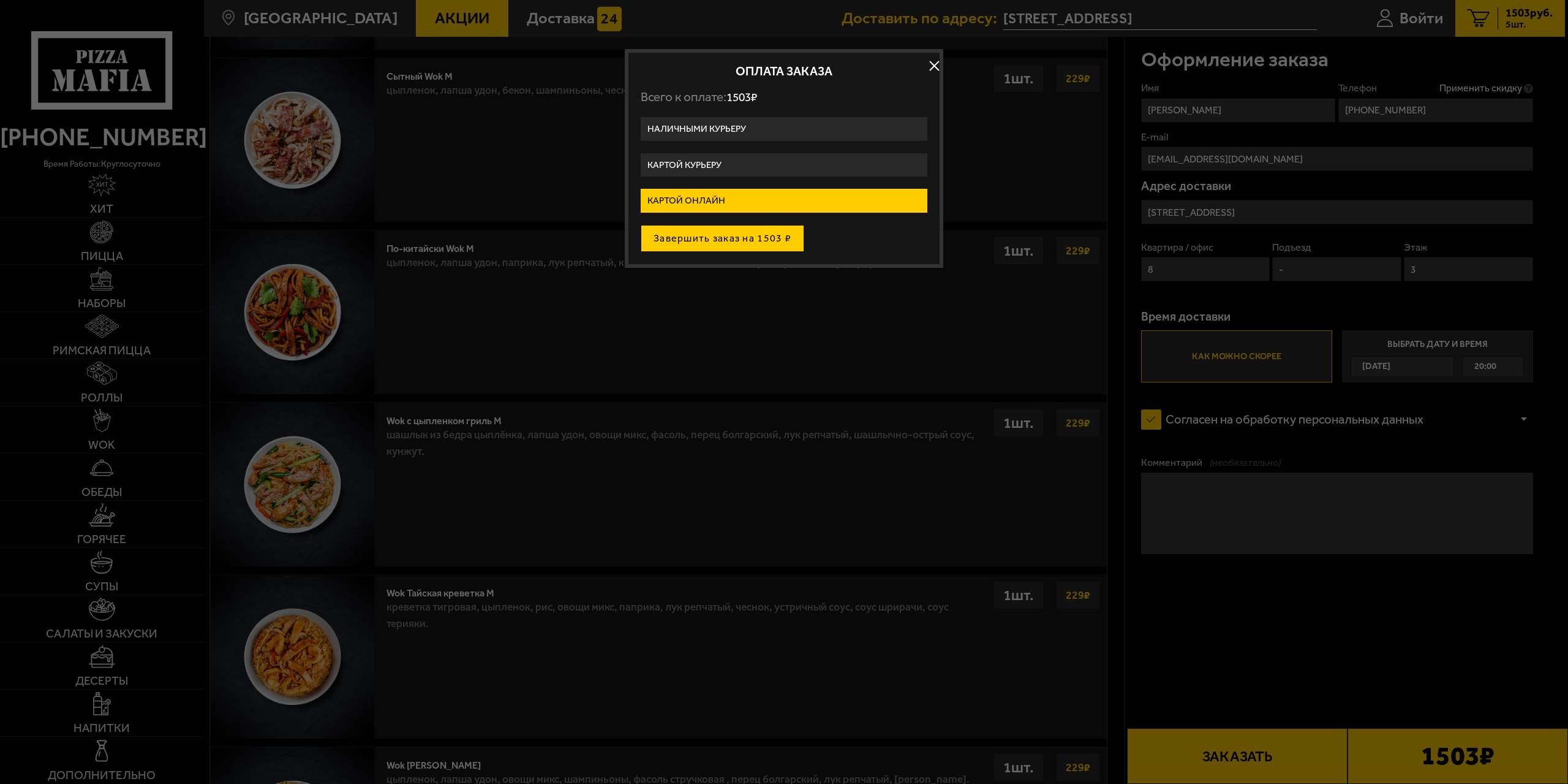
click at [739, 241] on button "Завершить заказ на 1503 ₽" at bounding box center [722, 238] width 164 height 27
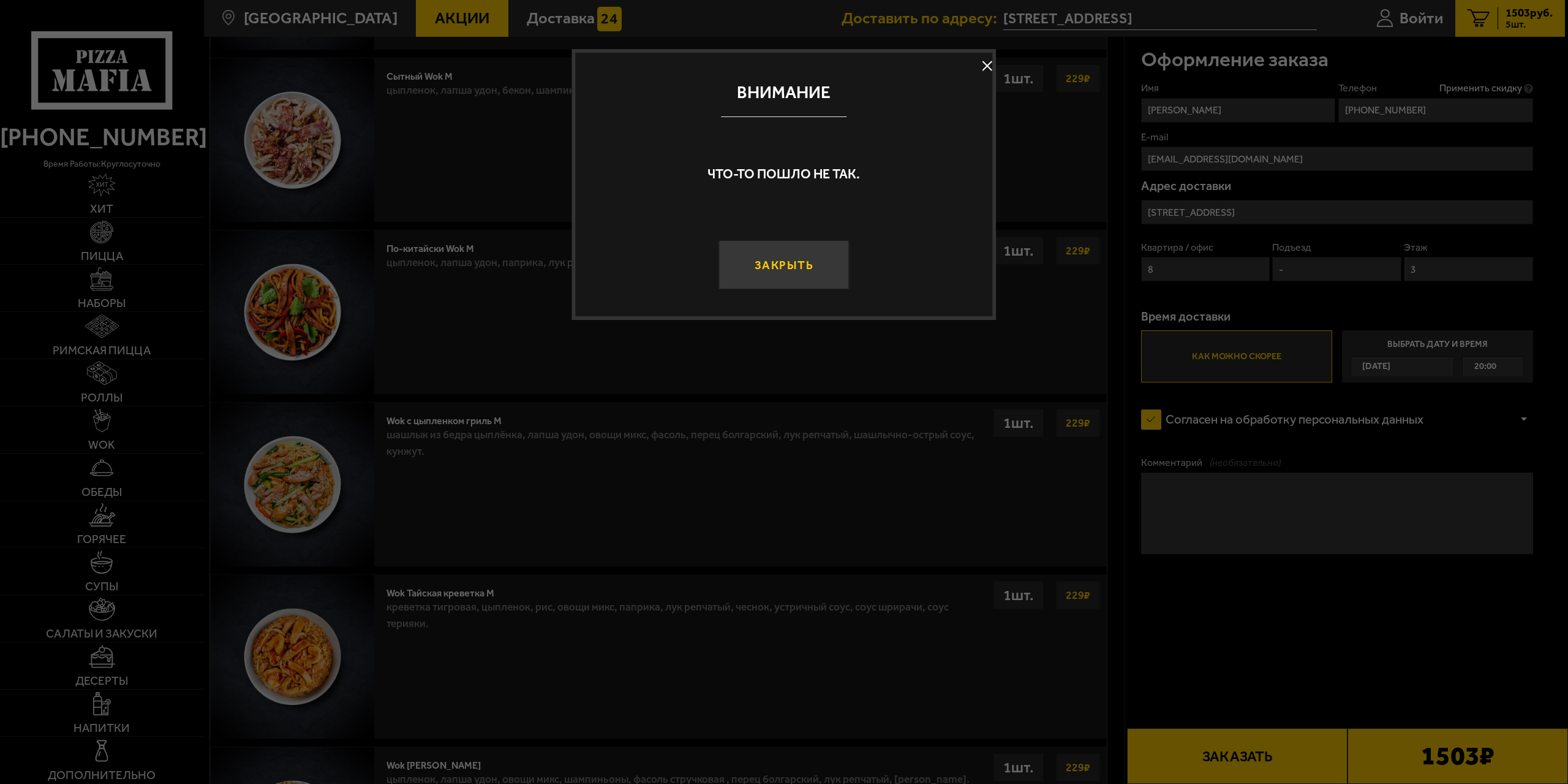
click at [816, 264] on button "Закрыть" at bounding box center [784, 264] width 131 height 49
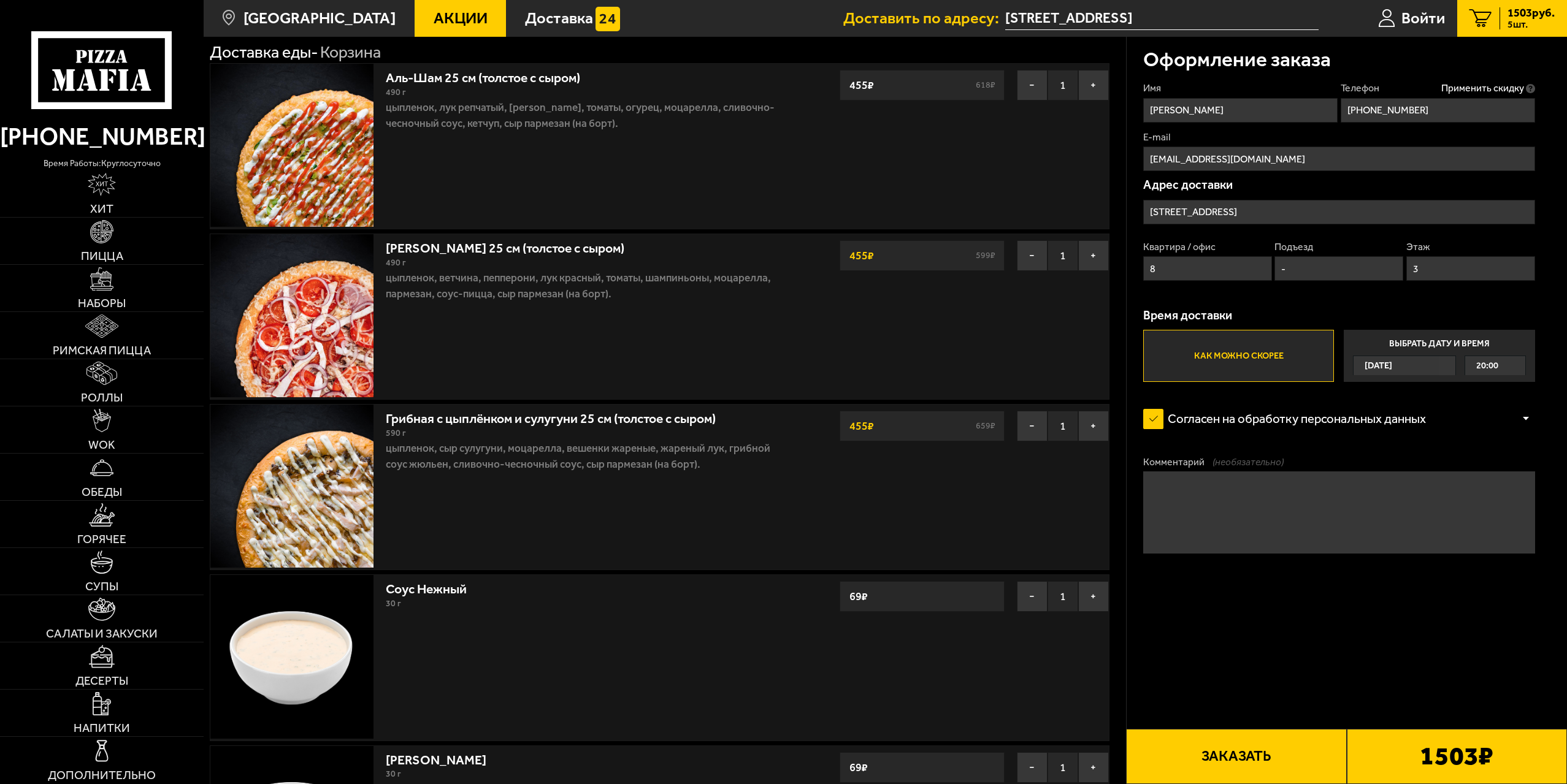
scroll to position [0, 0]
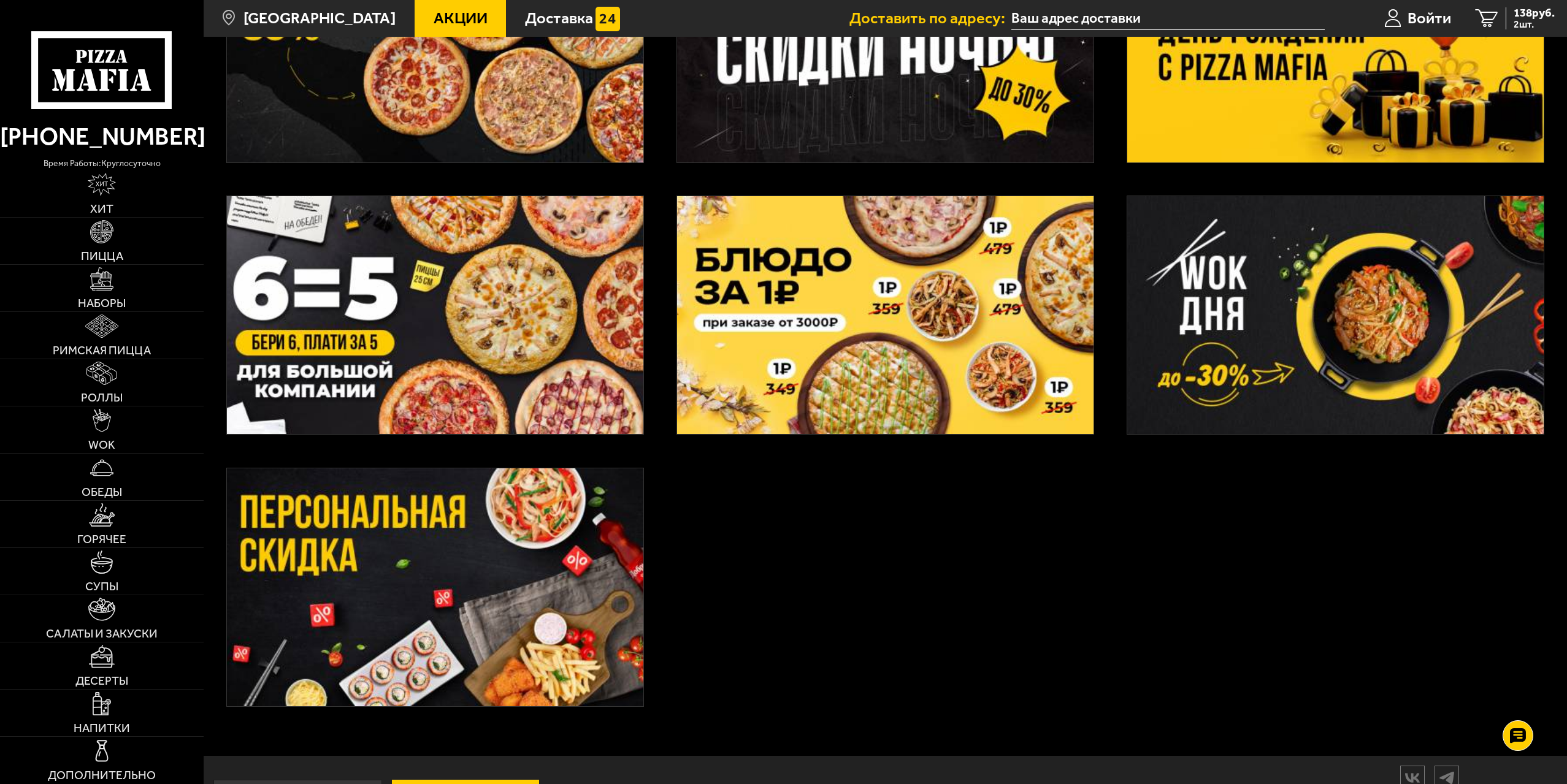
scroll to position [490, 0]
